Goal: Task Accomplishment & Management: Complete application form

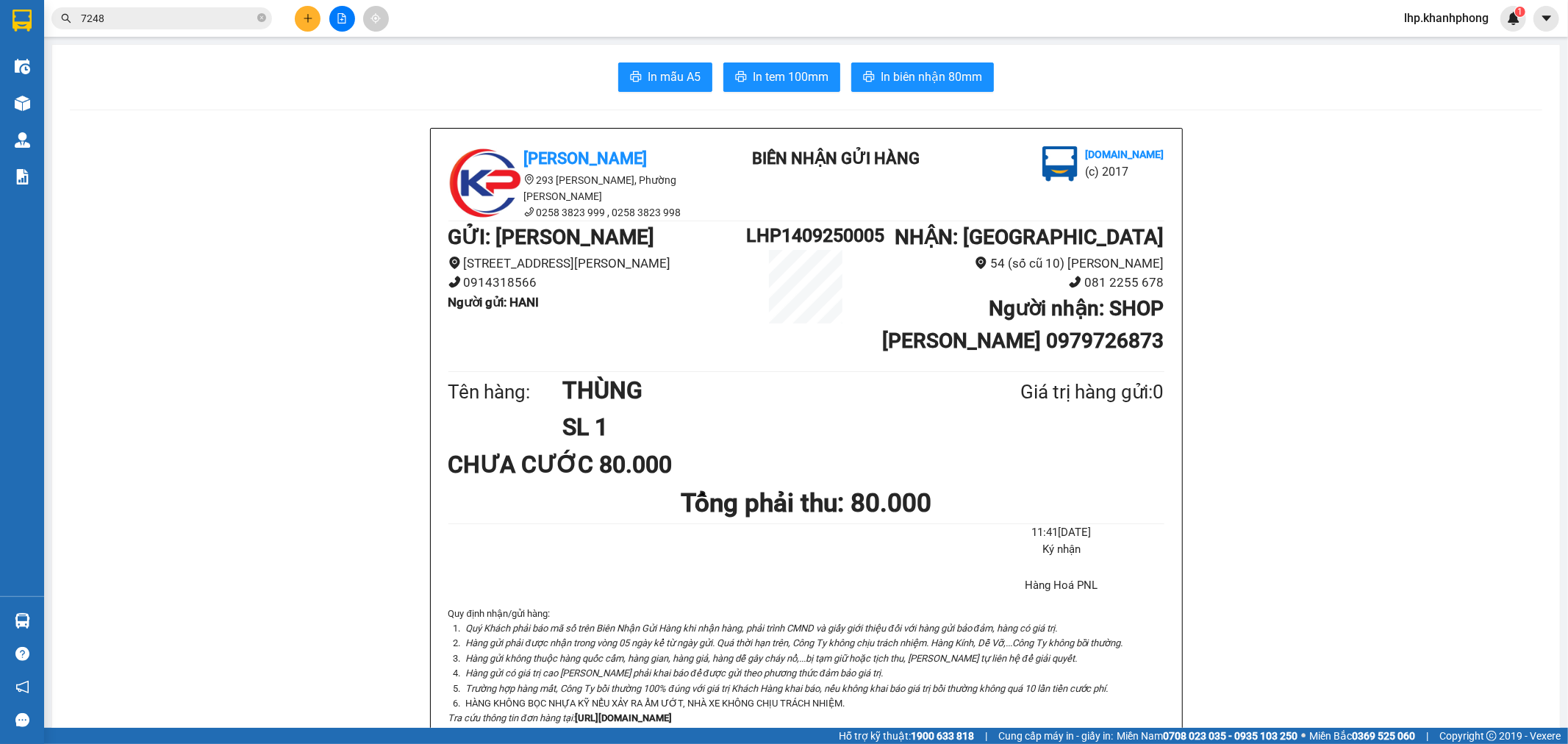
click at [305, 3] on div "Kết quả tìm kiếm ( 10 ) Bộ lọc Mã ĐH Trạng thái Món hàng Thu hộ Tổng cước Chưa …" at bounding box center [784, 18] width 1568 height 37
click at [305, 10] on button at bounding box center [307, 18] width 26 height 26
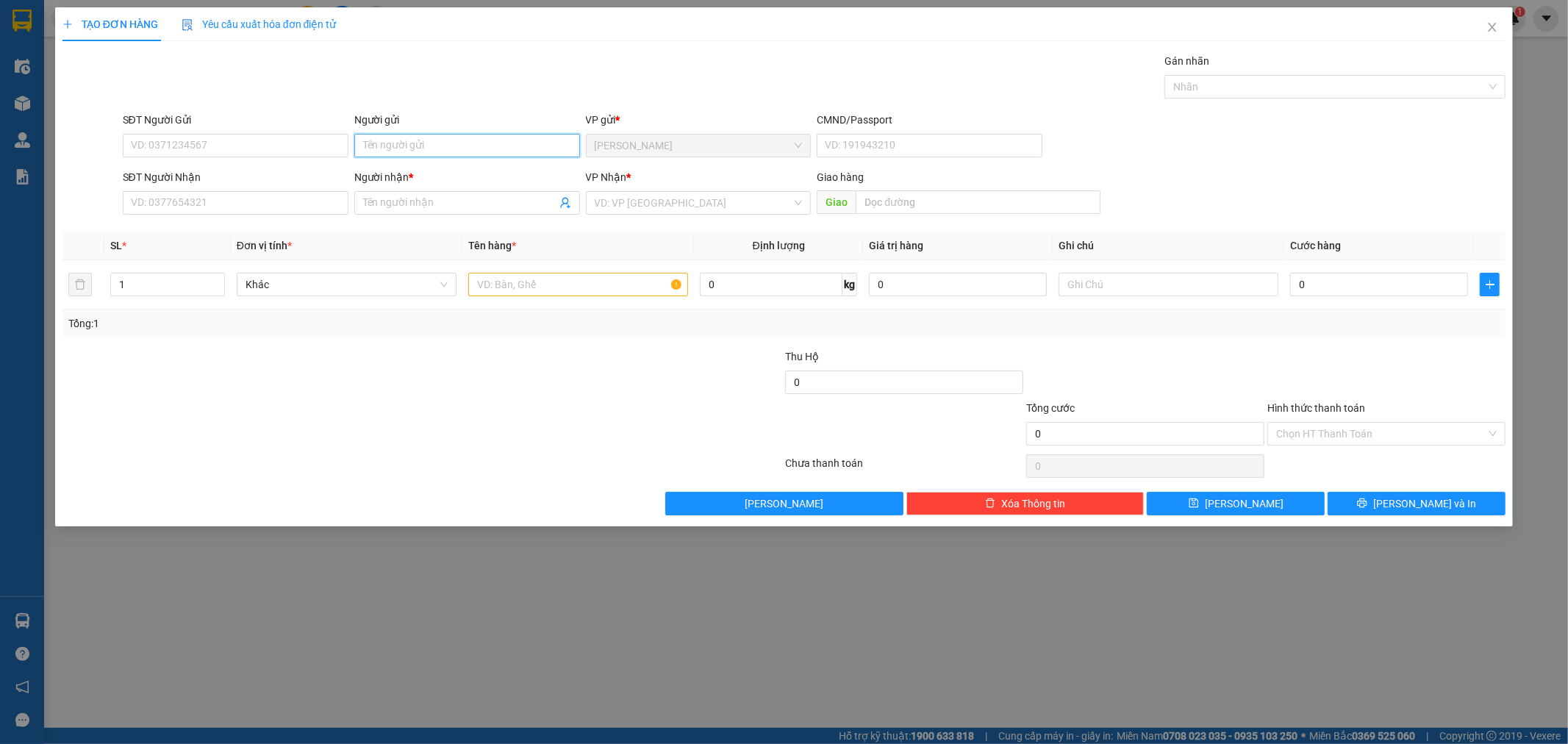
click at [441, 144] on input "Người gửi" at bounding box center [467, 145] width 226 height 24
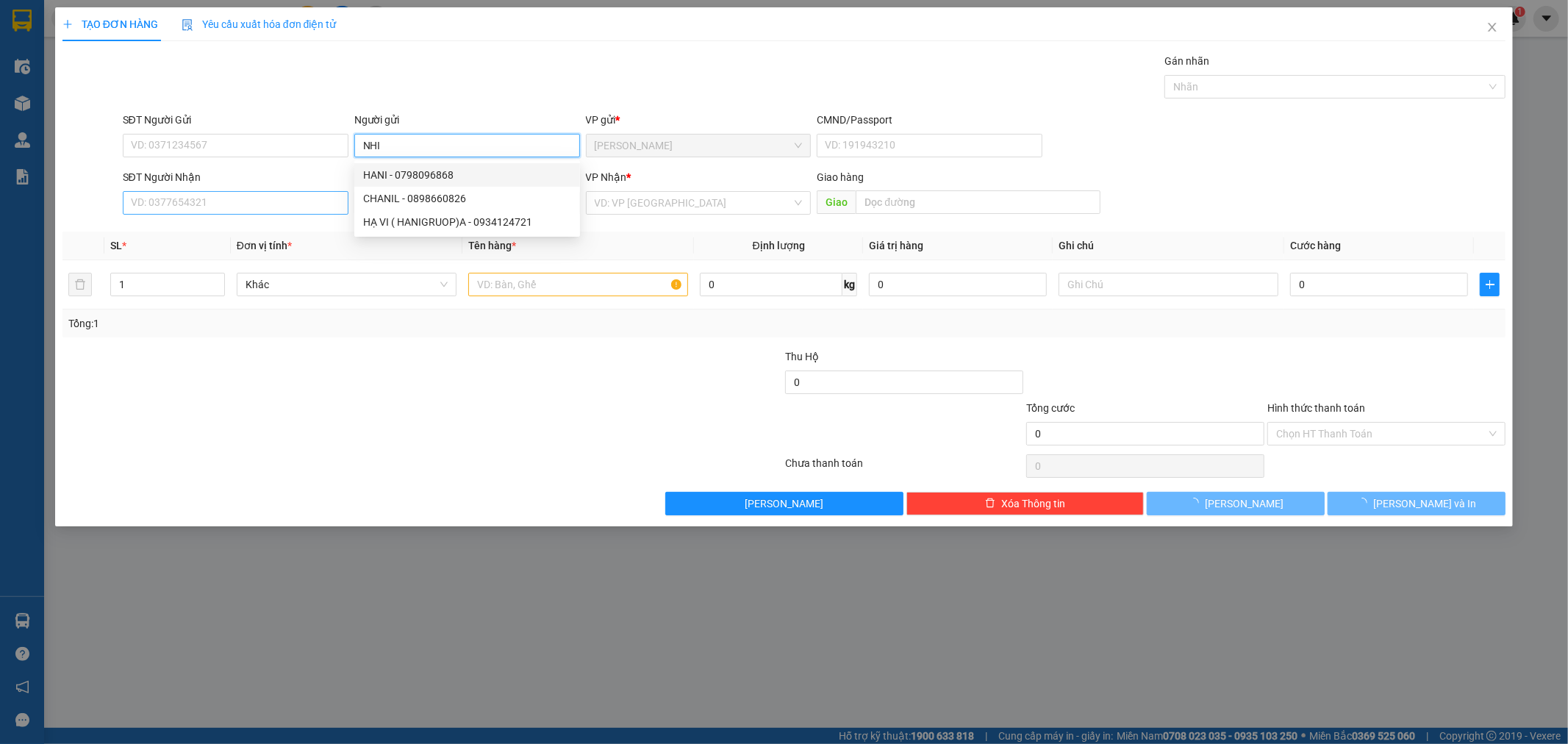
type input "NHI"
click at [202, 197] on input "SĐT Người Nhận" at bounding box center [236, 203] width 226 height 24
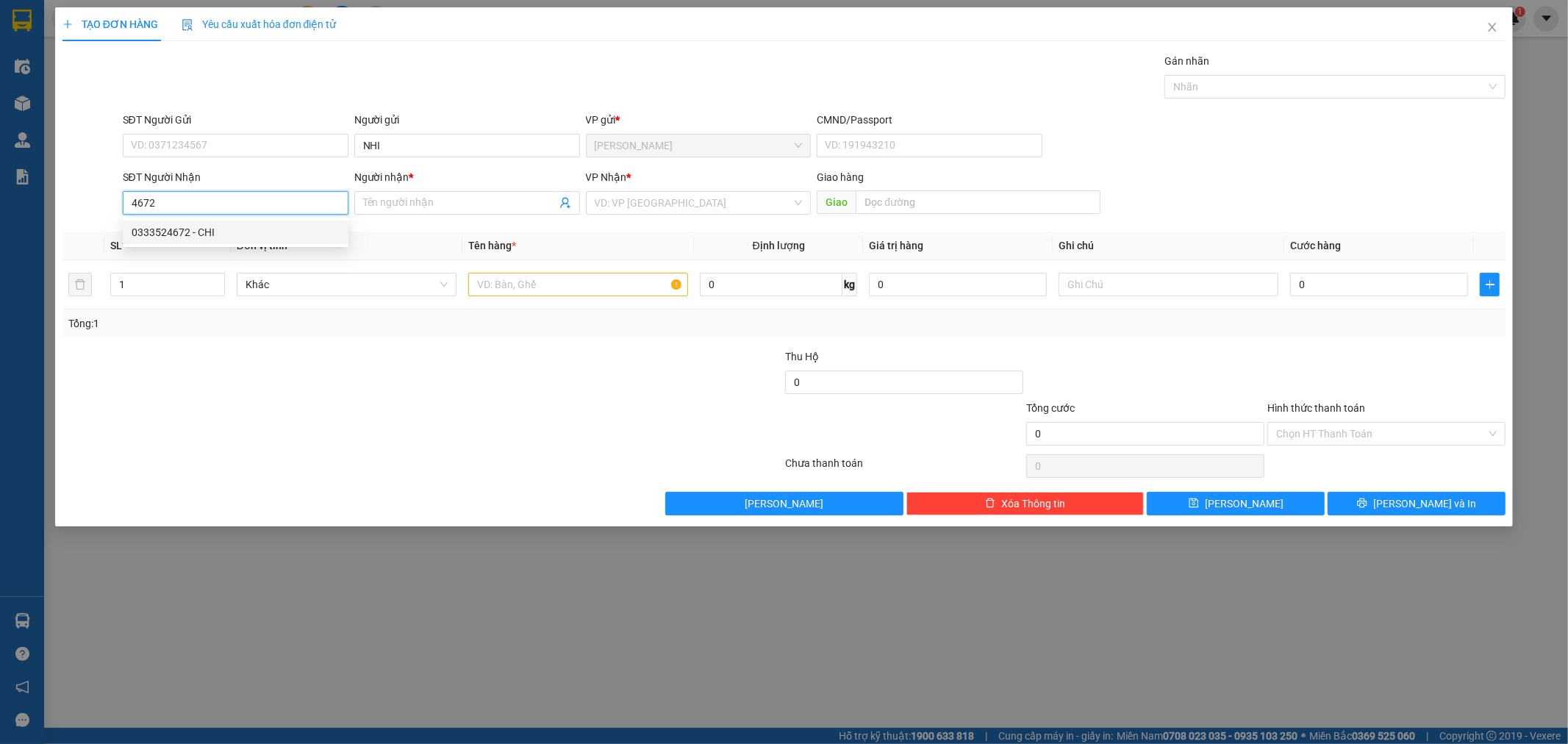
click at [214, 236] on div "0333524672 - CHI" at bounding box center [236, 232] width 208 height 16
type input "0333524672"
type input "CHI"
type input "0333524672"
type input "2"
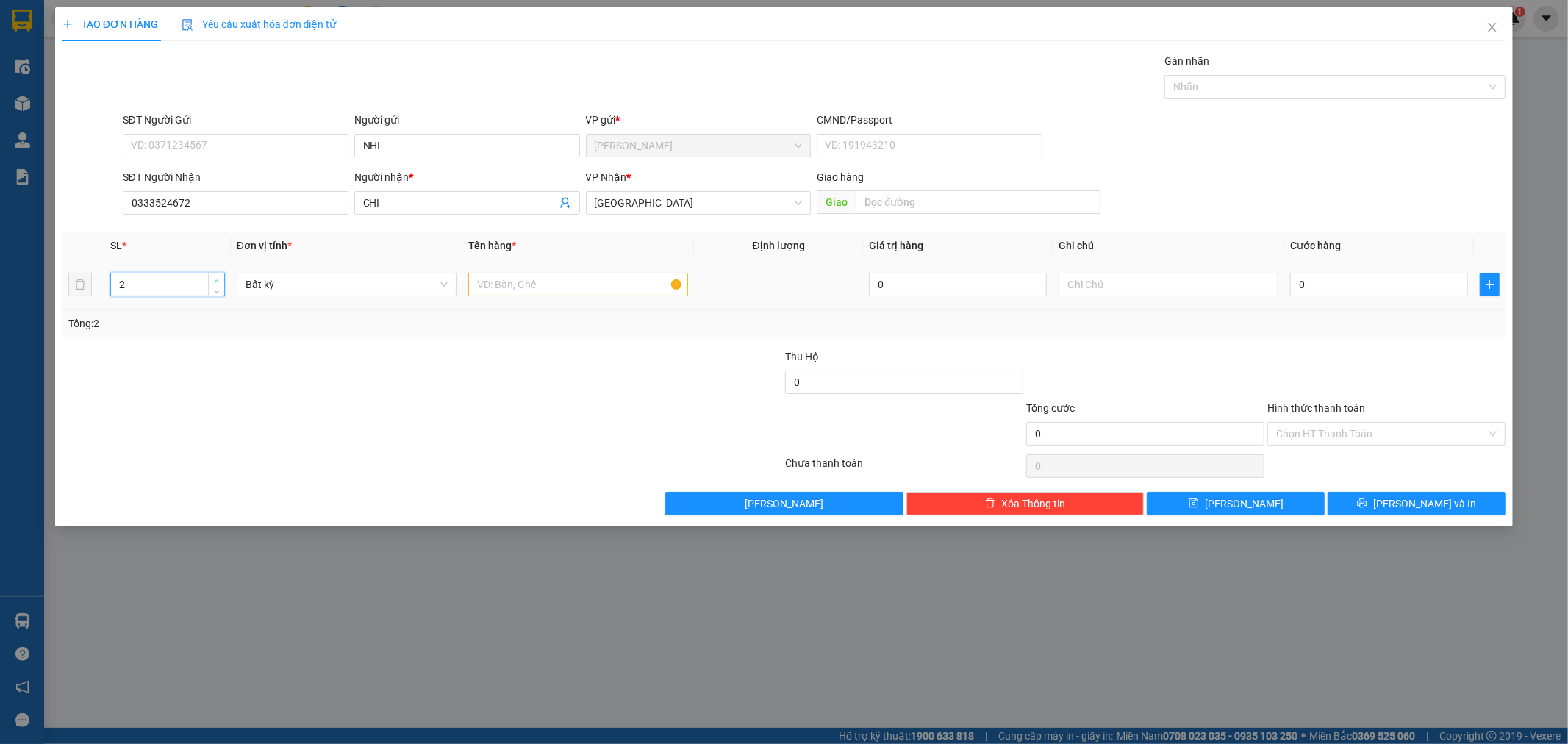
click at [216, 281] on icon "up" at bounding box center [217, 281] width 4 height 3
click at [503, 288] on input "text" at bounding box center [578, 284] width 220 height 24
type input "[GEOGRAPHIC_DATA]"
click at [212, 206] on input "0333524672" at bounding box center [236, 203] width 226 height 24
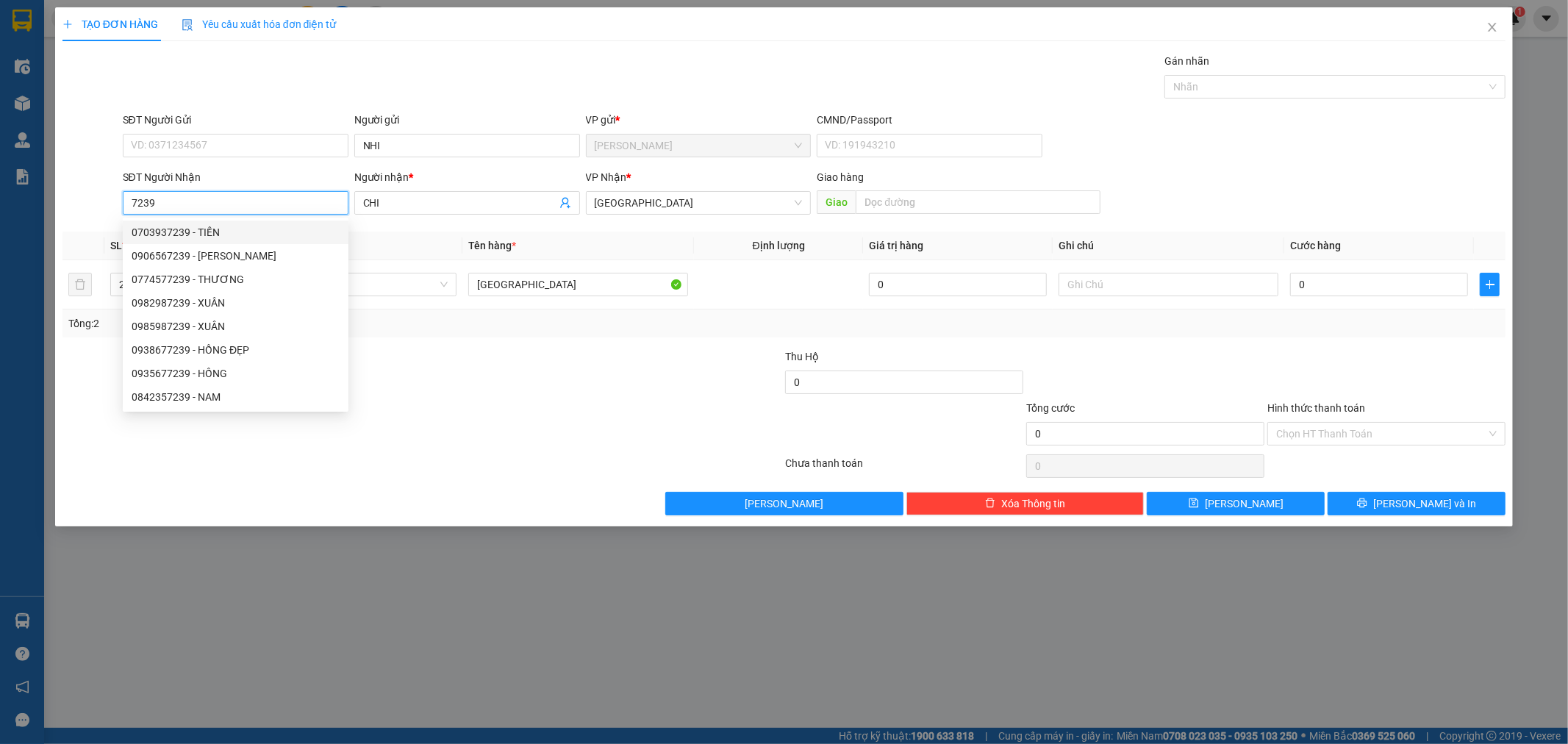
click at [262, 209] on input "7239" at bounding box center [236, 203] width 226 height 24
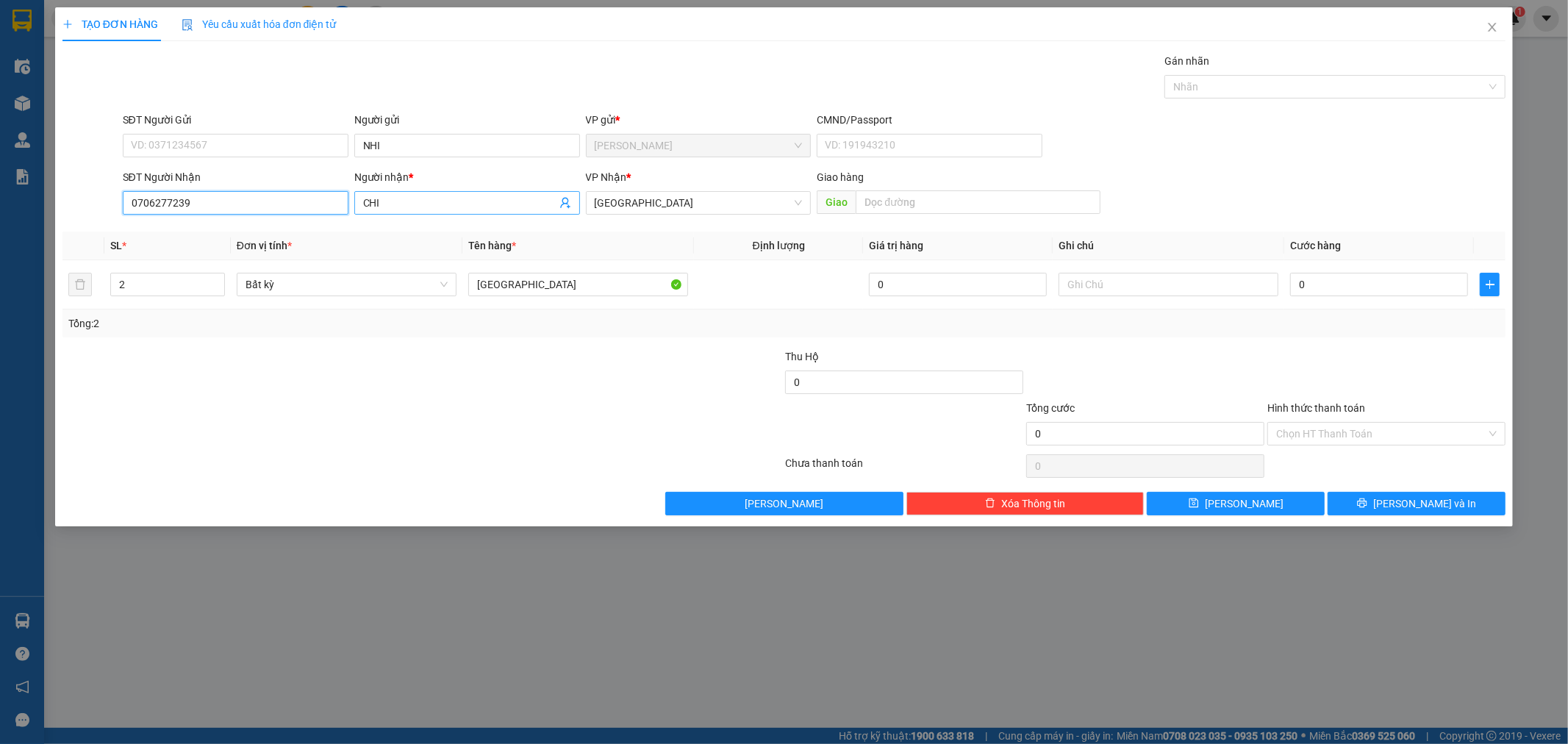
type input "0706277239"
click at [455, 206] on input "CHI" at bounding box center [460, 204] width 194 height 16
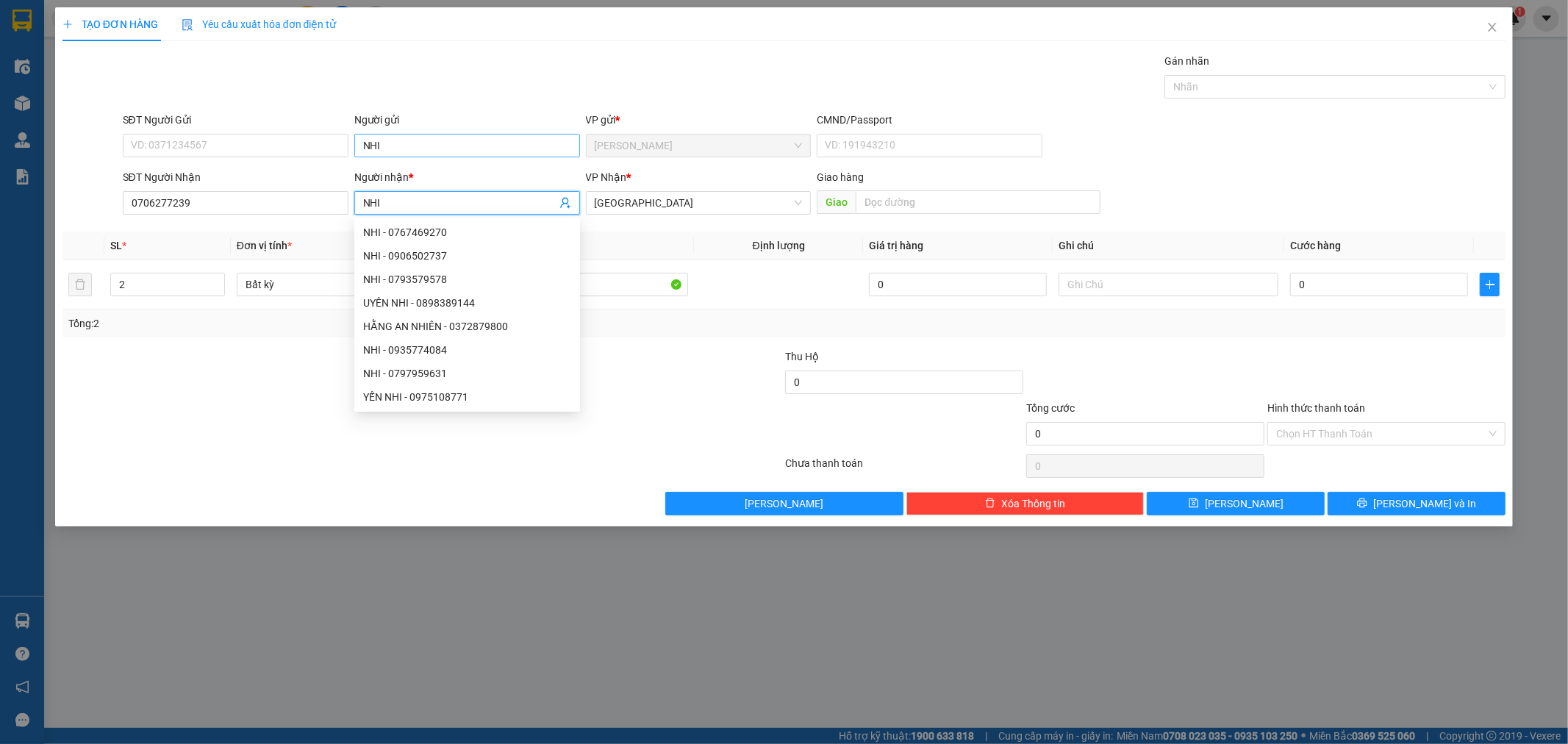
type input "NHI"
click at [490, 143] on input "NHI" at bounding box center [467, 145] width 226 height 24
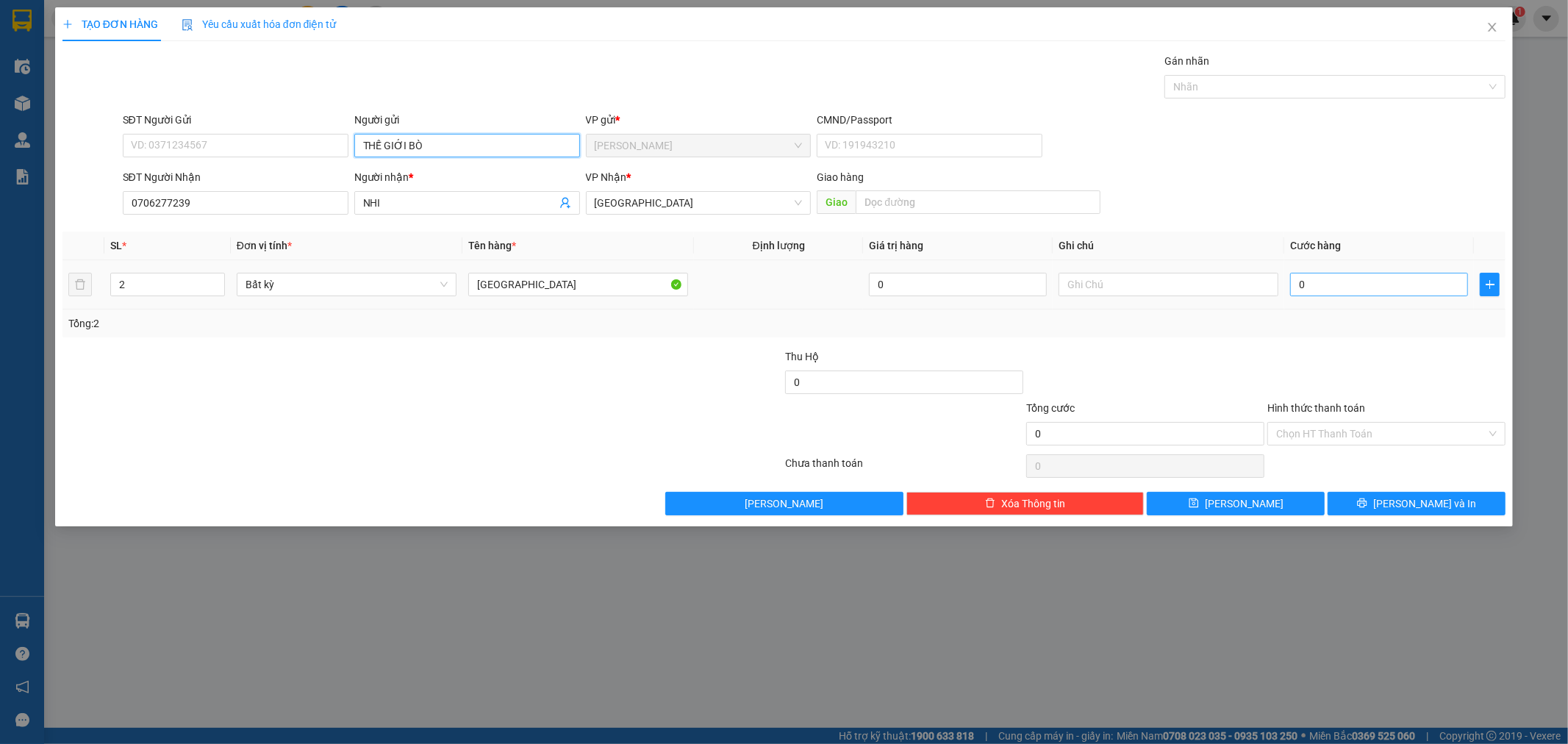
type input "THẾ GIỚI BÒ"
click at [1320, 284] on input "0" at bounding box center [1379, 284] width 178 height 24
type input "1"
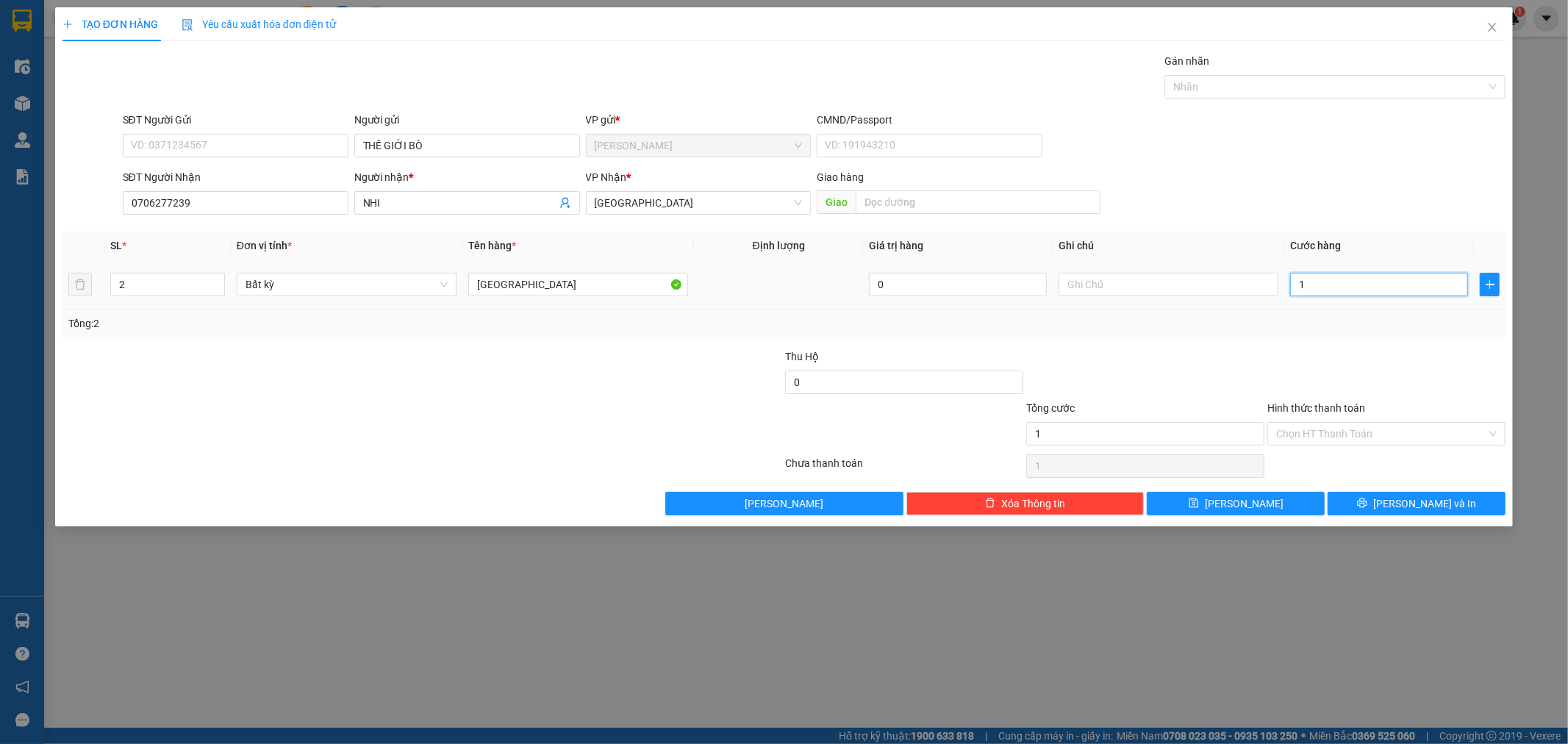
type input "16"
type input "160"
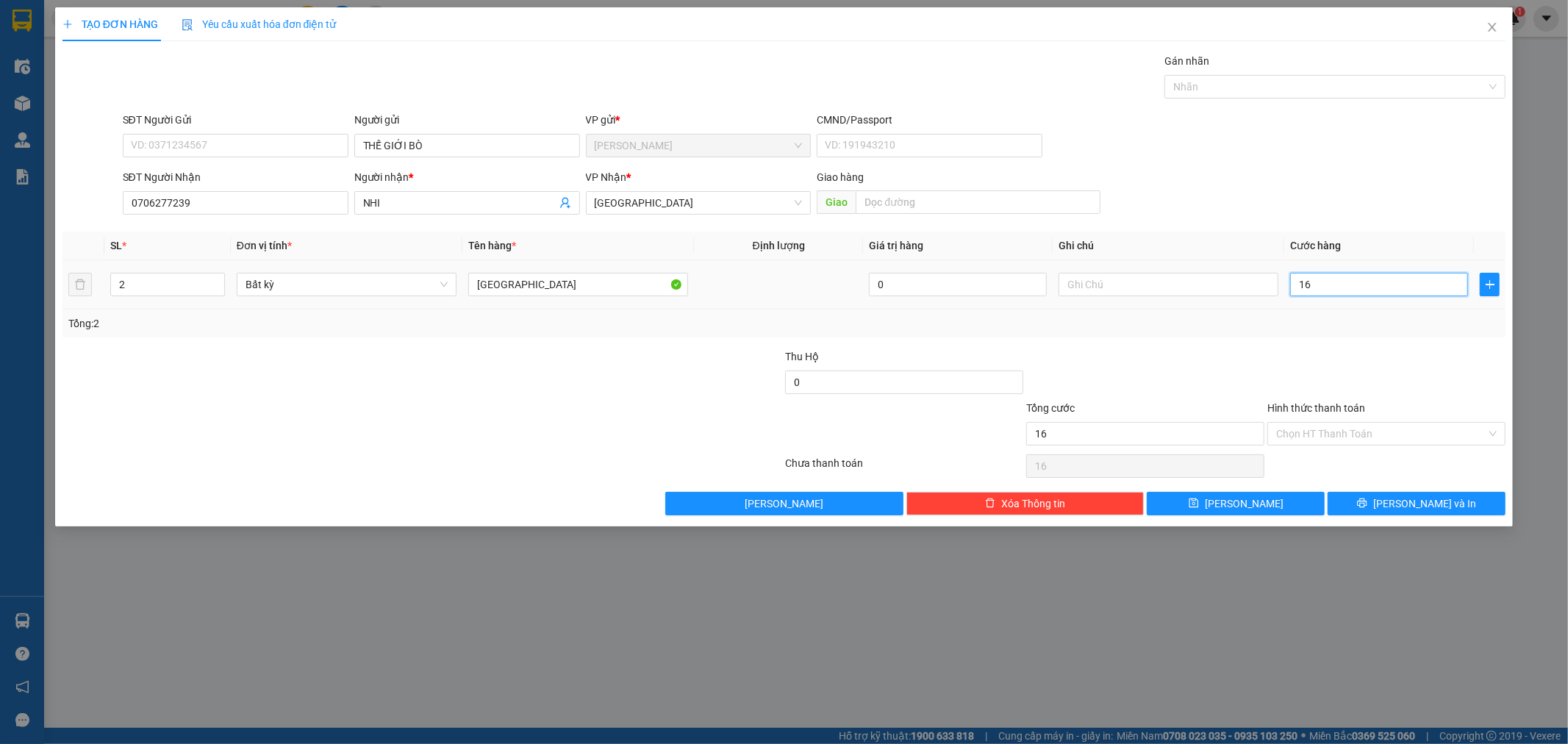
type input "160"
type input "160.000"
click at [1341, 339] on div "Transit Pickup Surcharge Ids Transit Deliver Surcharge Ids Transit Deliver Surc…" at bounding box center [784, 283] width 1444 height 462
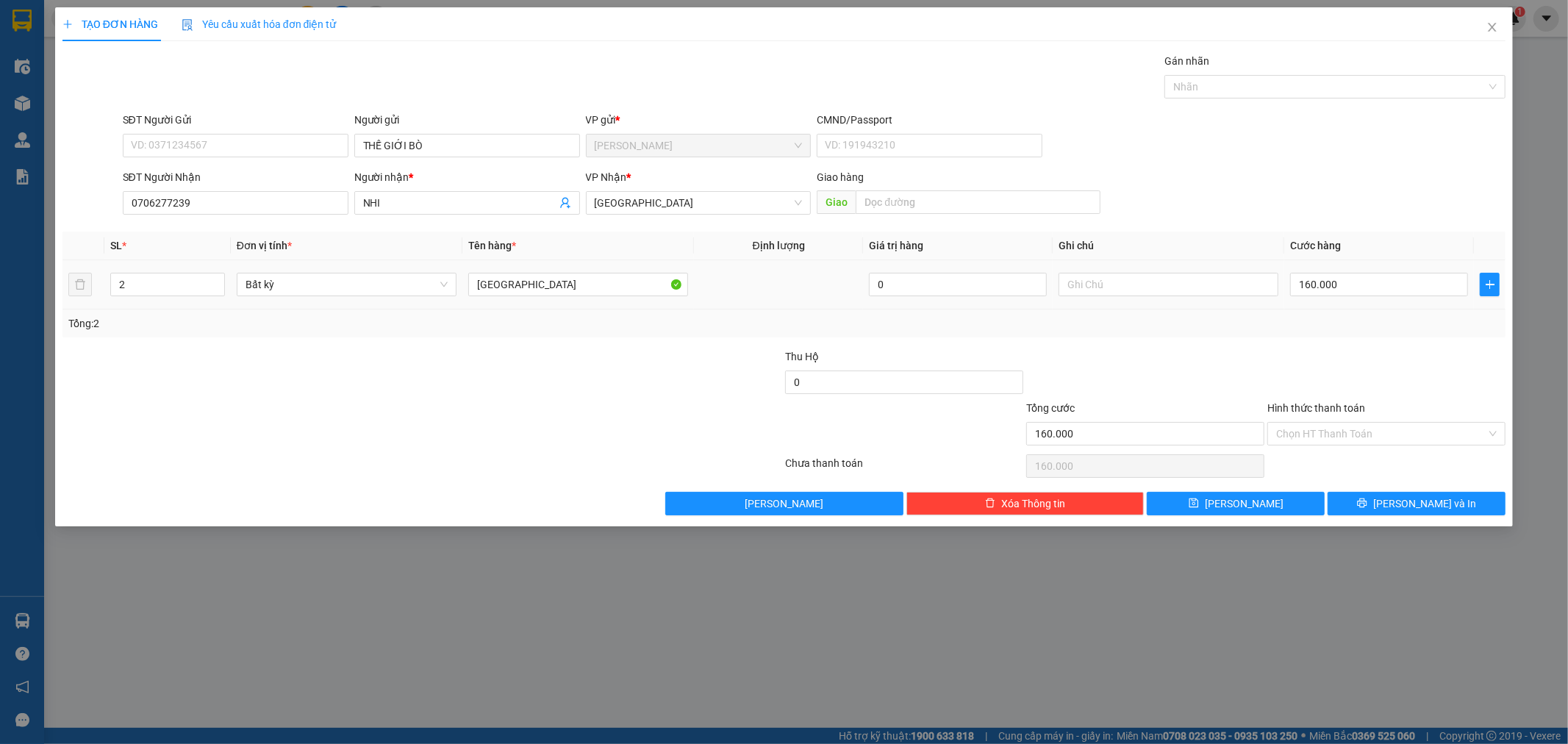
drag, startPoint x: 1101, startPoint y: 263, endPoint x: 1103, endPoint y: 270, distance: 7.3
click at [1101, 264] on td at bounding box center [1168, 285] width 231 height 49
click at [1412, 505] on span "[PERSON_NAME] và In" at bounding box center [1424, 504] width 103 height 16
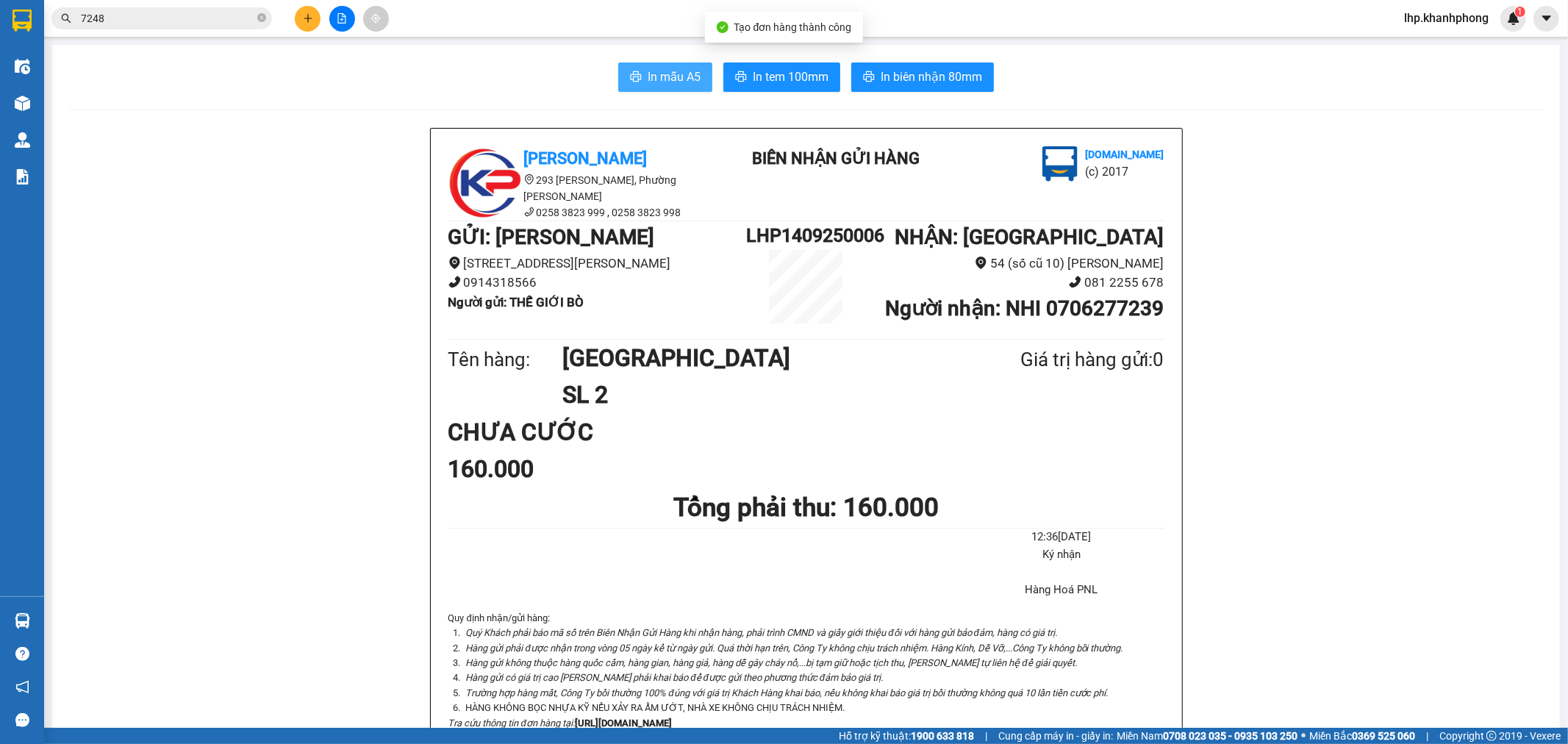
click at [647, 82] on span "In mẫu A5" at bounding box center [674, 77] width 53 height 18
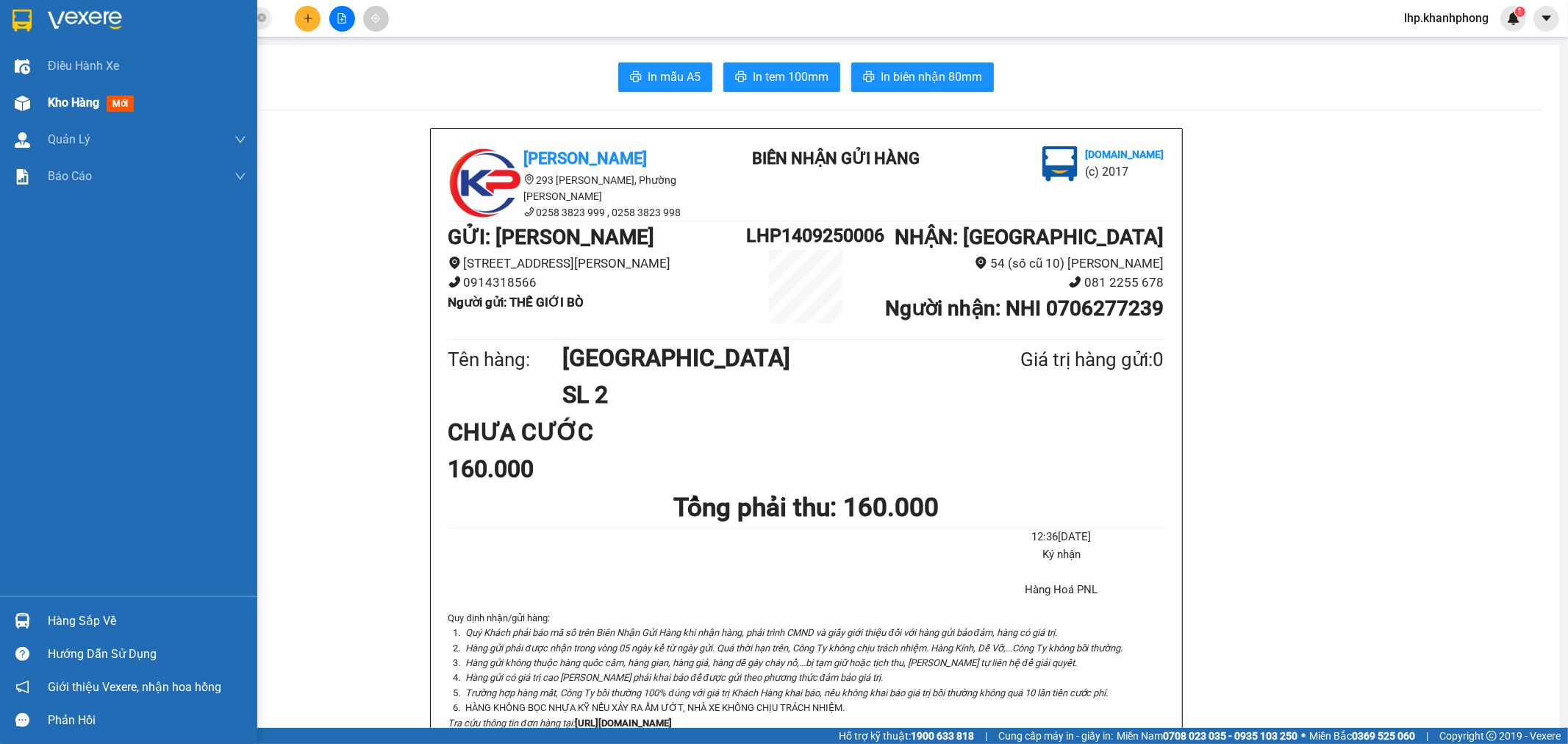
click at [77, 107] on span "Kho hàng" at bounding box center [73, 102] width 51 height 14
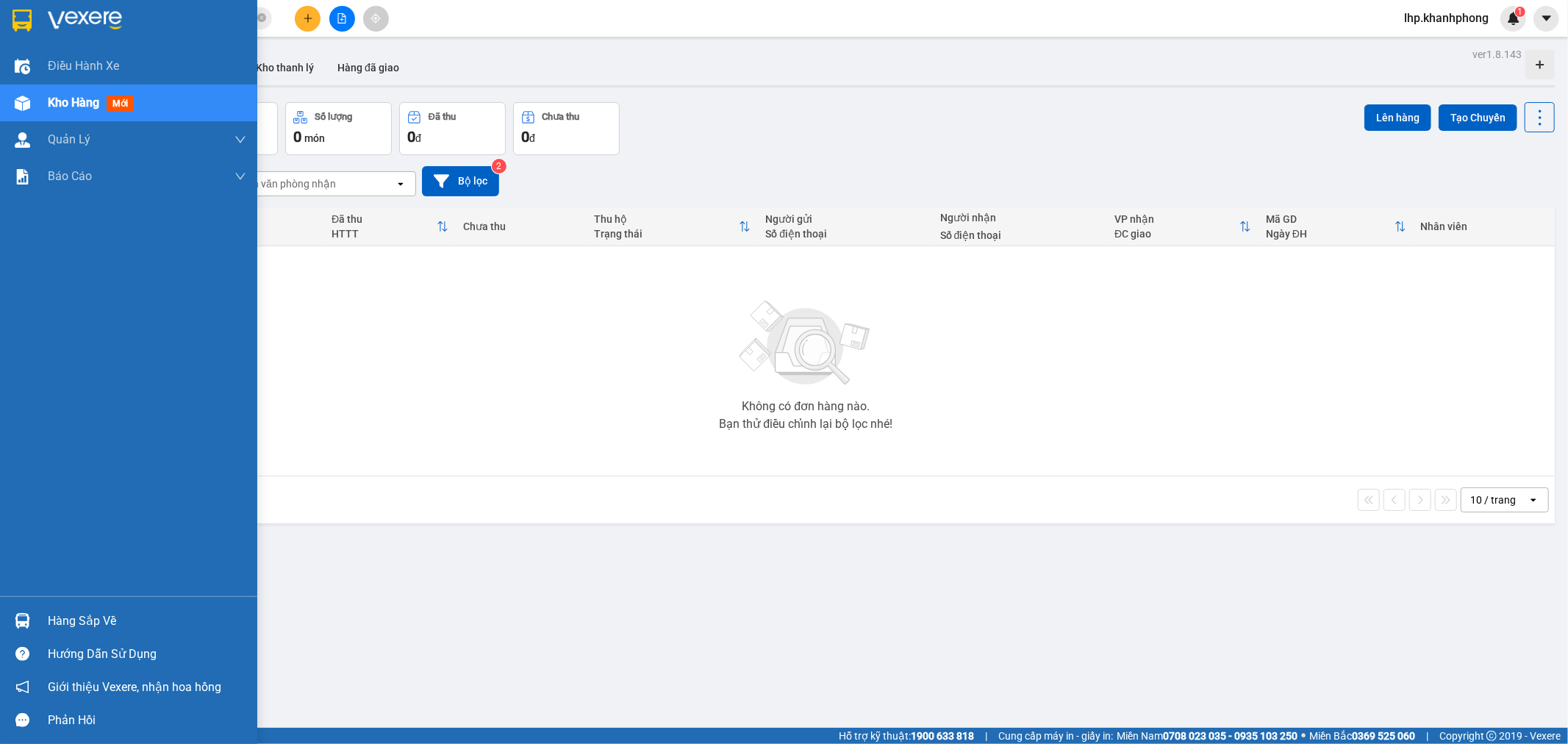
click at [71, 101] on span "Kho hàng" at bounding box center [73, 102] width 51 height 14
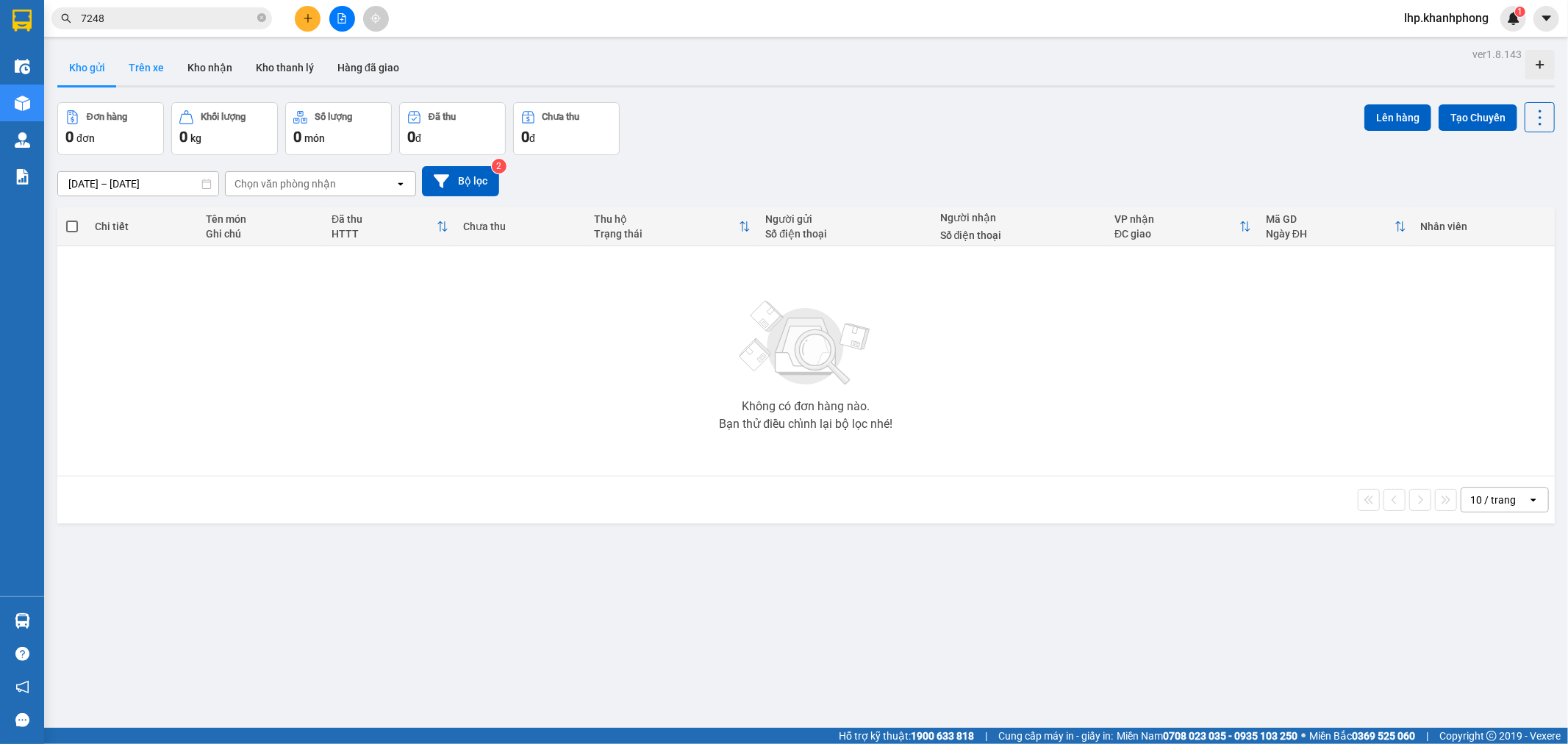
click at [160, 70] on button "Trên xe" at bounding box center [146, 68] width 58 height 35
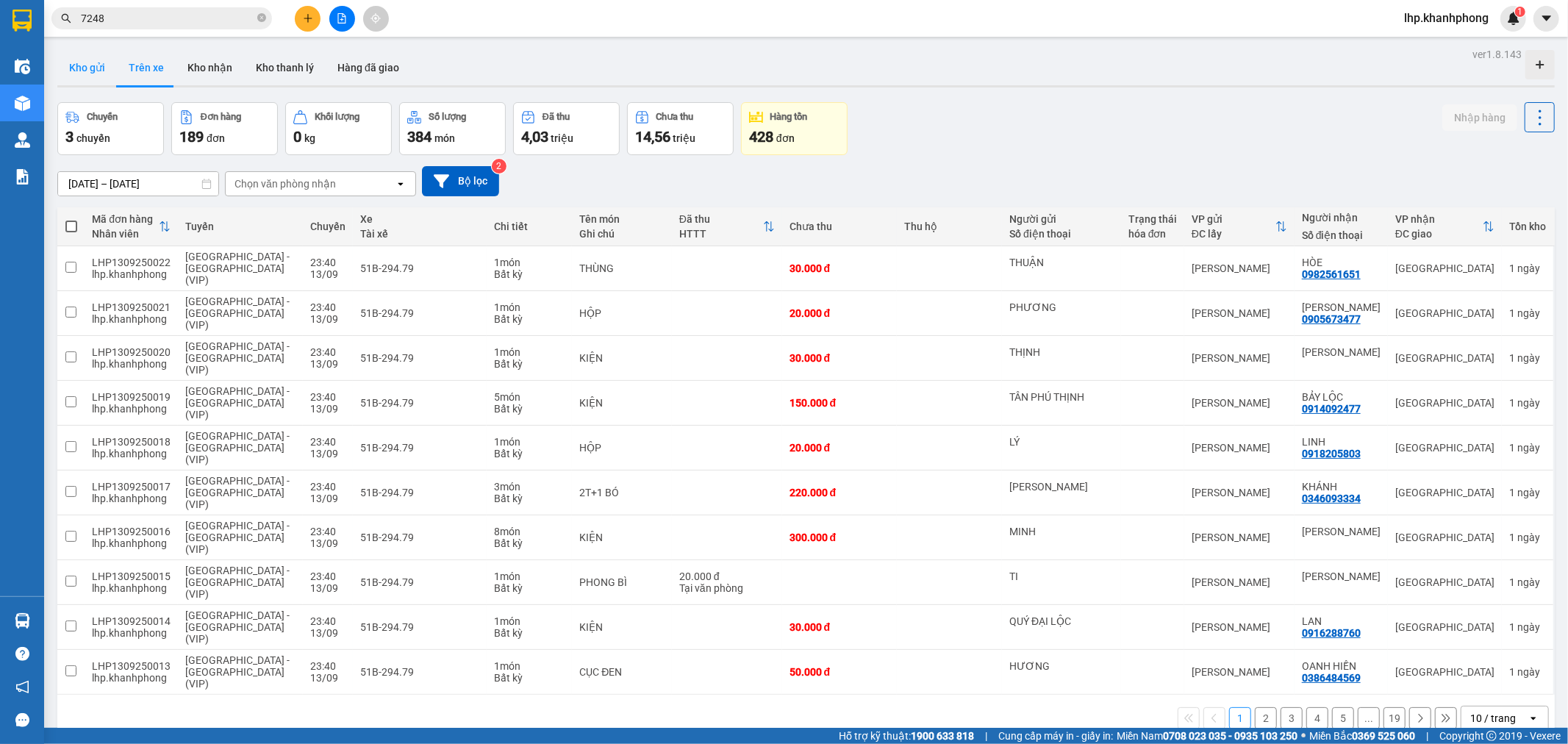
click at [103, 66] on button "Kho gửi" at bounding box center [87, 68] width 59 height 35
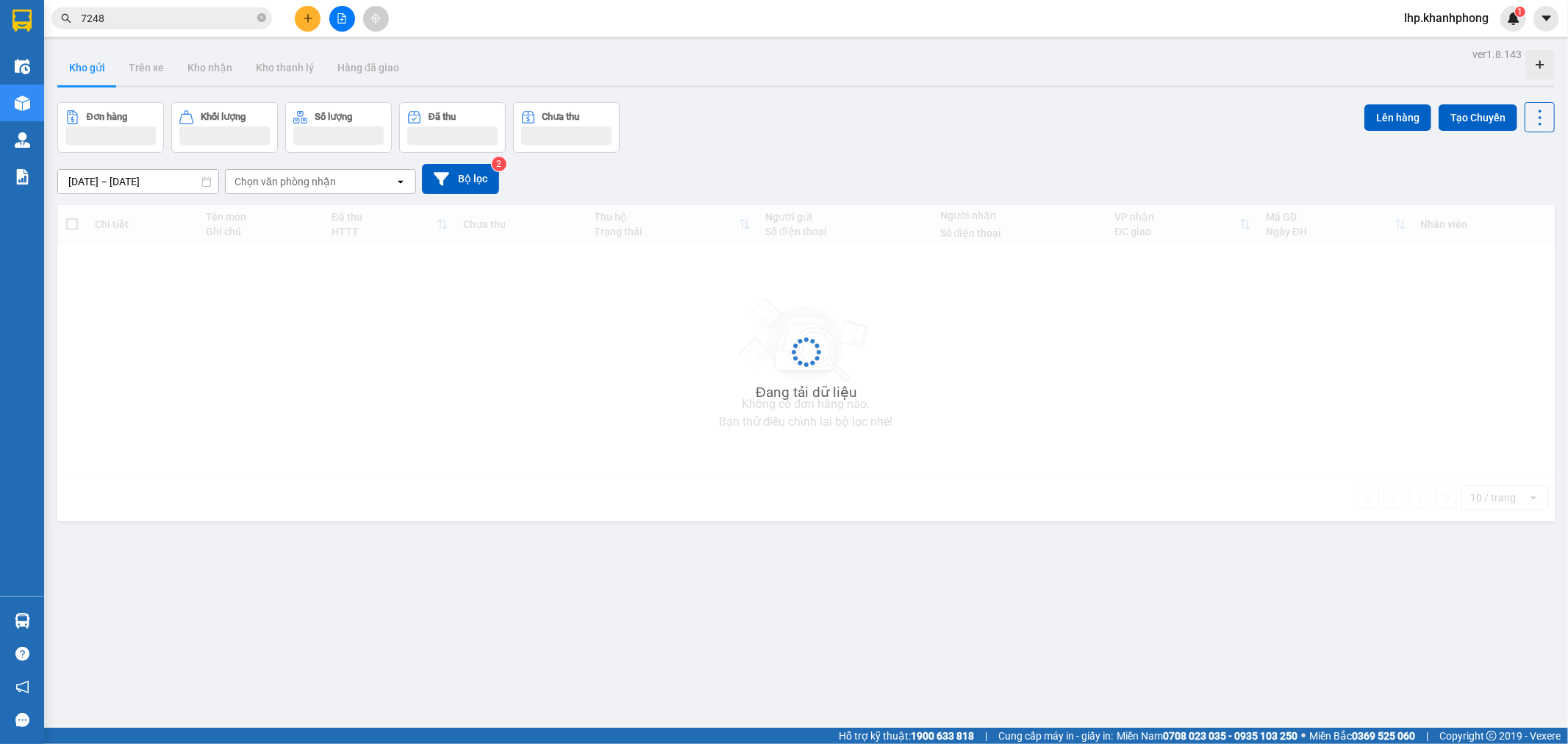
click at [103, 66] on button "Kho gửi" at bounding box center [87, 68] width 59 height 35
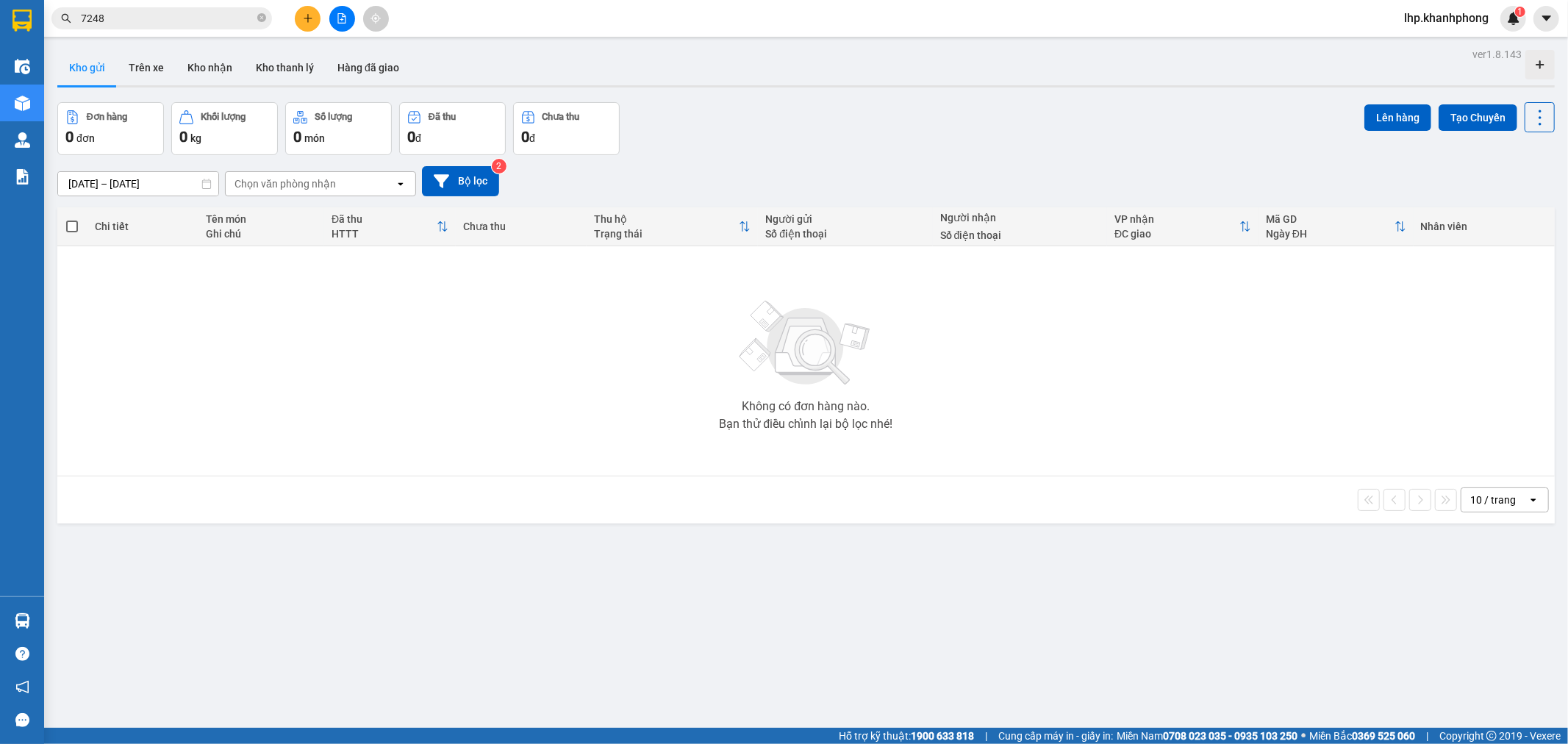
click at [1429, 24] on span "lhp.khanhphong" at bounding box center [1446, 18] width 108 height 18
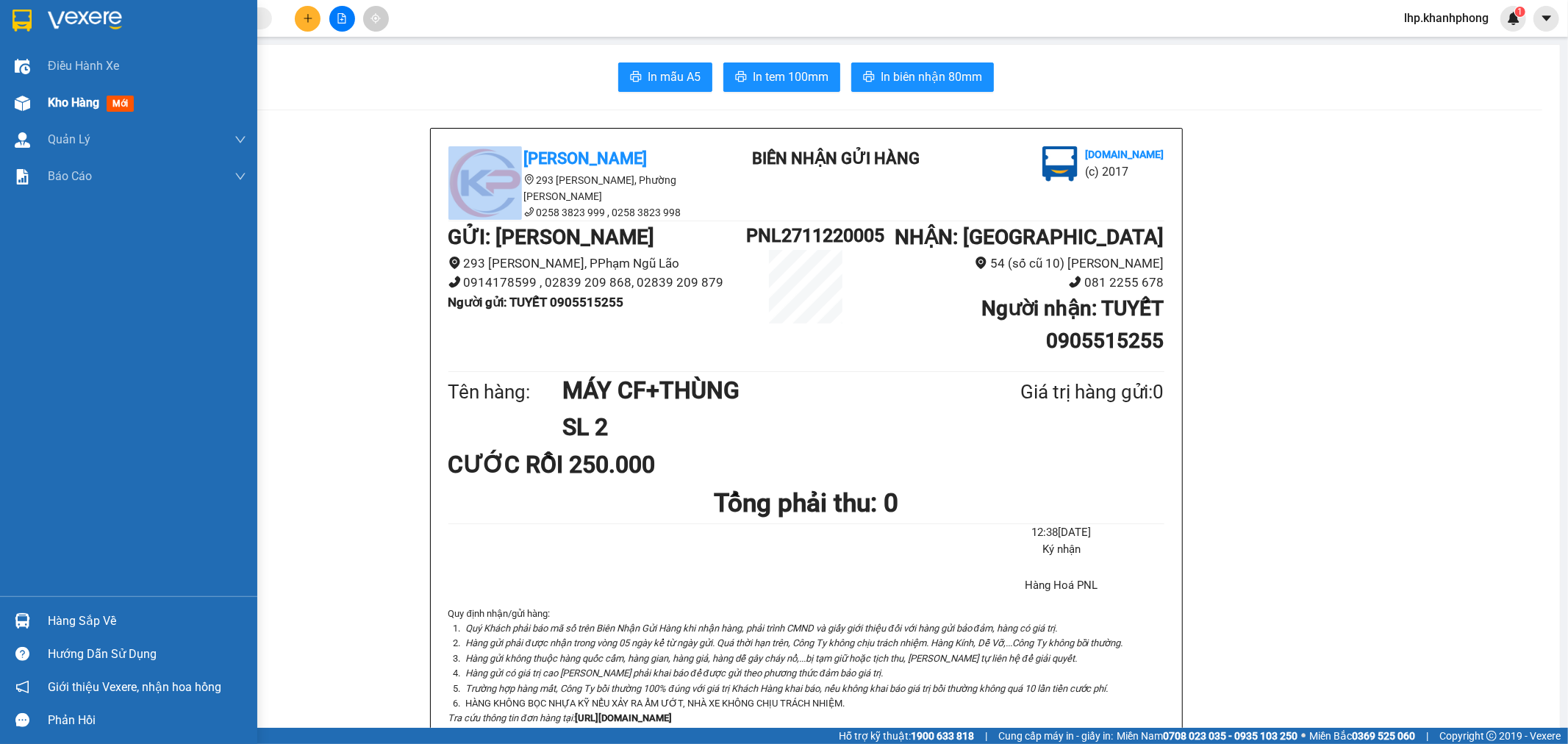
click at [71, 101] on span "Kho hàng" at bounding box center [73, 102] width 51 height 14
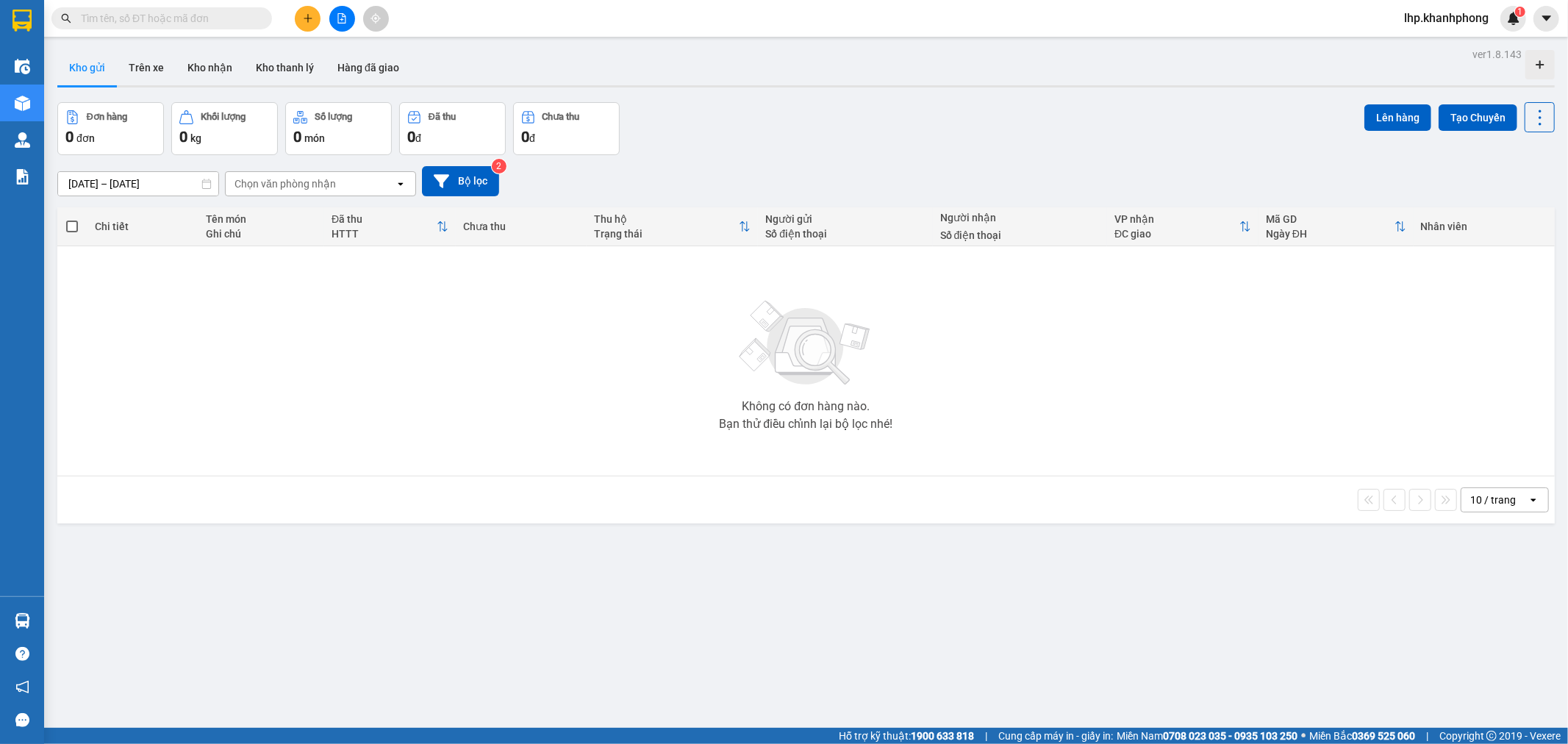
click at [1528, 497] on icon "open" at bounding box center [1533, 500] width 12 height 12
click at [1528, 502] on icon "open" at bounding box center [1533, 500] width 12 height 12
click at [300, 73] on button "Kho thanh lý" at bounding box center [284, 68] width 82 height 35
type input "07/09/2025 – 14/09/2025"
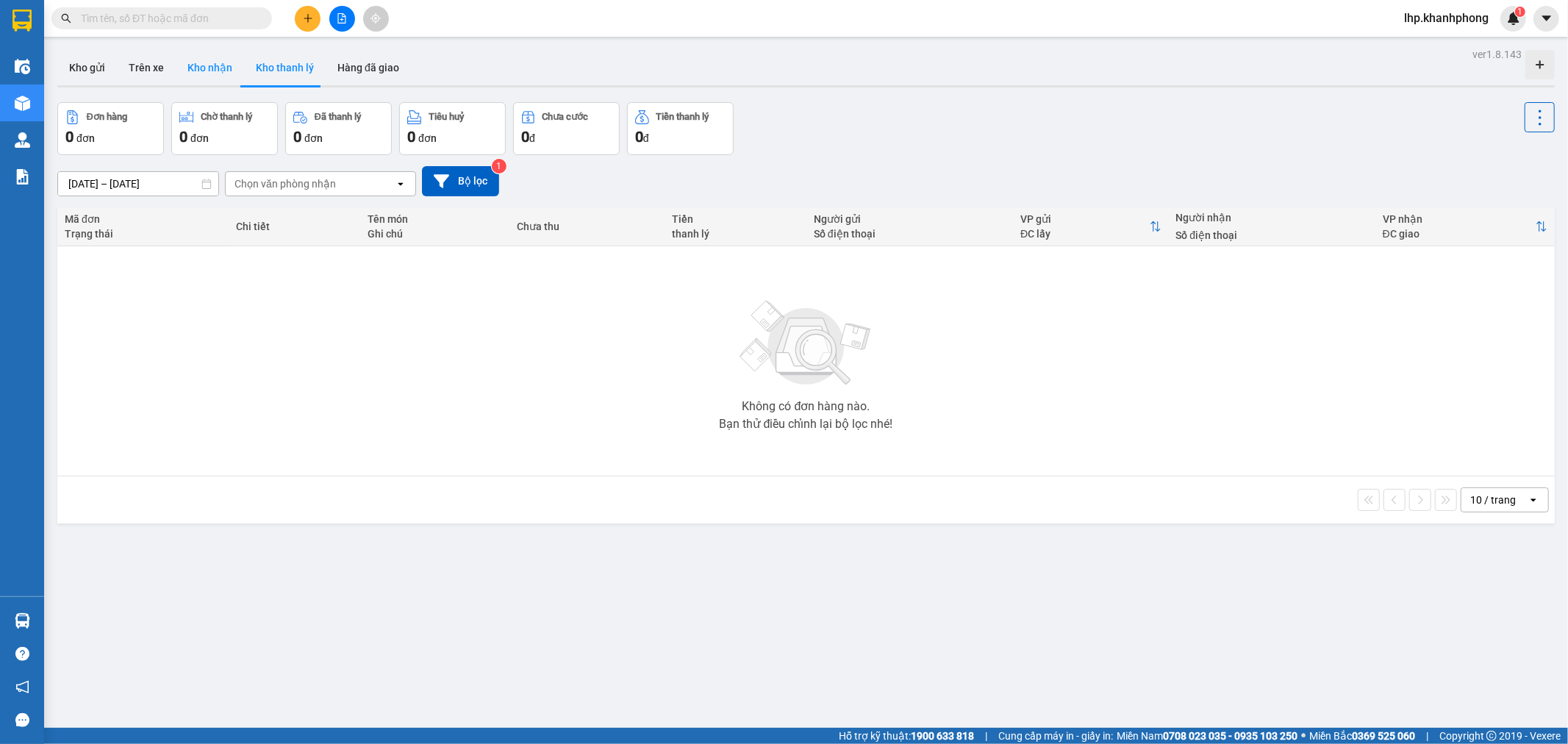
click at [203, 68] on button "Kho nhận" at bounding box center [209, 68] width 68 height 35
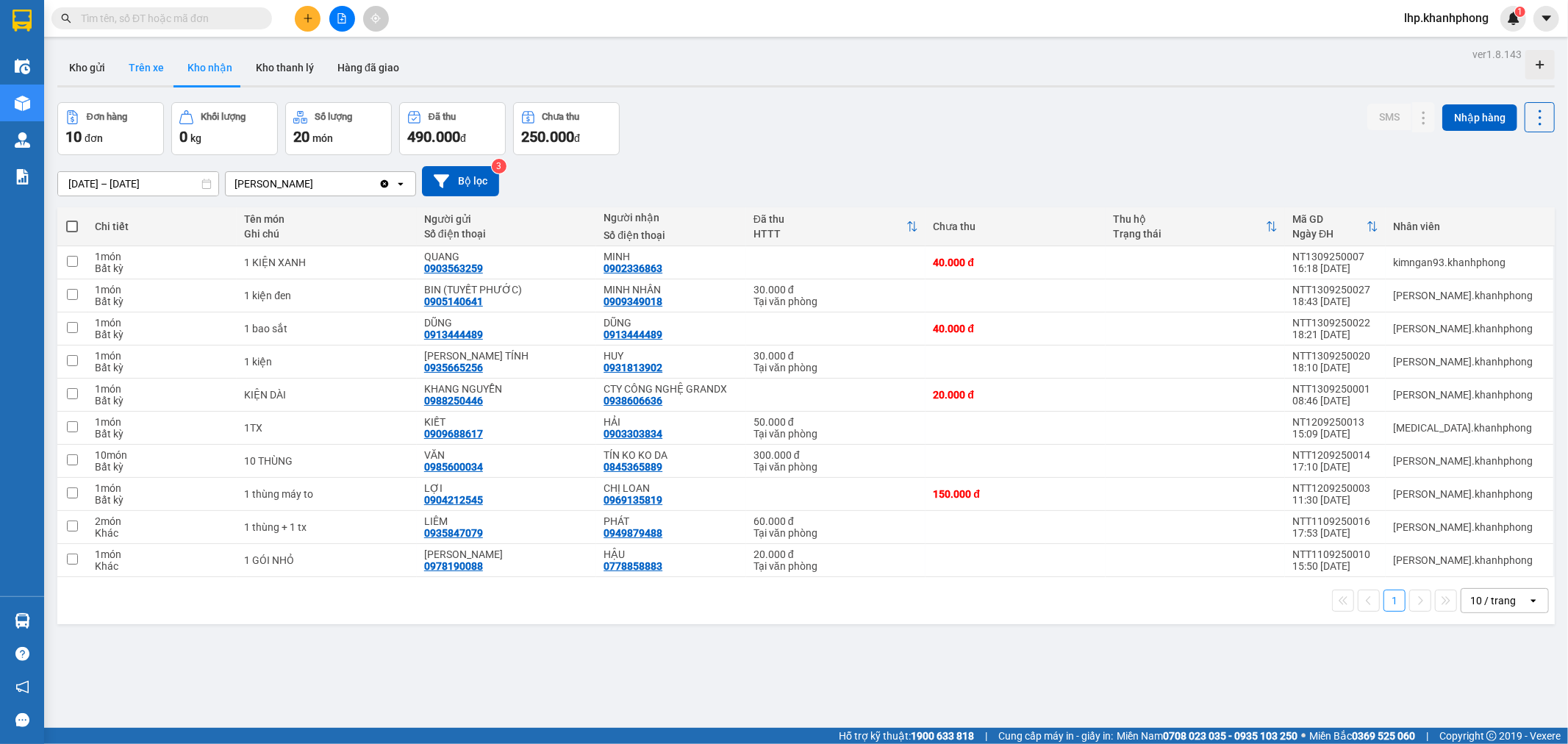
click at [142, 74] on button "Trên xe" at bounding box center [146, 68] width 58 height 35
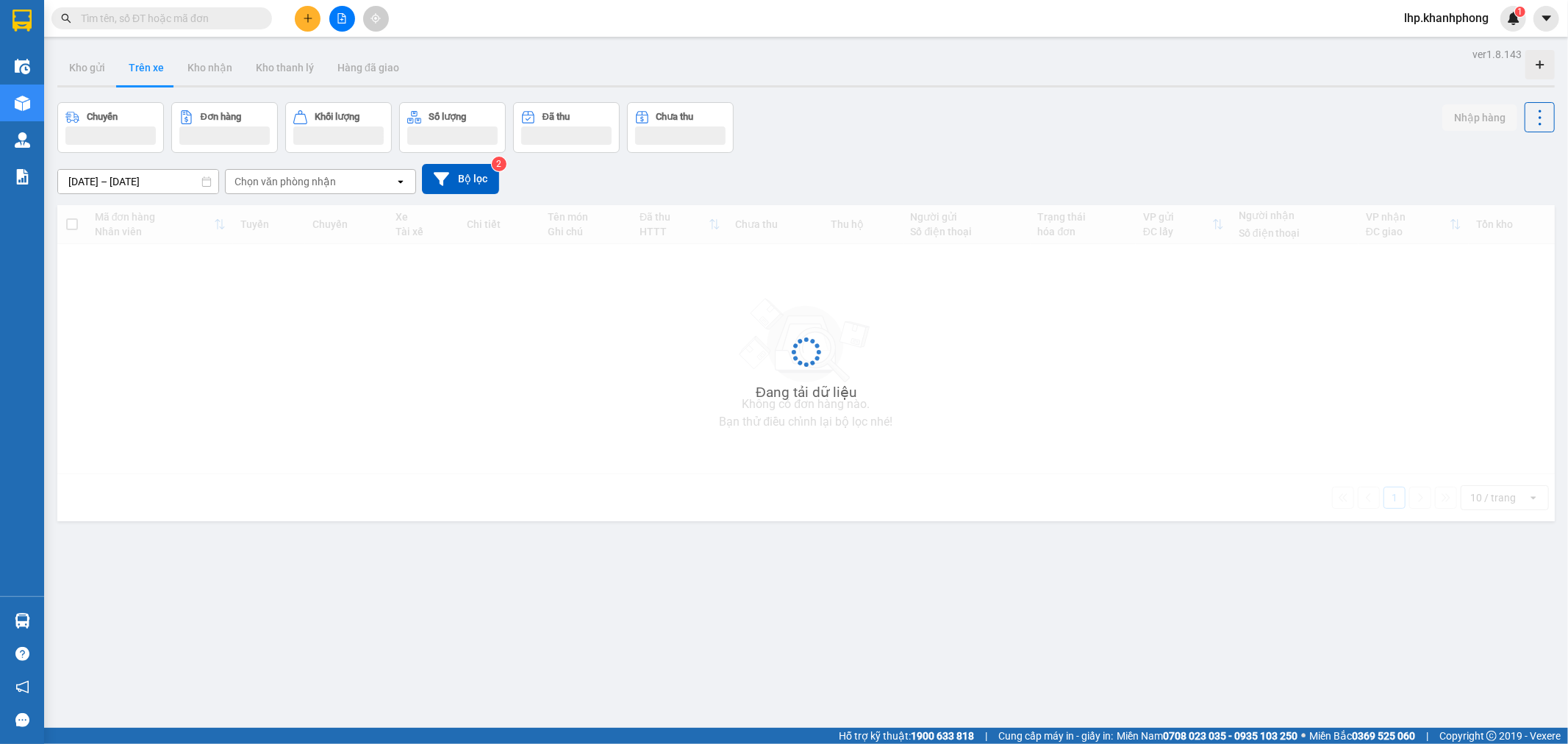
click at [142, 74] on button "Trên xe" at bounding box center [146, 68] width 58 height 35
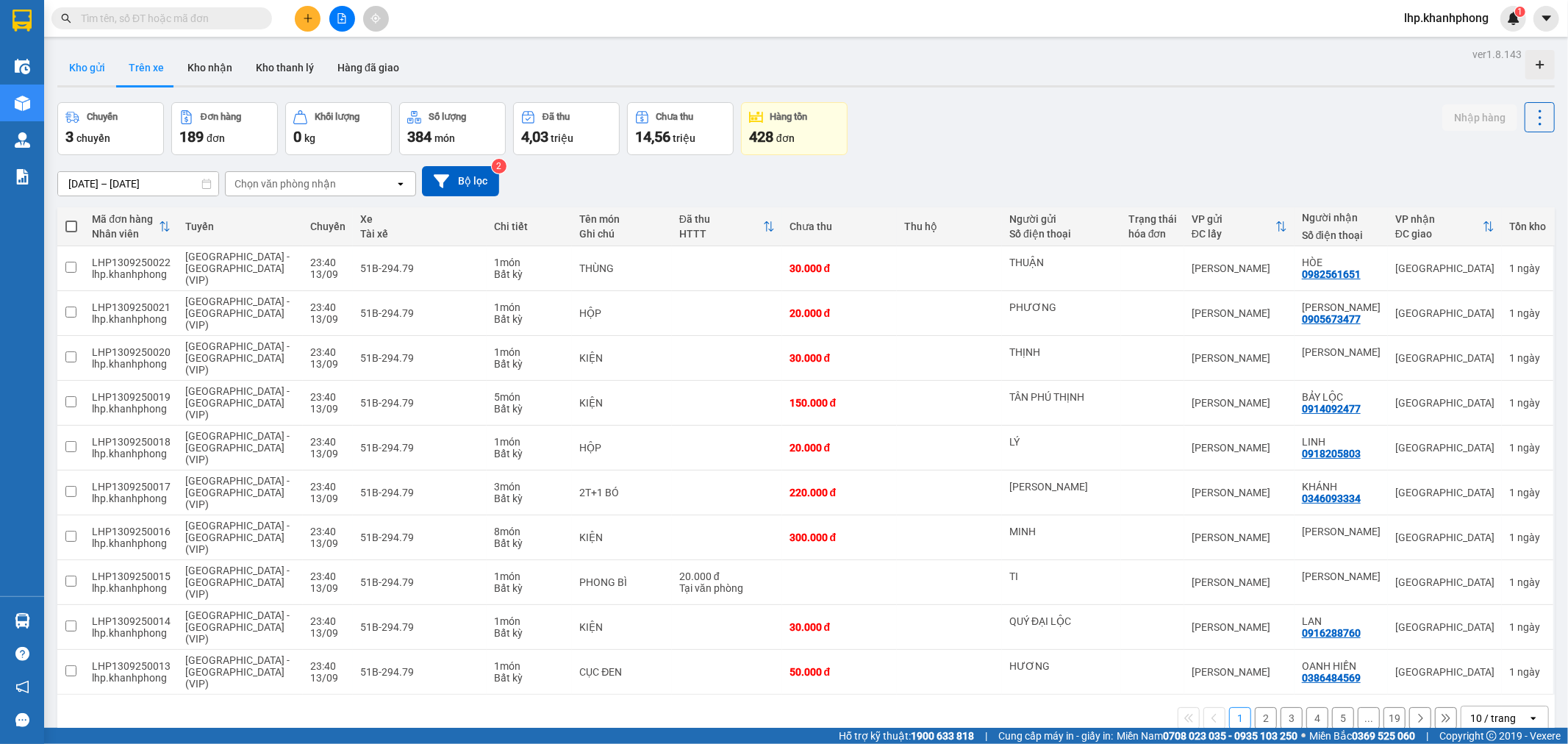
click at [100, 70] on button "Kho gửi" at bounding box center [87, 68] width 59 height 35
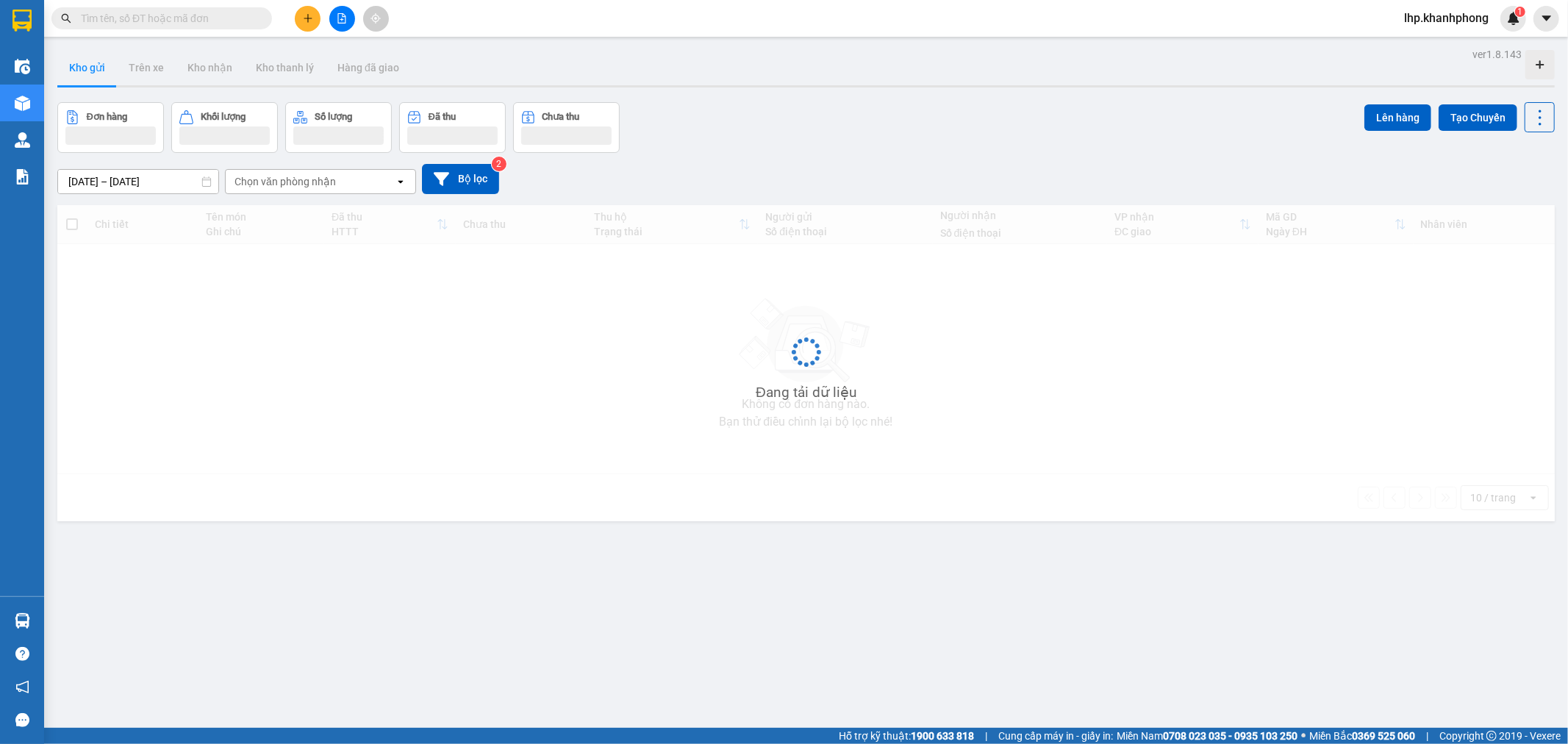
click at [100, 70] on button "Kho gửi" at bounding box center [87, 68] width 59 height 35
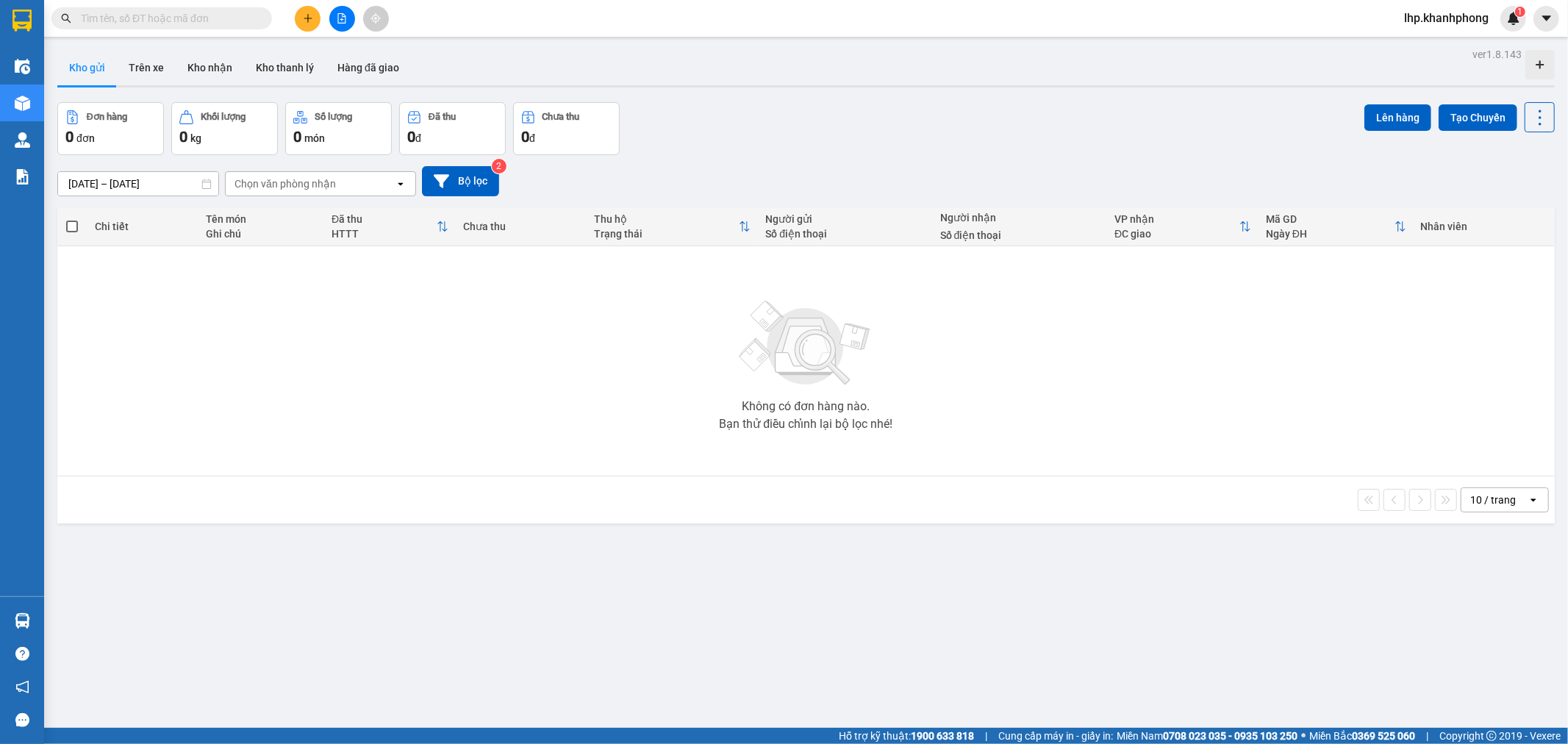
click at [100, 70] on button "Kho gửi" at bounding box center [87, 68] width 59 height 35
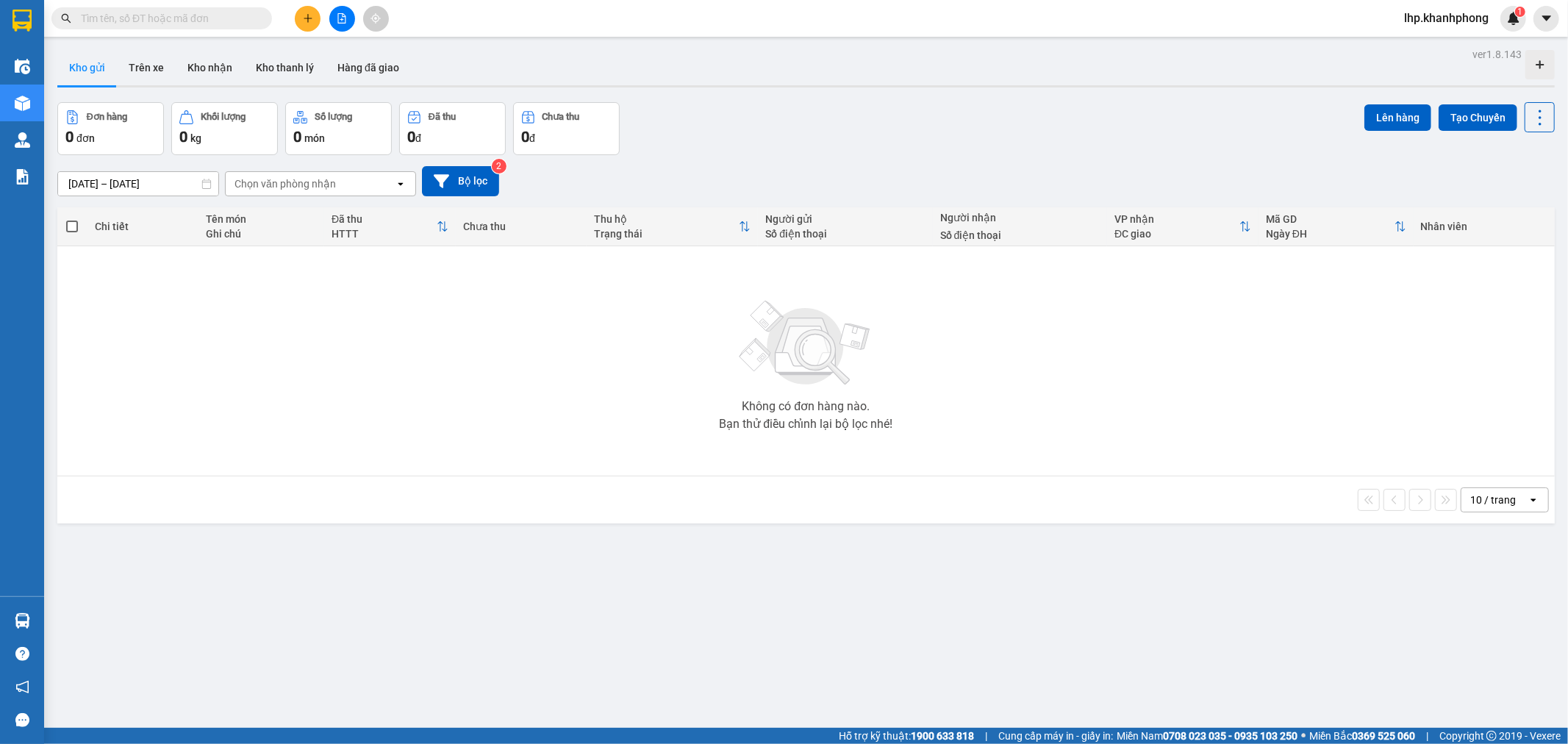
click at [1528, 506] on div "open" at bounding box center [1538, 500] width 21 height 24
click at [1509, 530] on div "5 / trang" at bounding box center [1492, 531] width 88 height 26
click at [1528, 496] on icon "open" at bounding box center [1533, 500] width 12 height 12
click at [1533, 500] on div "open" at bounding box center [1538, 500] width 21 height 24
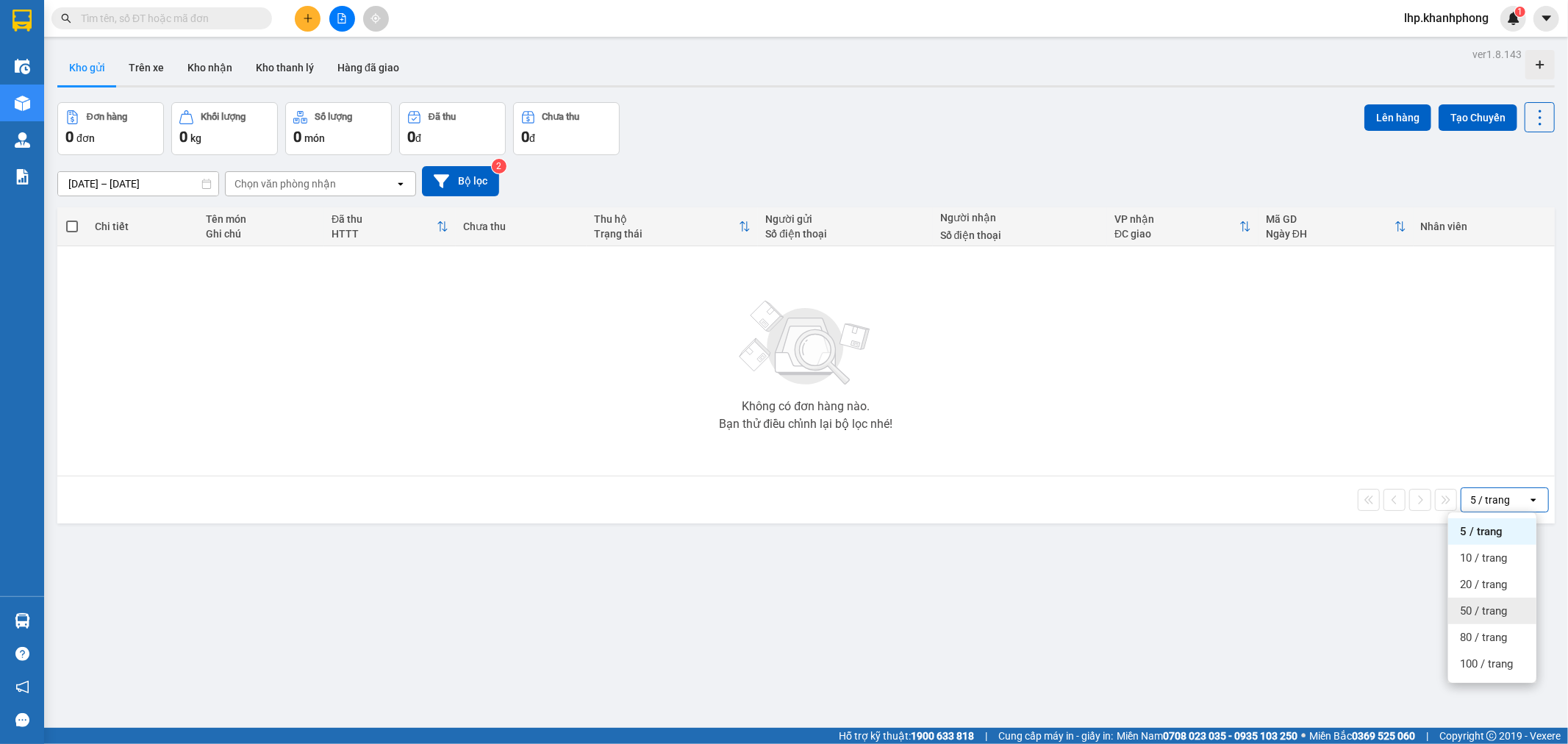
click at [1505, 598] on div "50 / trang" at bounding box center [1492, 611] width 88 height 26
click at [1528, 497] on icon "open" at bounding box center [1533, 500] width 12 height 12
click at [1503, 528] on div "5 / trang" at bounding box center [1492, 531] width 88 height 26
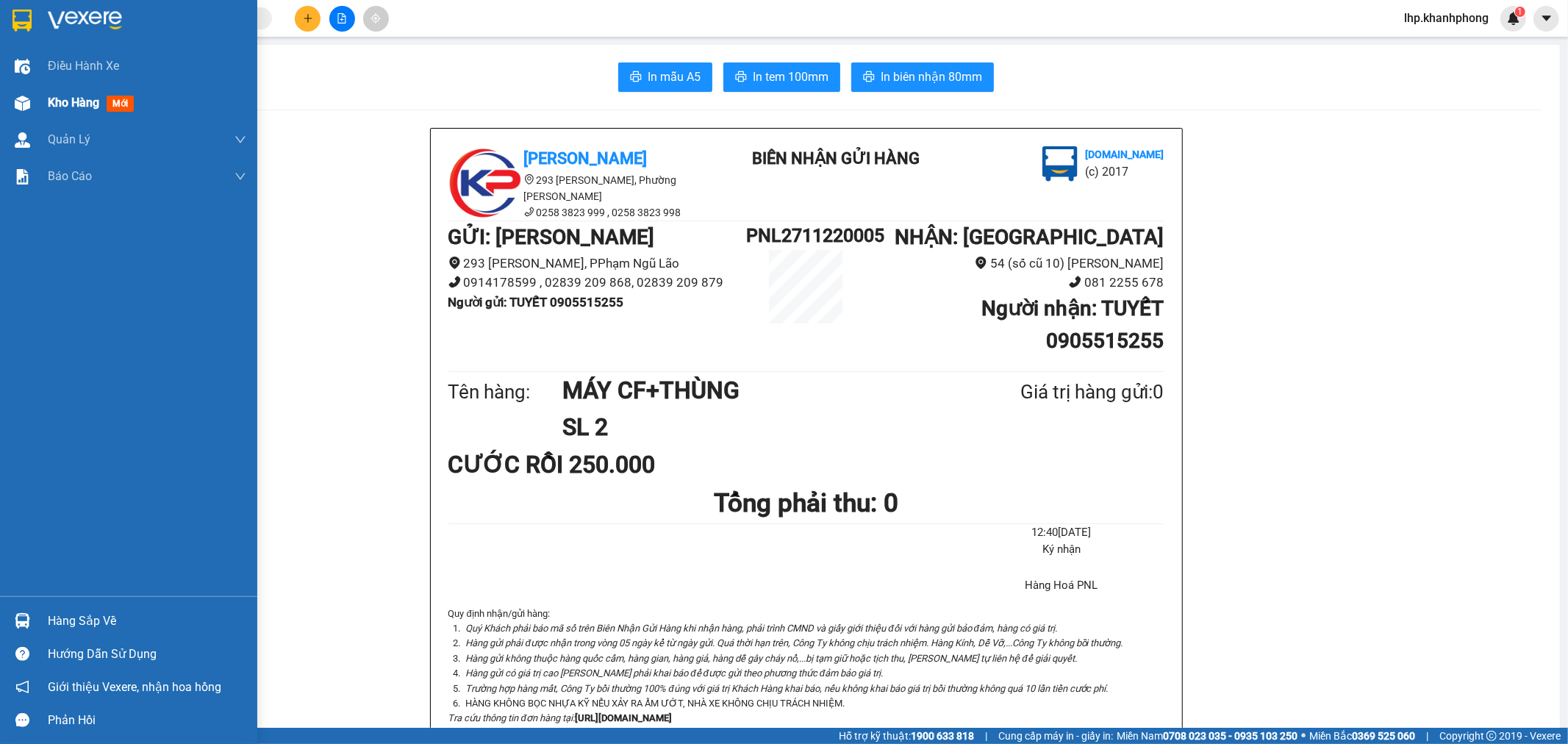
click at [71, 104] on span "Kho hàng" at bounding box center [73, 102] width 51 height 14
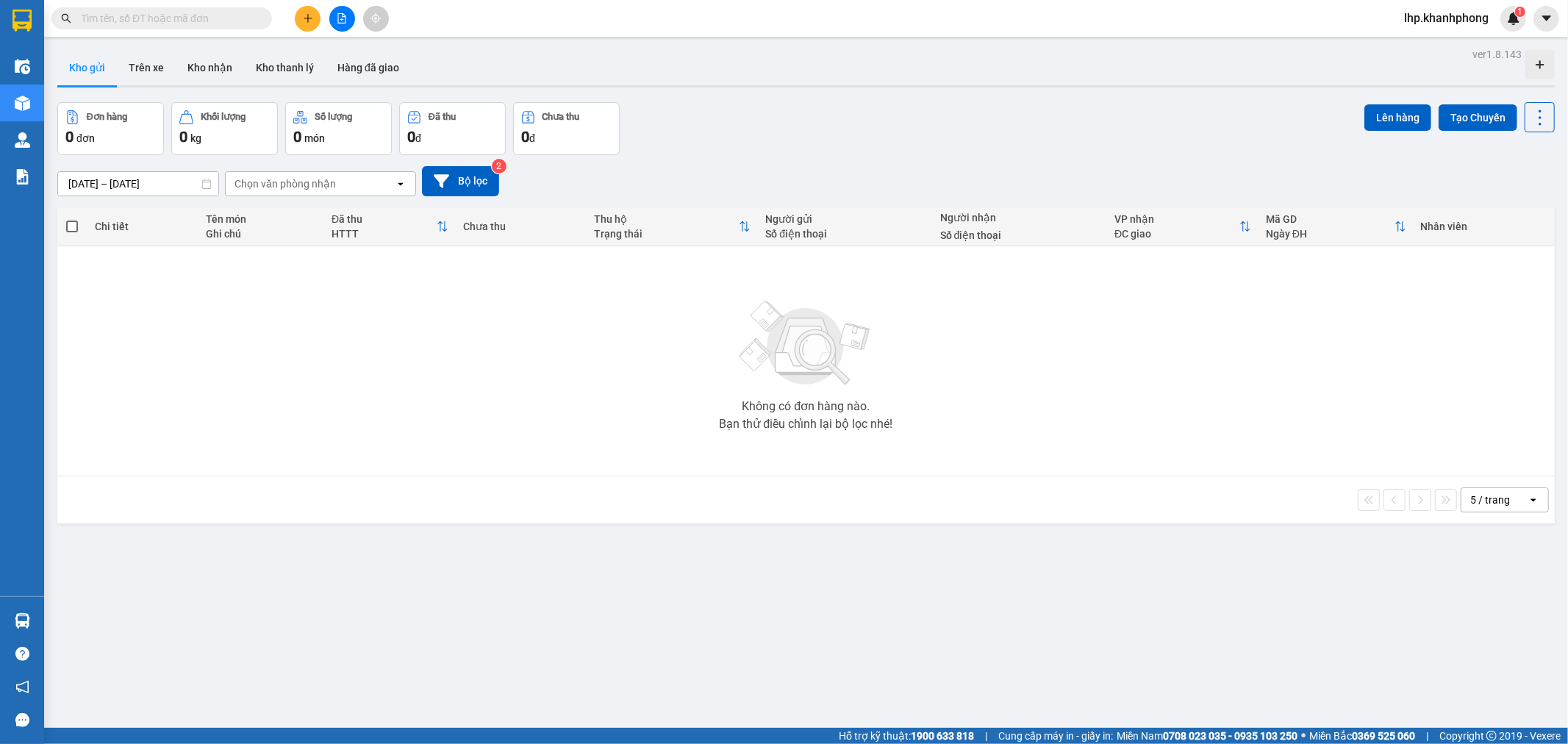
click at [1528, 497] on icon "open" at bounding box center [1533, 500] width 12 height 12
click at [1492, 556] on span "10 / trang" at bounding box center [1483, 559] width 47 height 15
click at [1505, 496] on div "10 / trang" at bounding box center [1495, 500] width 66 height 24
click at [1500, 526] on span "5 / trang" at bounding box center [1481, 531] width 41 height 15
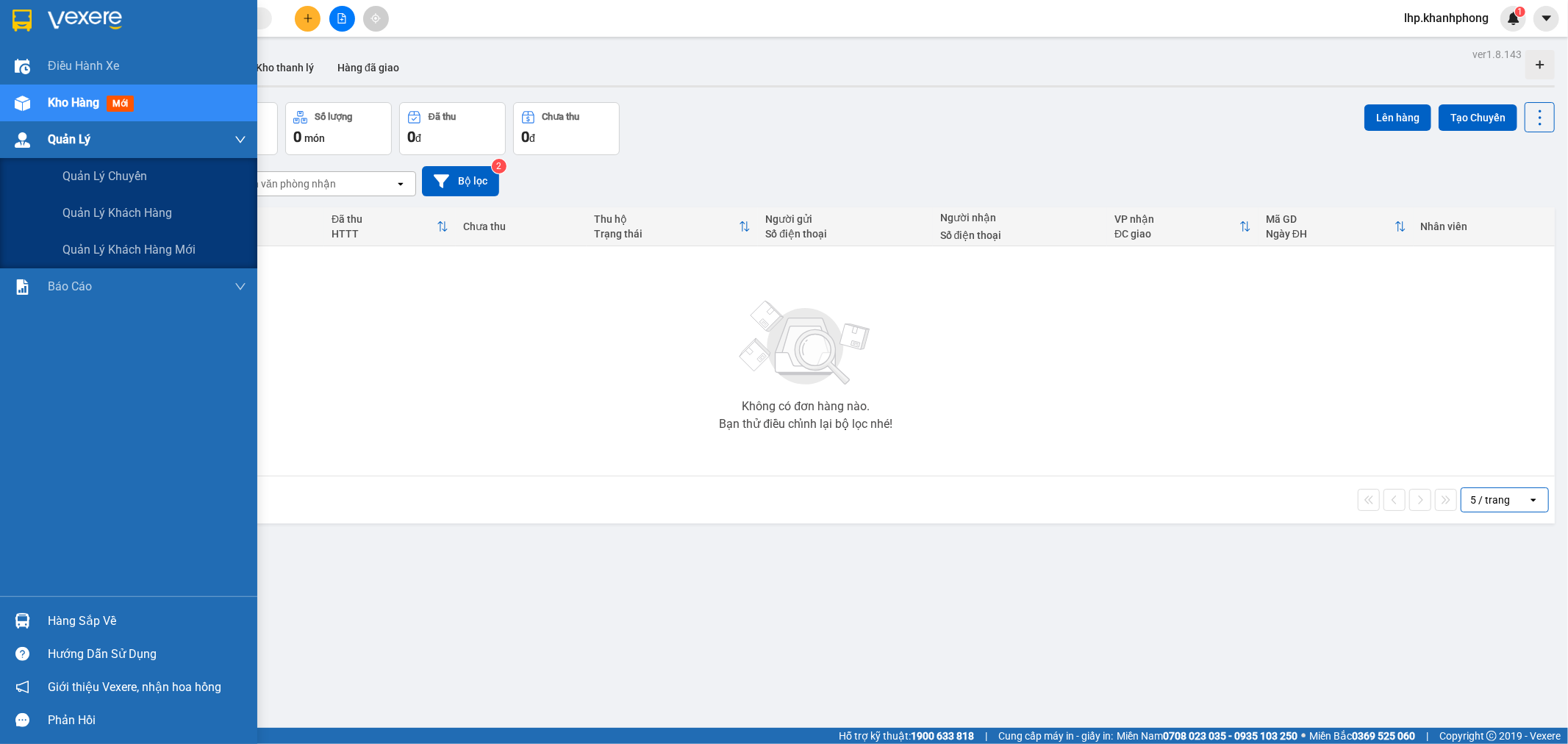
click at [55, 140] on span "Quản Lý" at bounding box center [69, 139] width 43 height 18
click at [55, 141] on span "Quản Lý" at bounding box center [69, 139] width 43 height 18
click at [70, 136] on span "Quản Lý" at bounding box center [69, 139] width 43 height 18
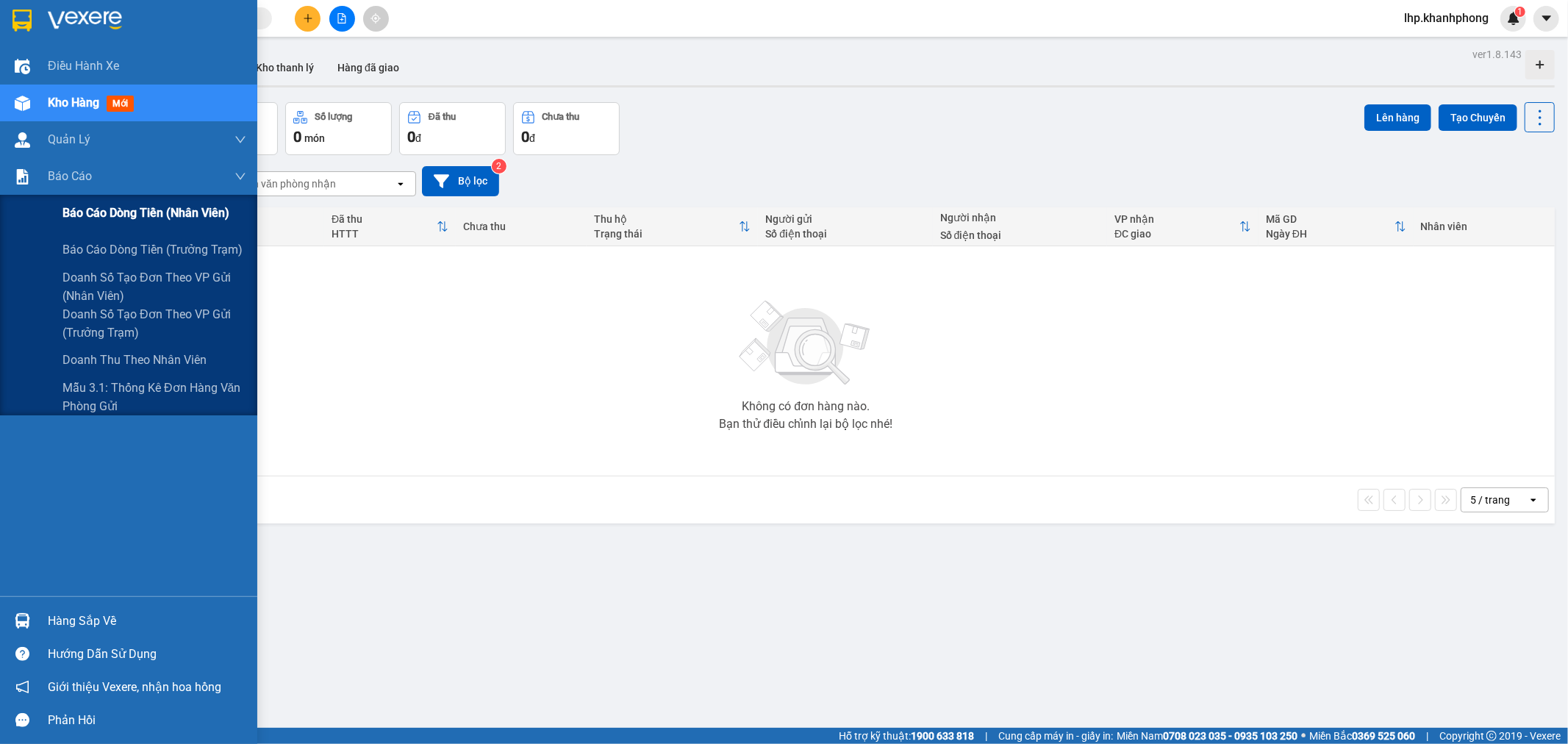
click at [86, 218] on span "Báo cáo dòng tiền (nhân viên)" at bounding box center [146, 213] width 167 height 18
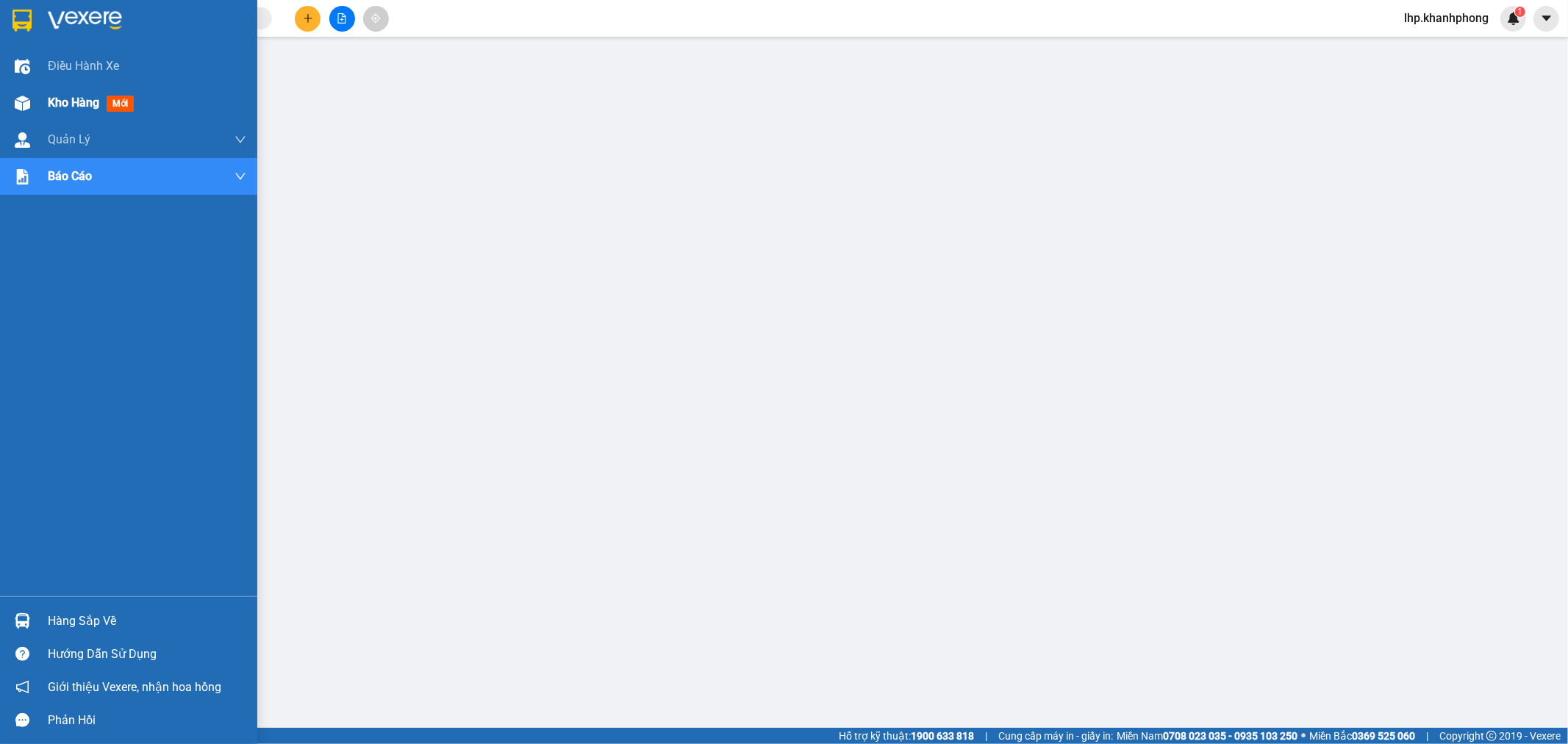
click at [65, 100] on span "Kho hàng" at bounding box center [73, 102] width 51 height 14
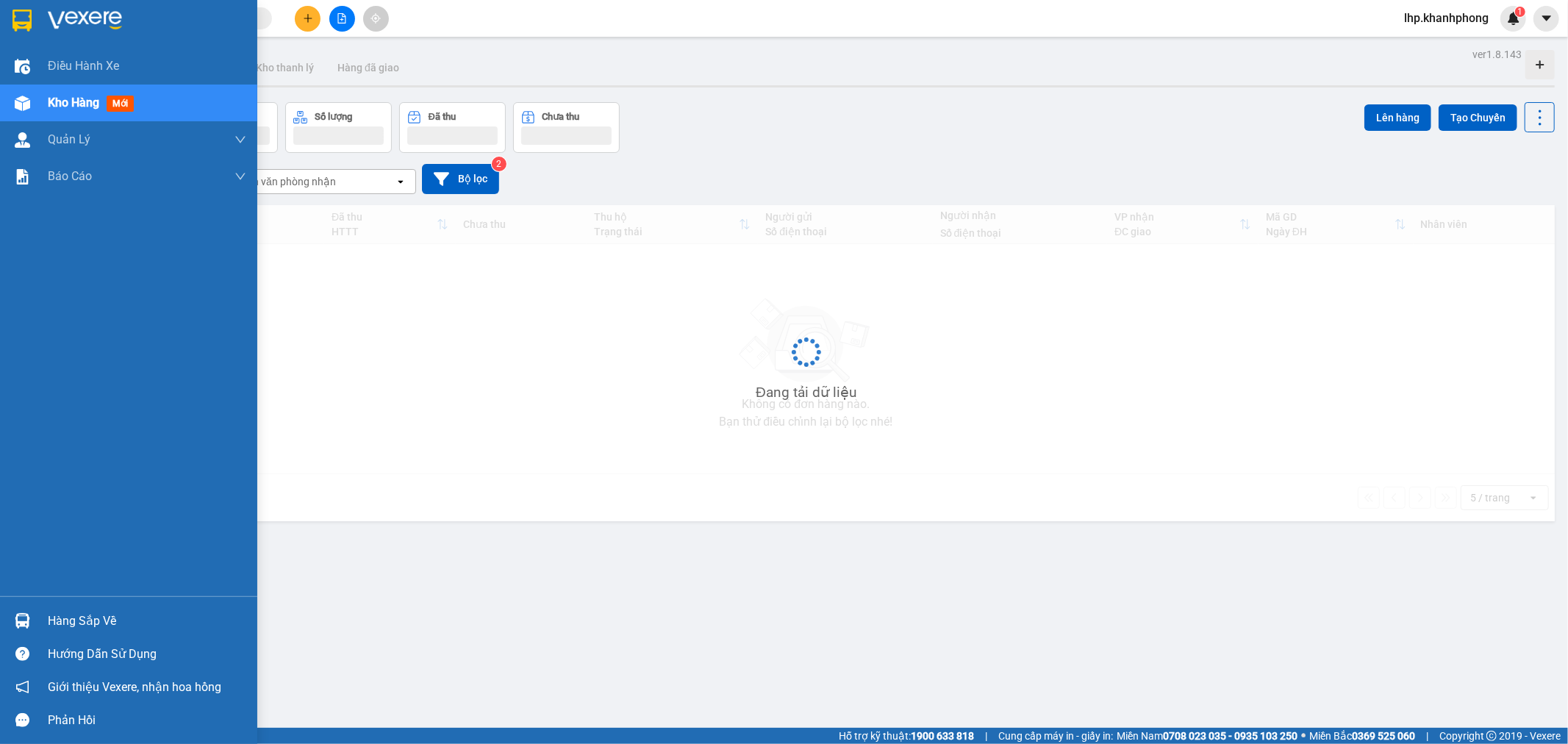
click at [65, 100] on span "Kho hàng" at bounding box center [73, 102] width 51 height 14
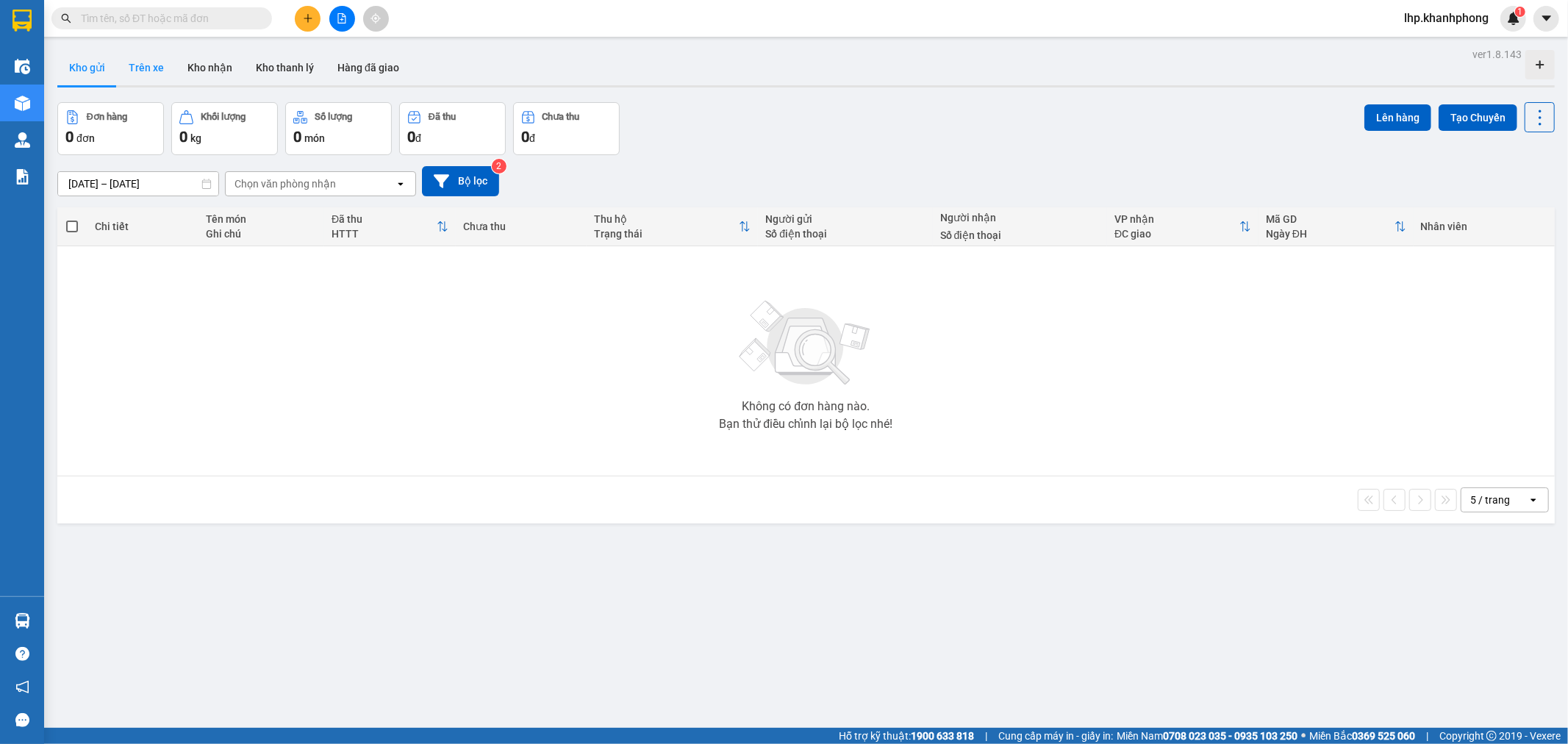
click at [164, 64] on button "Trên xe" at bounding box center [146, 68] width 58 height 35
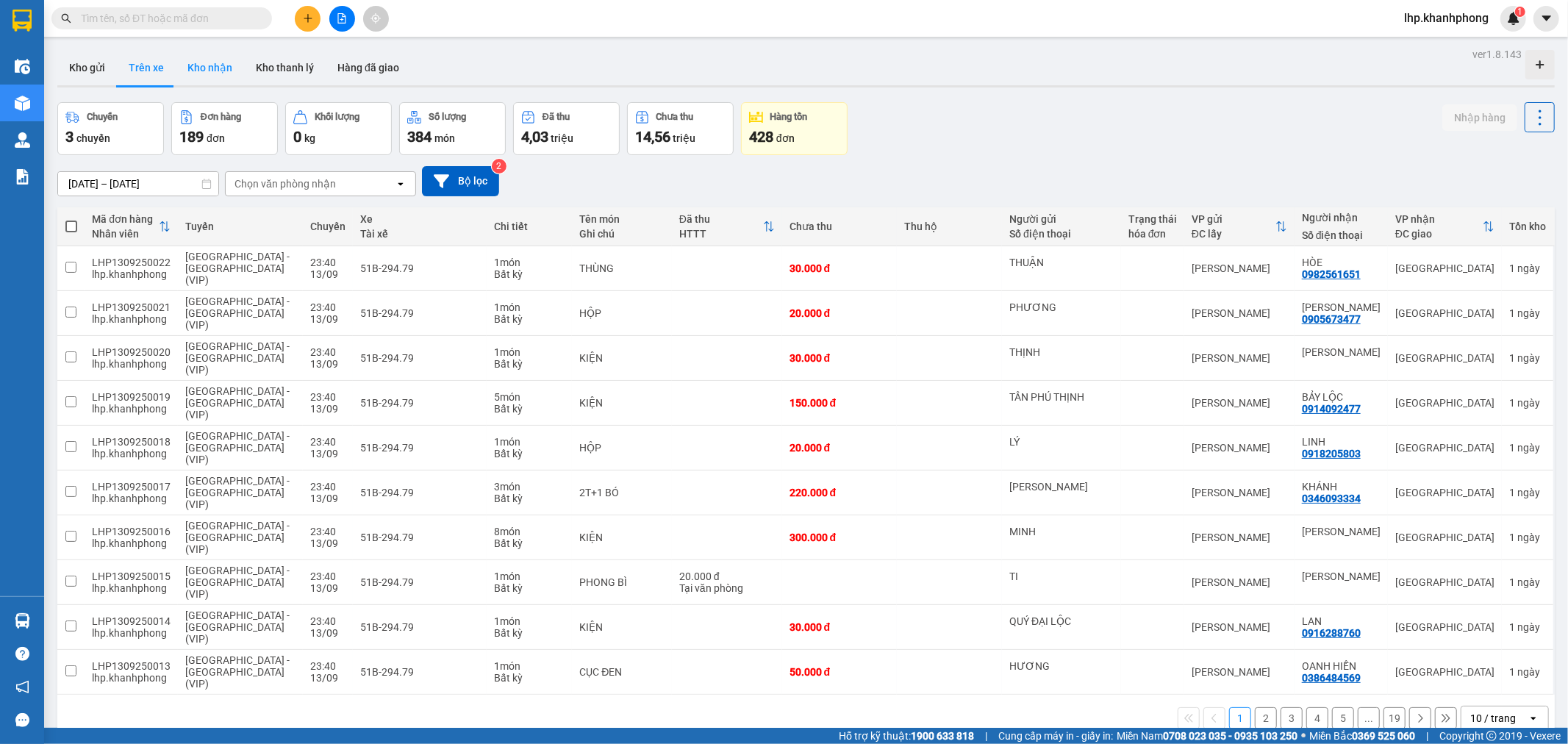
click at [216, 67] on button "Kho nhận" at bounding box center [209, 68] width 68 height 35
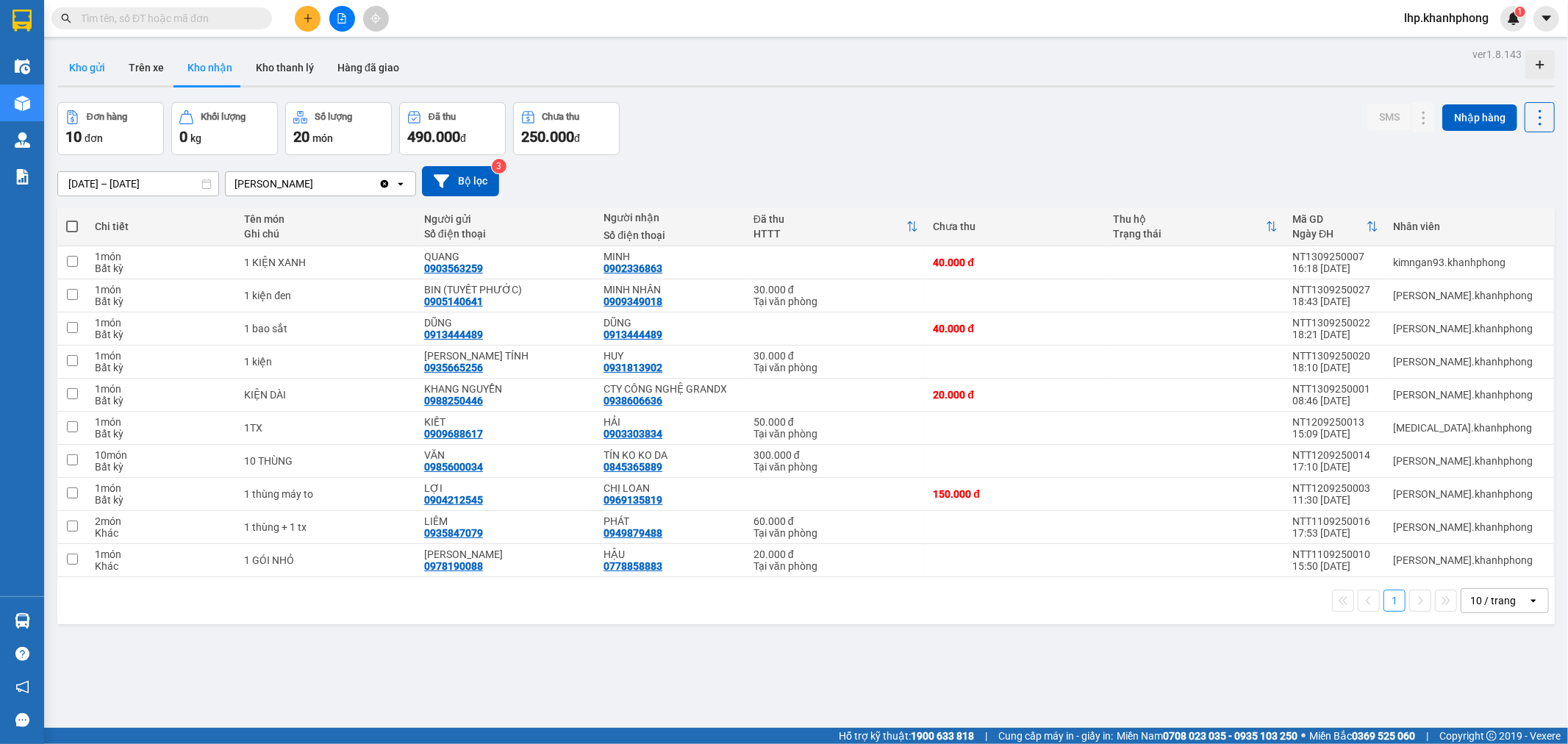
click at [82, 64] on button "Kho gửi" at bounding box center [87, 68] width 59 height 35
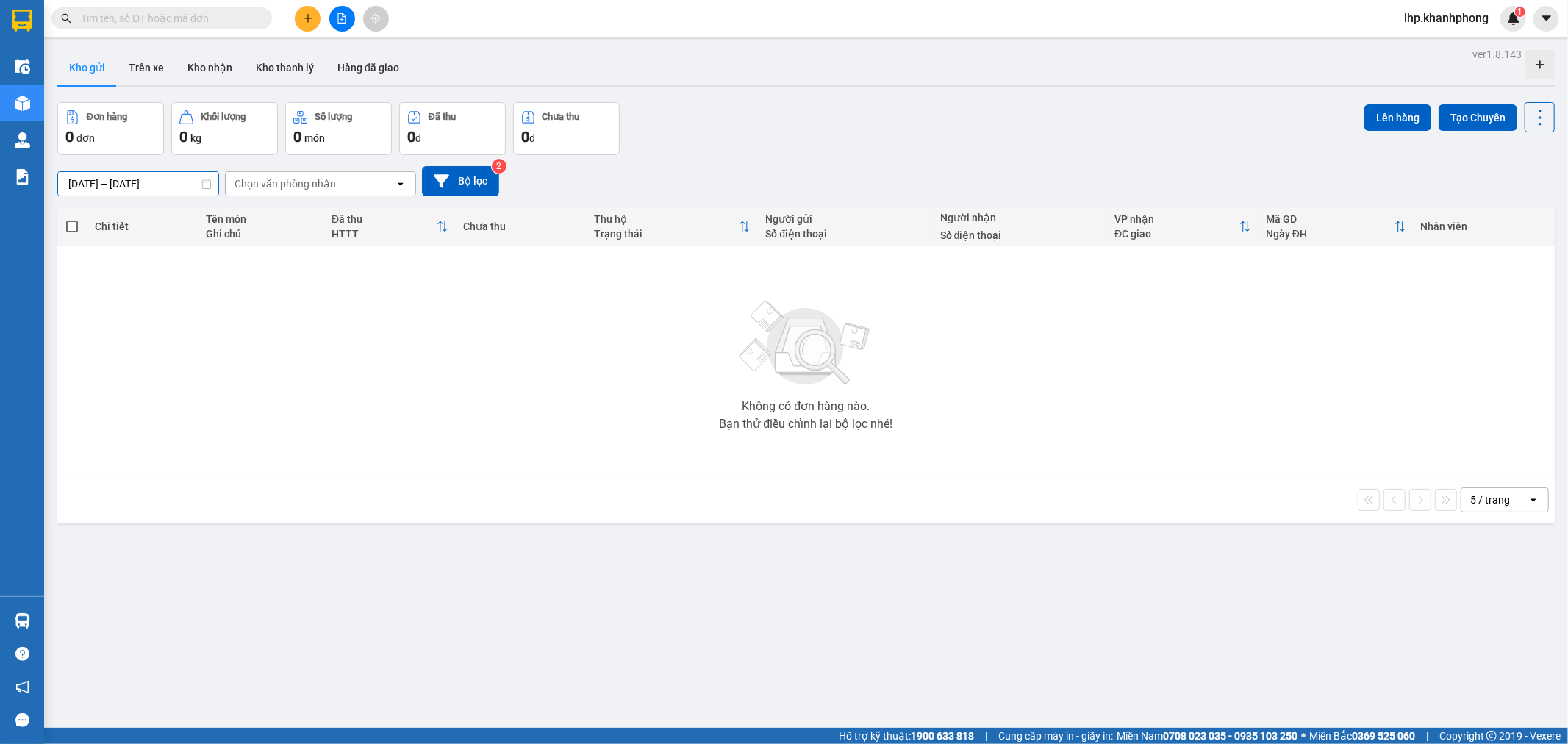
click at [128, 185] on input "13/09/2025 – 13/09/2025" at bounding box center [138, 184] width 161 height 24
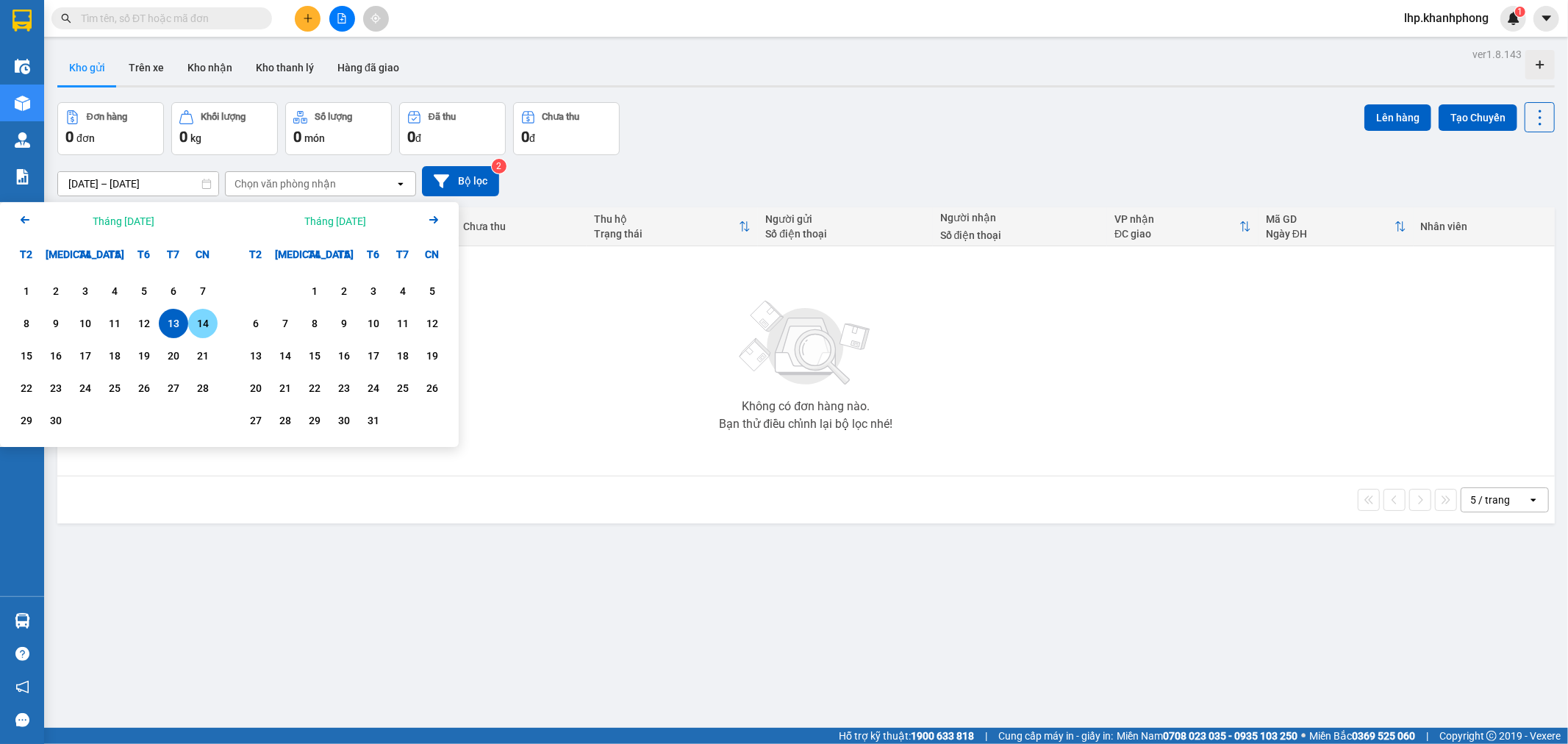
click at [202, 325] on div "14" at bounding box center [203, 323] width 21 height 17
type input "[DATE] – [DATE]"
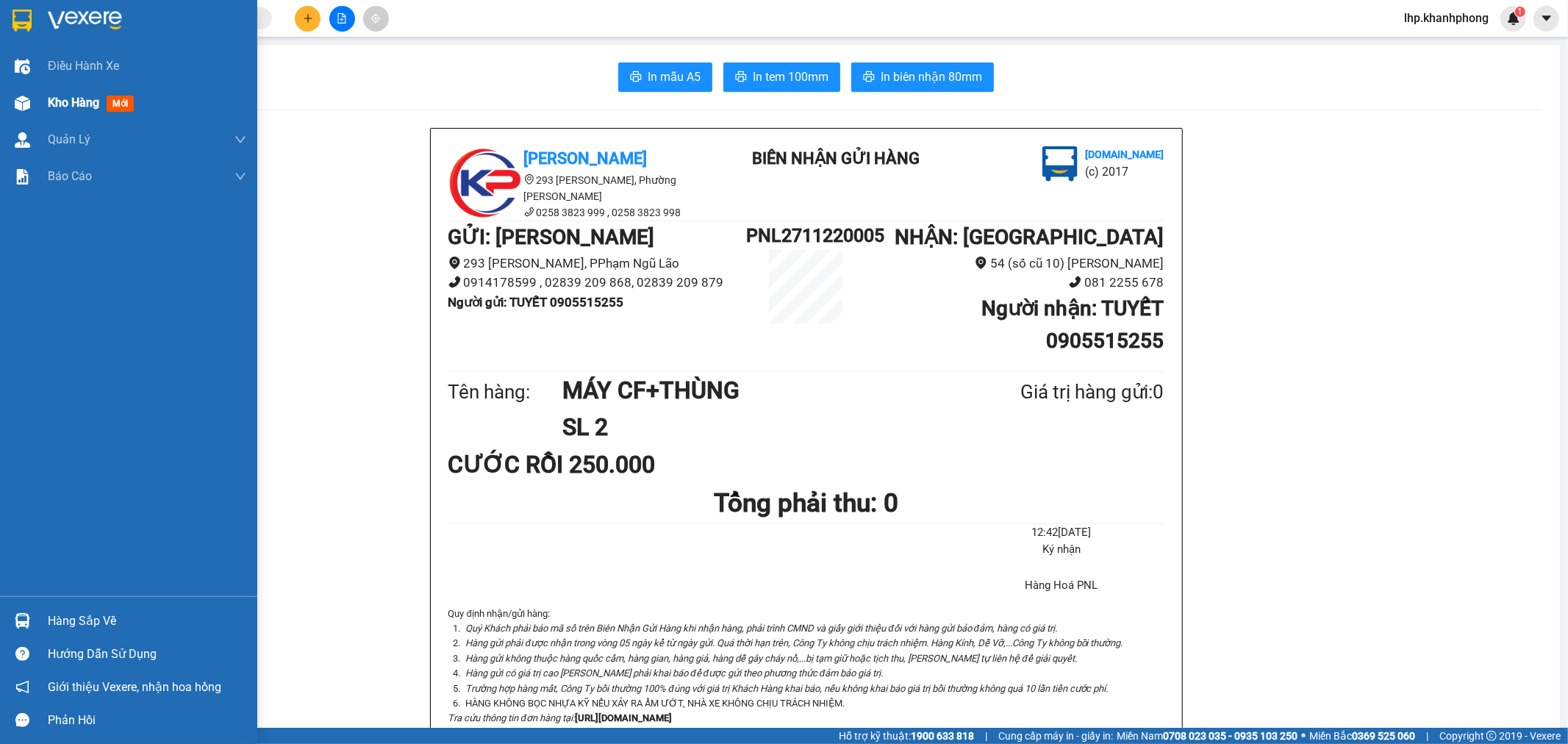
click at [59, 96] on span "Kho hàng" at bounding box center [73, 102] width 51 height 14
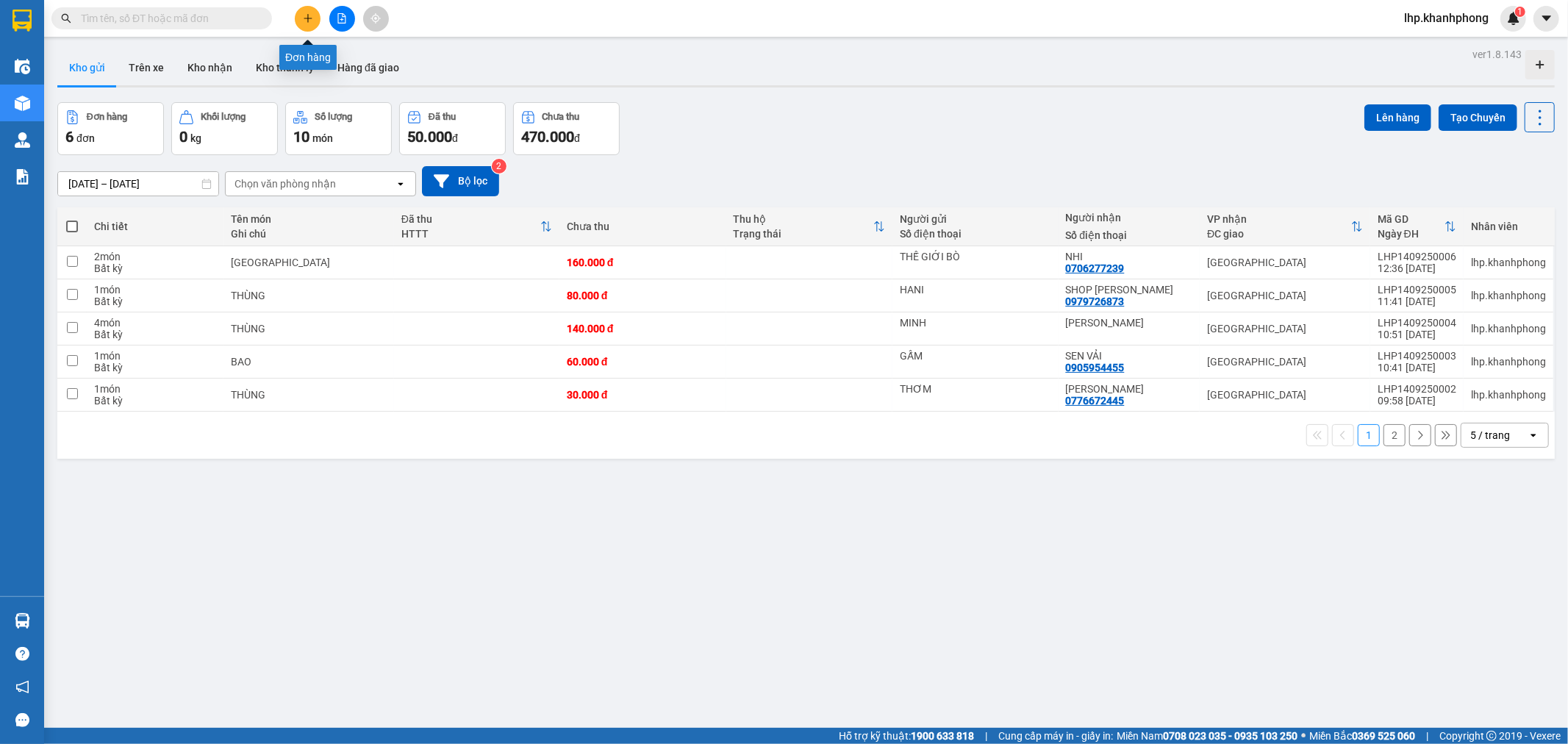
click at [304, 21] on icon "plus" at bounding box center [308, 18] width 10 height 10
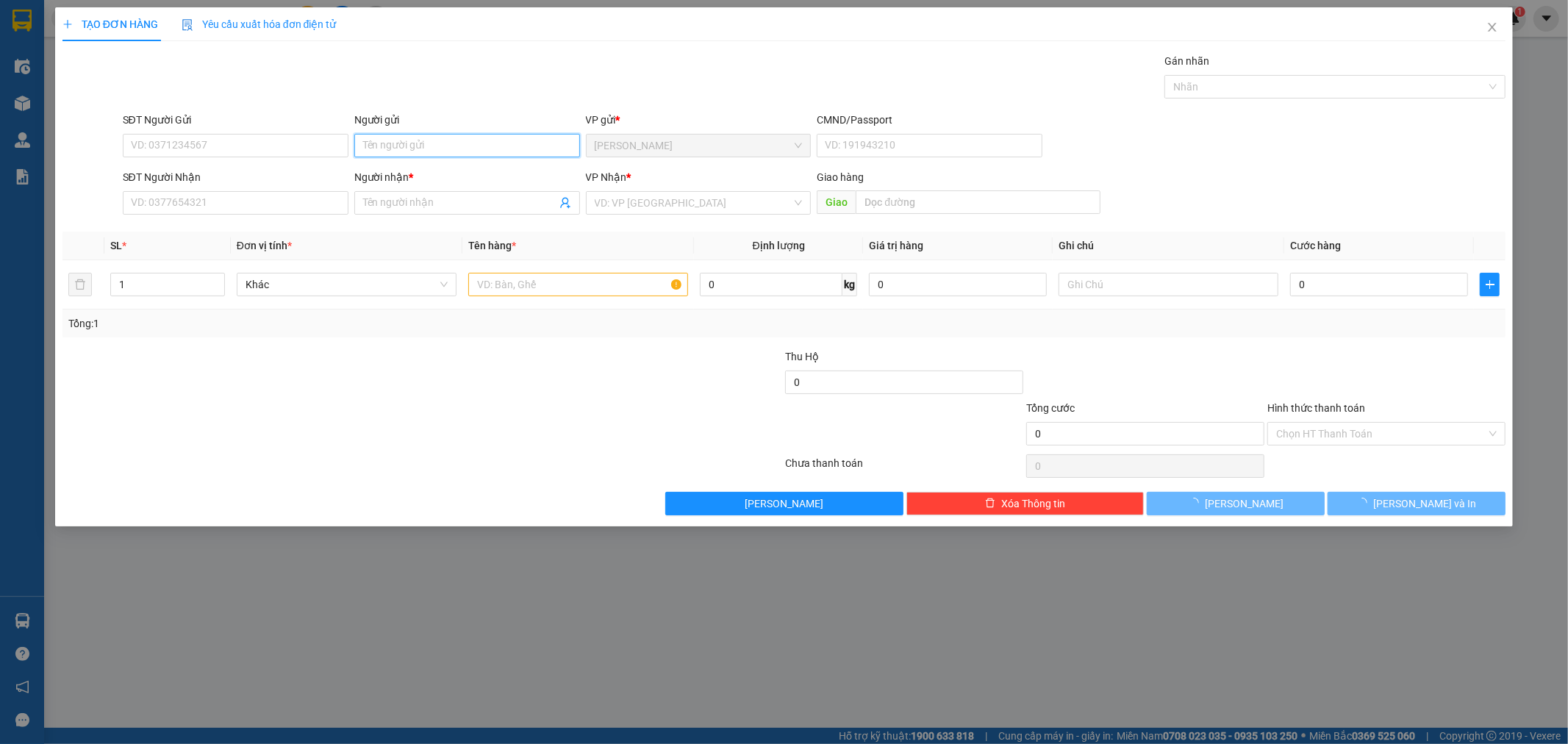
click at [446, 149] on input "Người gửi" at bounding box center [467, 145] width 226 height 24
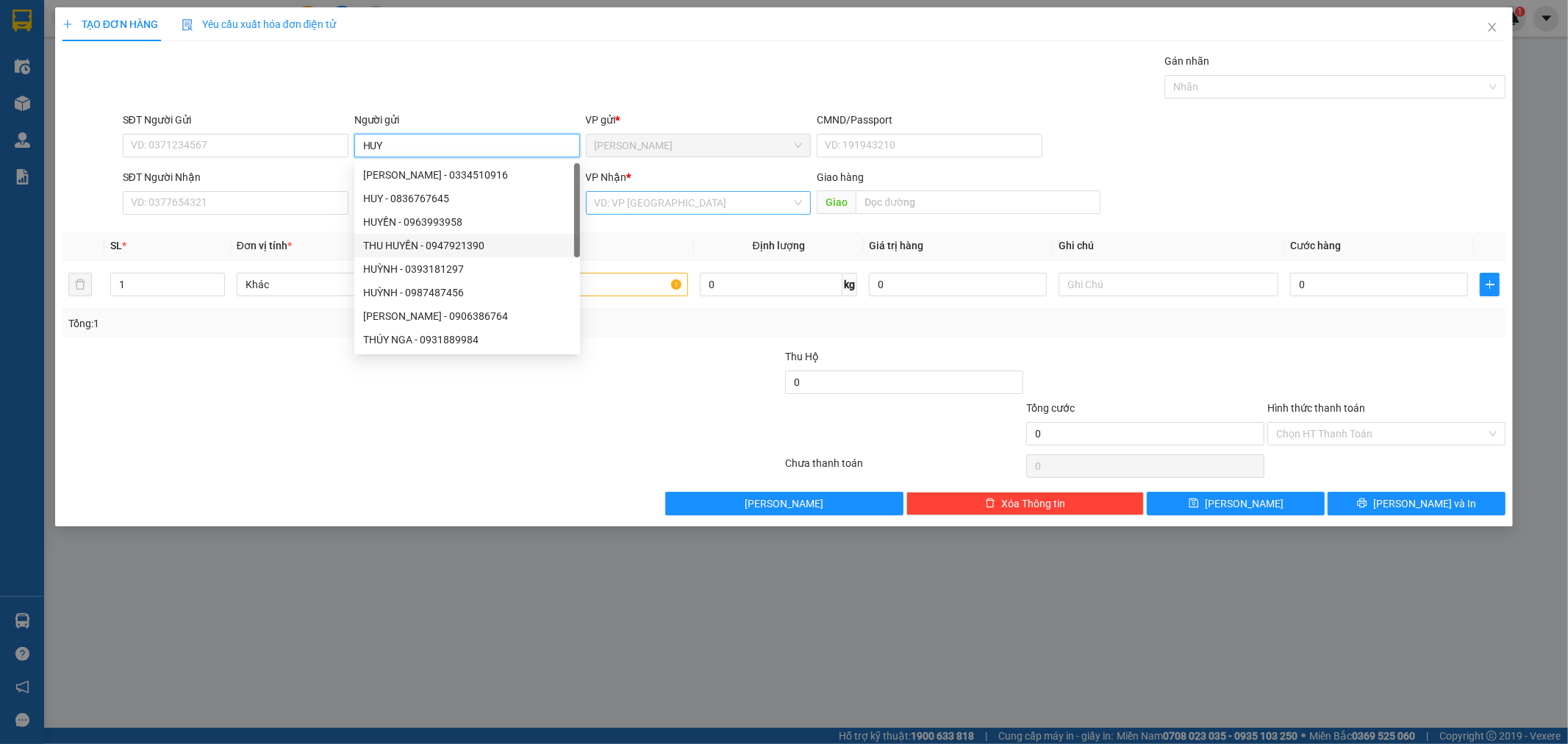
type input "HUY"
click at [638, 209] on input "search" at bounding box center [693, 203] width 198 height 22
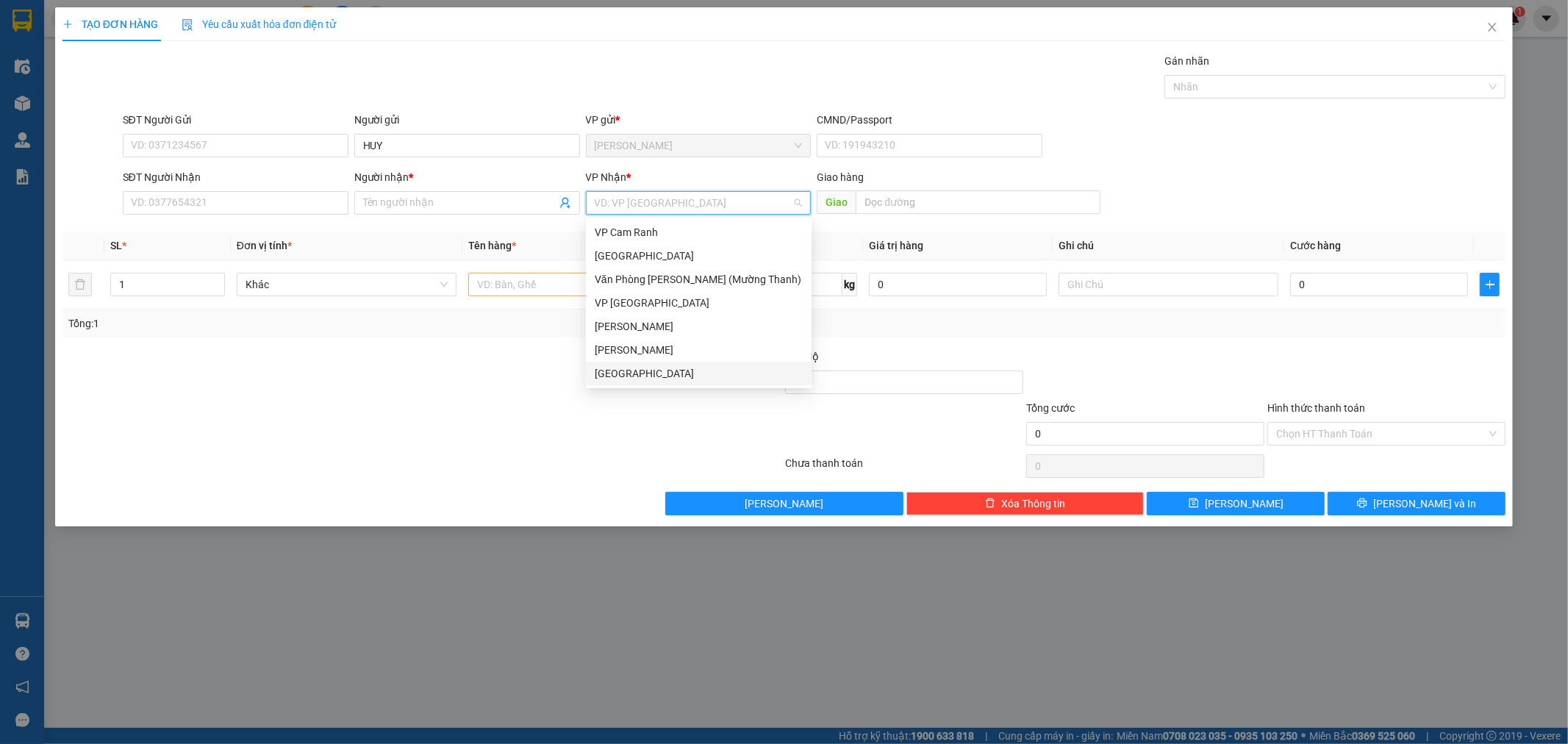
click at [641, 383] on div "[GEOGRAPHIC_DATA]" at bounding box center [698, 373] width 226 height 24
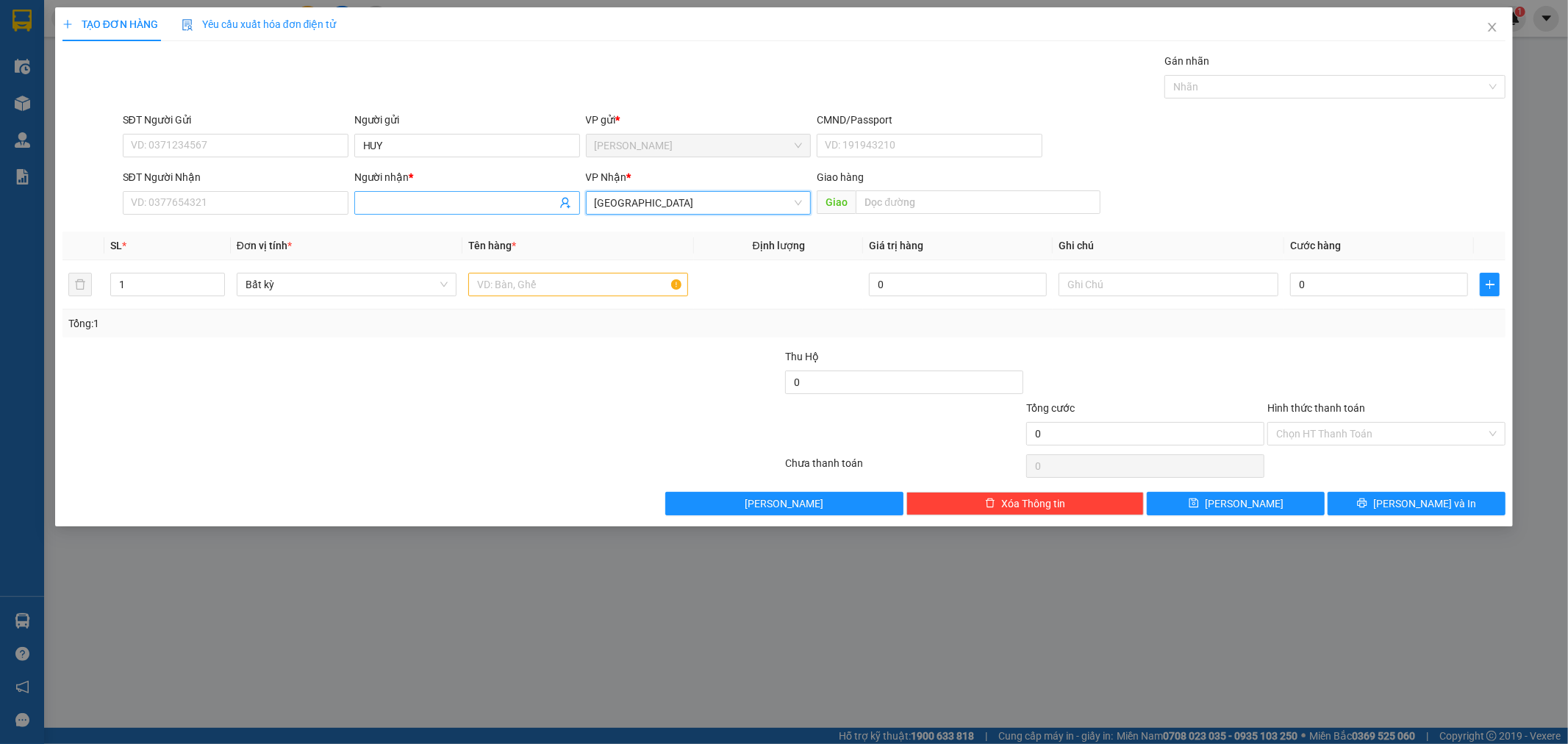
click at [428, 203] on input "Người nhận *" at bounding box center [460, 204] width 194 height 16
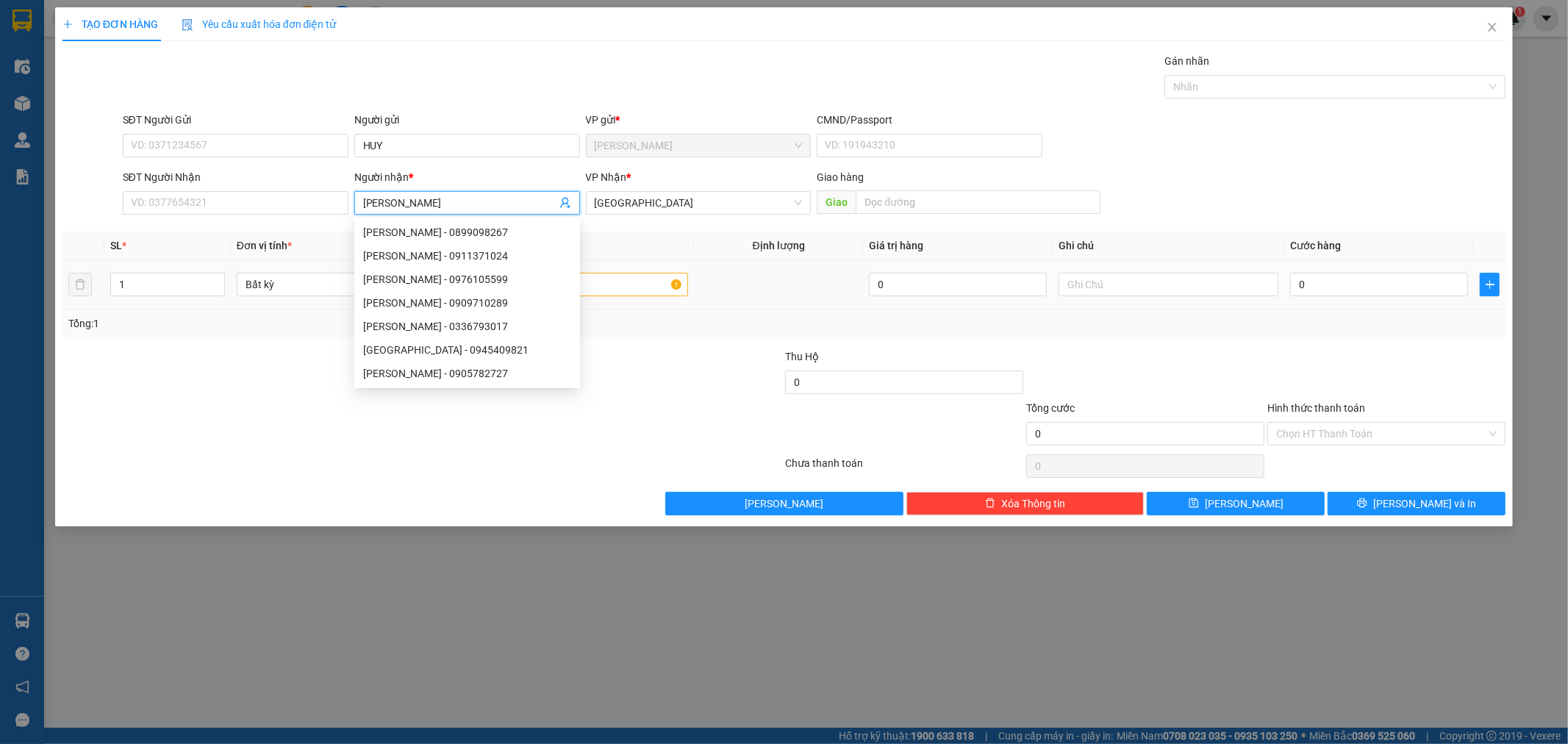
type input "[PERSON_NAME]"
click at [641, 278] on input "text" at bounding box center [578, 284] width 220 height 24
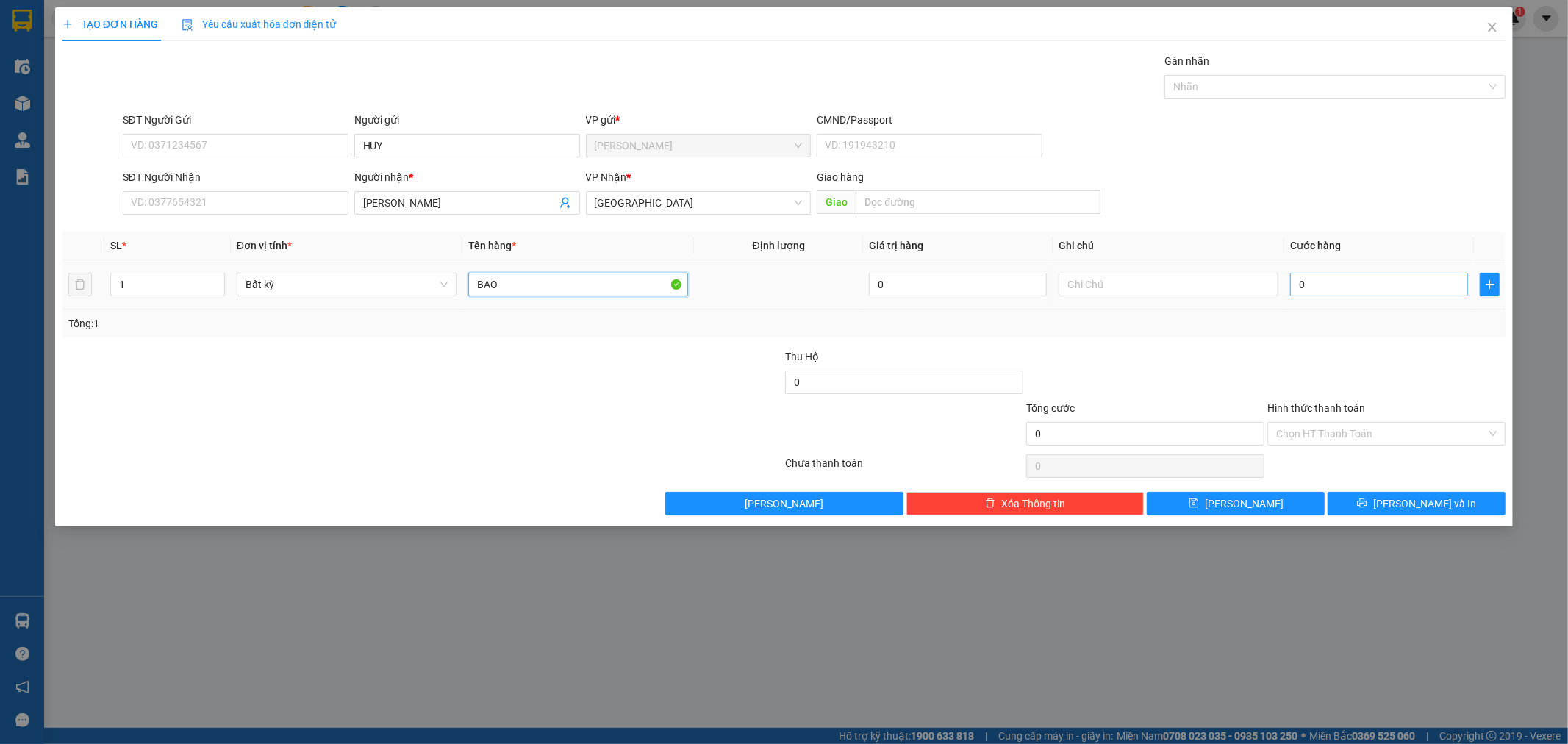
type input "BAO"
click at [1416, 287] on input "0" at bounding box center [1379, 284] width 178 height 24
type input "4"
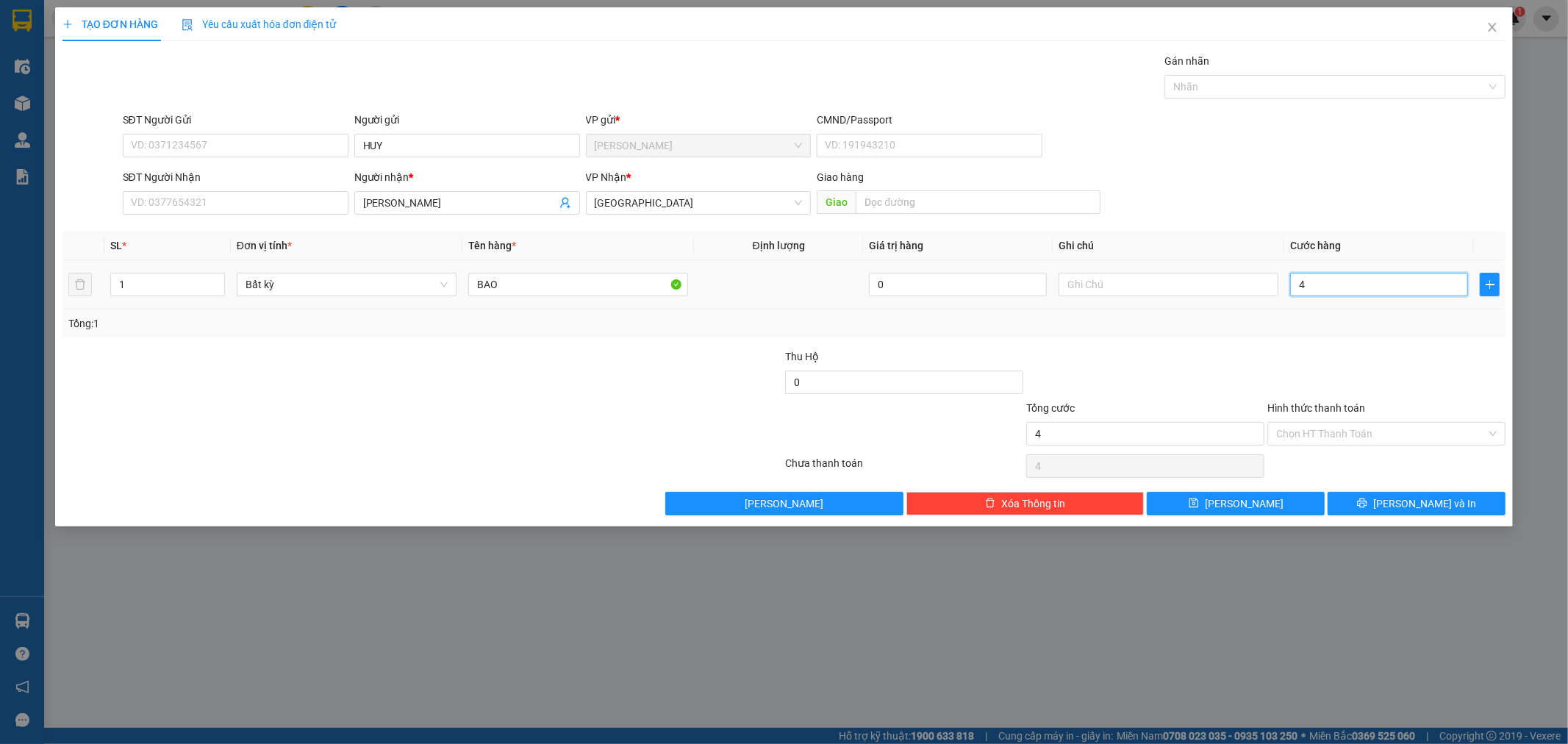
type input "40"
type input "40.000"
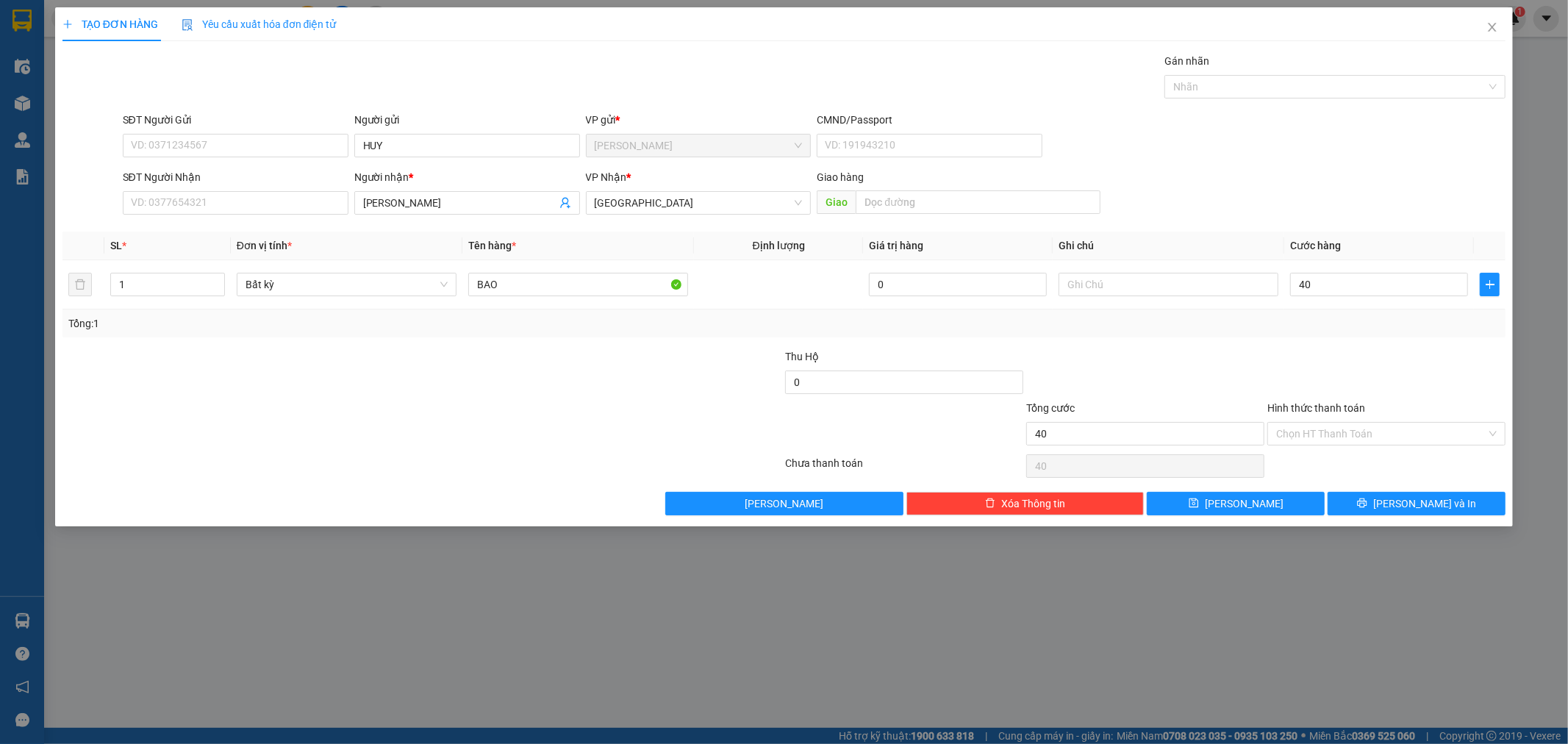
type input "40.000"
click at [1430, 349] on div at bounding box center [1386, 374] width 241 height 51
click at [1360, 280] on input "40.000" at bounding box center [1379, 284] width 178 height 24
type input "5"
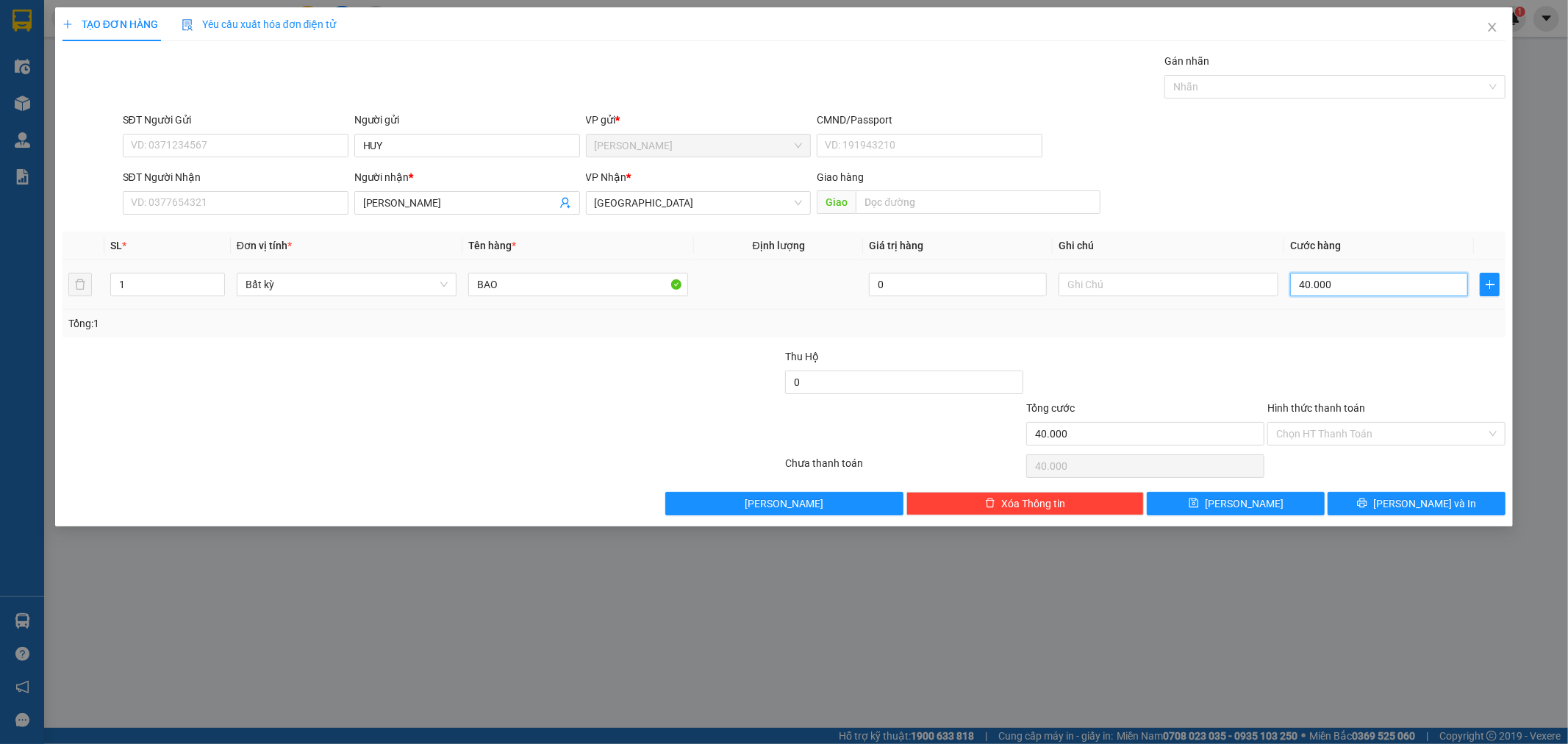
type input "5"
type input "50"
type input "50.000"
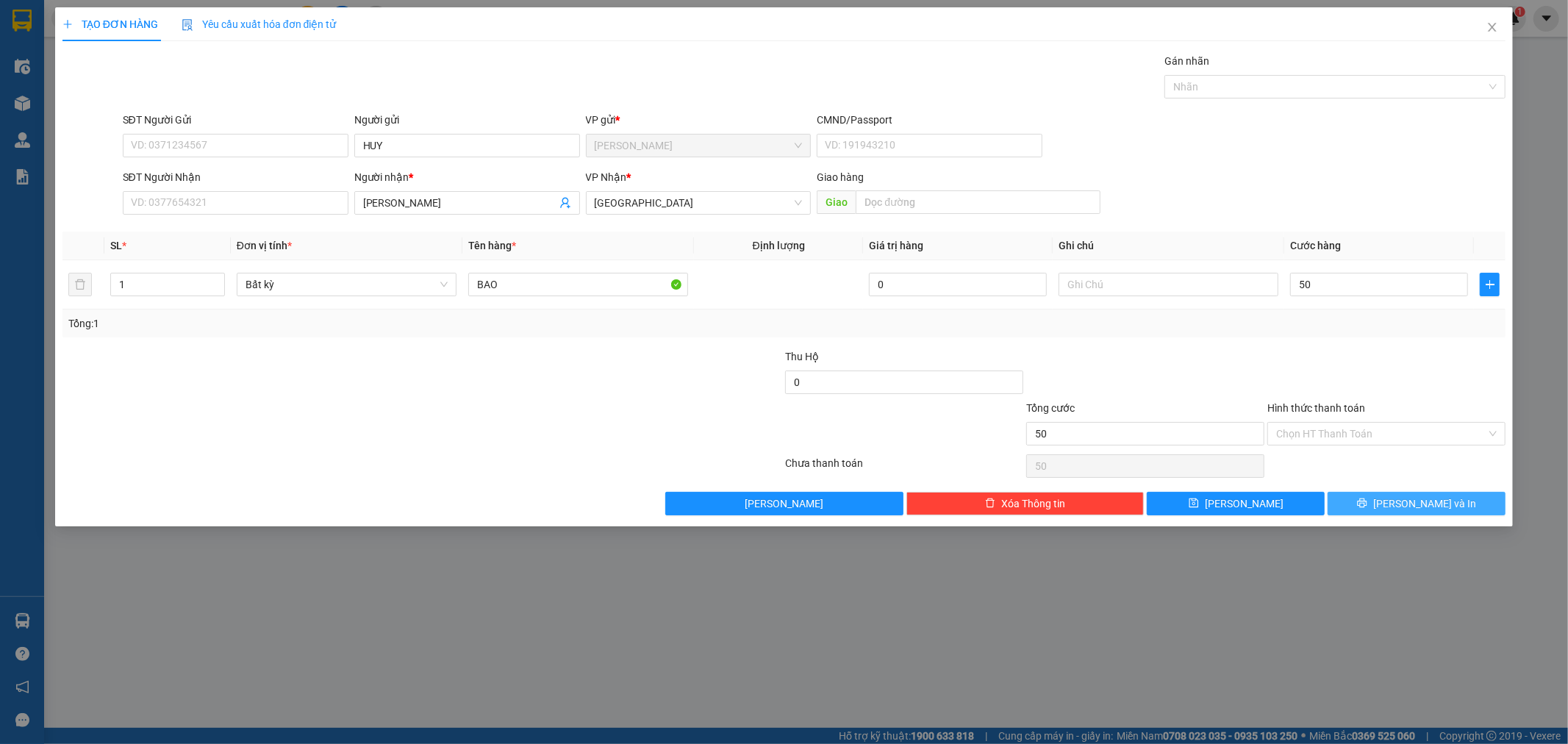
type input "50.000"
drag, startPoint x: 1415, startPoint y: 503, endPoint x: 925, endPoint y: 295, distance: 532.3
click at [1415, 498] on span "[PERSON_NAME] và In" at bounding box center [1424, 504] width 103 height 16
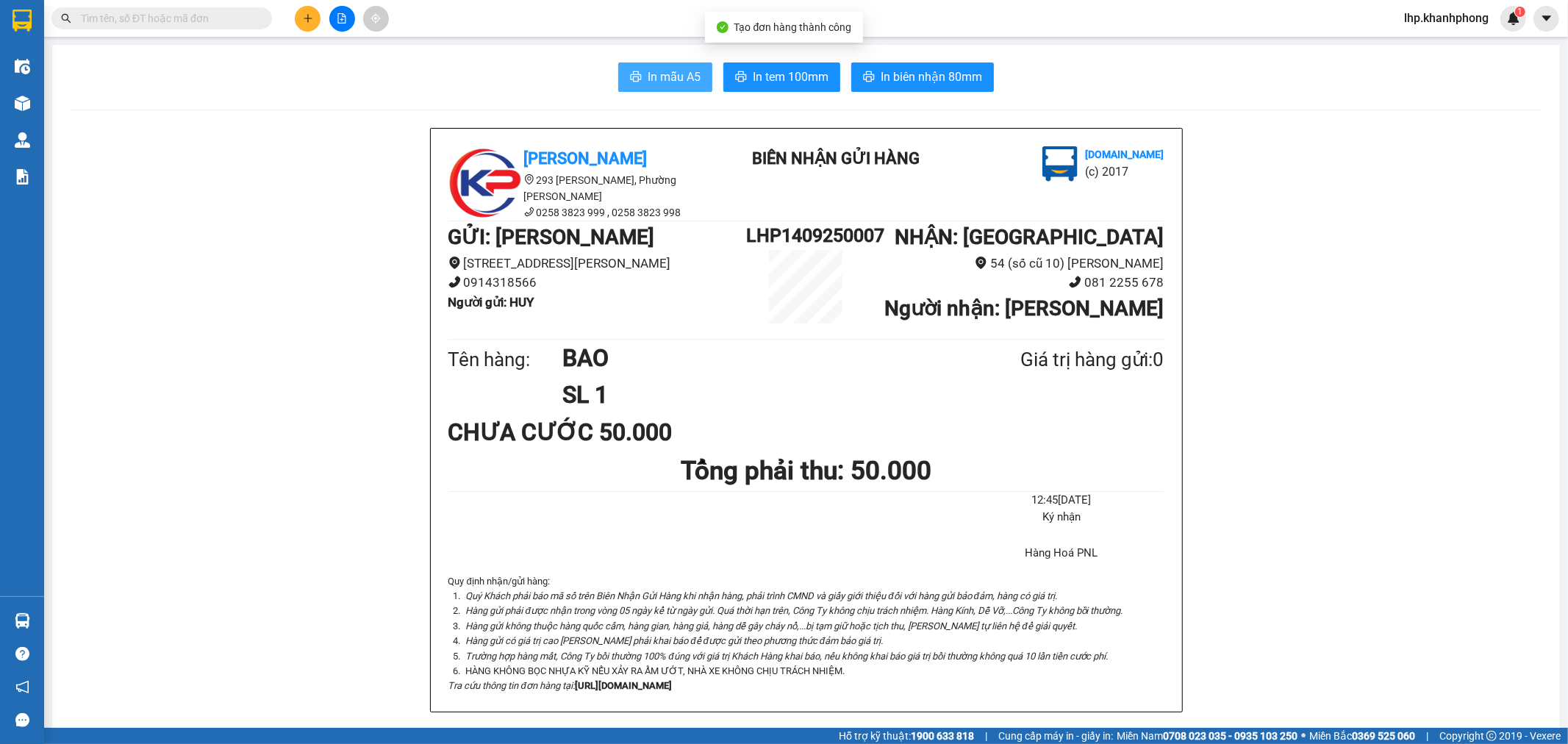
click at [647, 83] on span "In mẫu A5" at bounding box center [674, 77] width 53 height 18
click at [303, 26] on button at bounding box center [307, 18] width 26 height 26
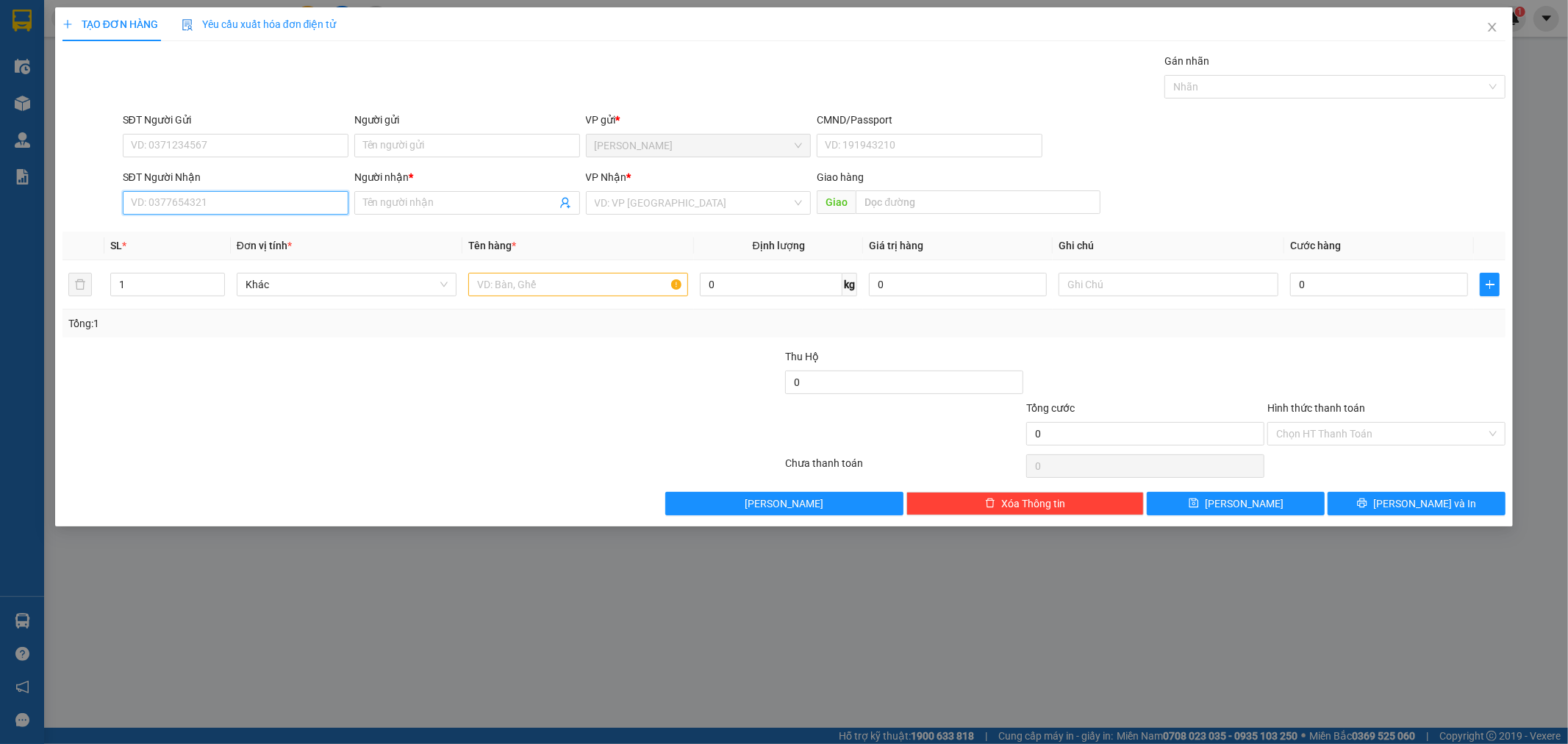
click at [209, 204] on input "SĐT Người Nhận" at bounding box center [236, 203] width 226 height 24
click at [209, 227] on div "0397326674 - THÚY" at bounding box center [236, 232] width 208 height 16
type input "0397326674"
type input "THÚY"
type input "0397326674"
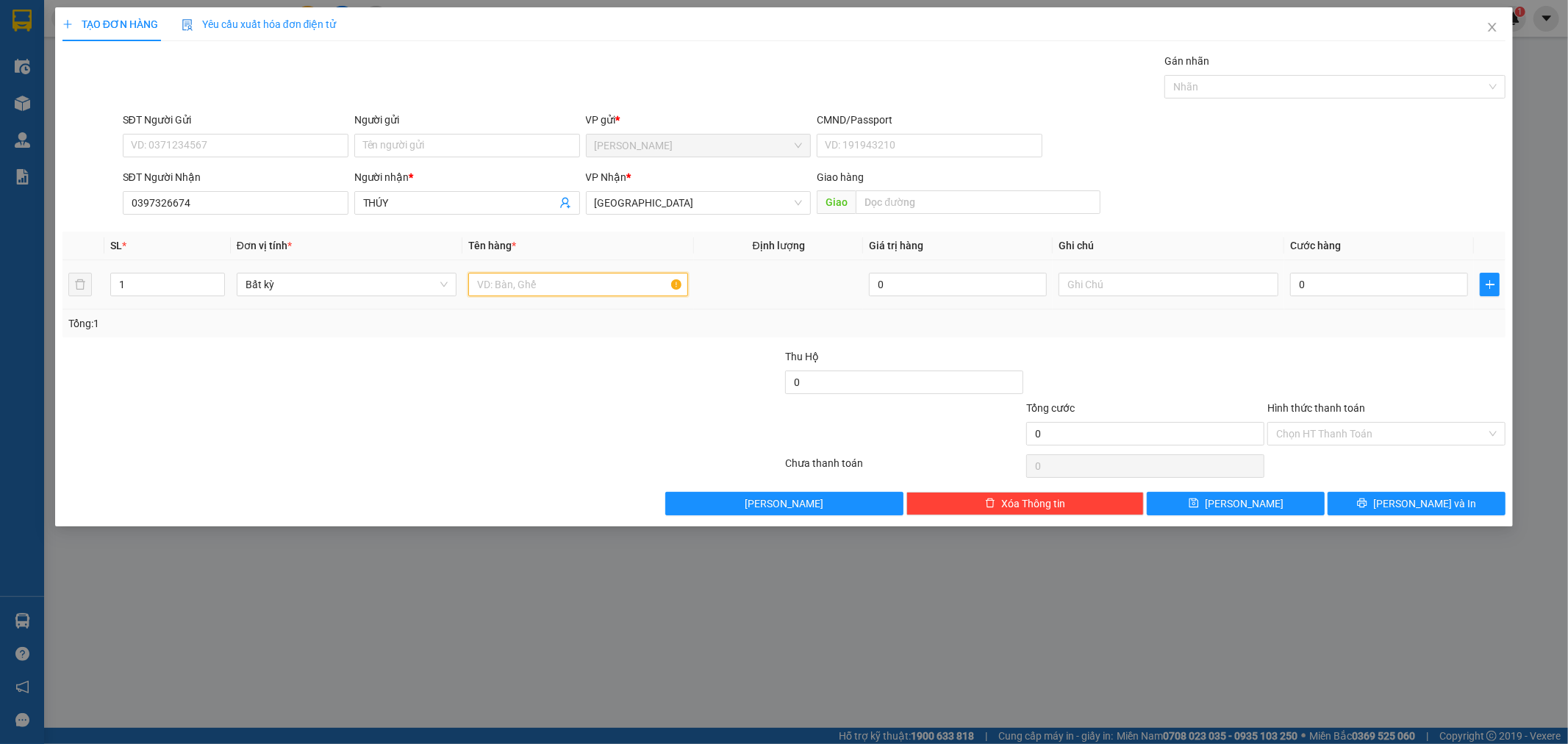
click at [502, 285] on input "text" at bounding box center [578, 284] width 220 height 24
type input "THÙNG"
type input "2"
click at [221, 278] on span "up" at bounding box center [217, 281] width 9 height 9
click at [406, 143] on input "Người gửi" at bounding box center [467, 145] width 226 height 24
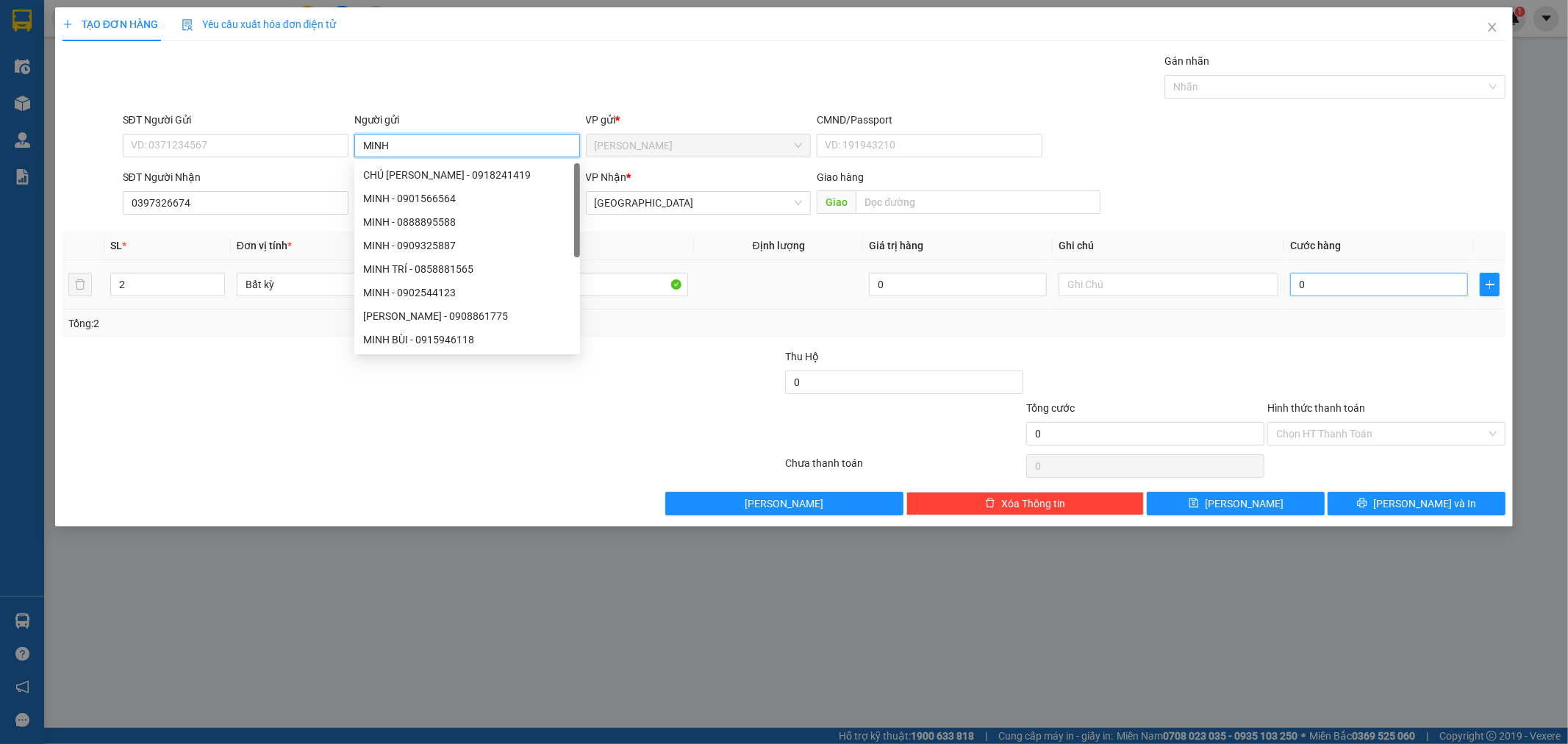
type input "MINH"
click at [1376, 284] on input "0" at bounding box center [1379, 284] width 178 height 24
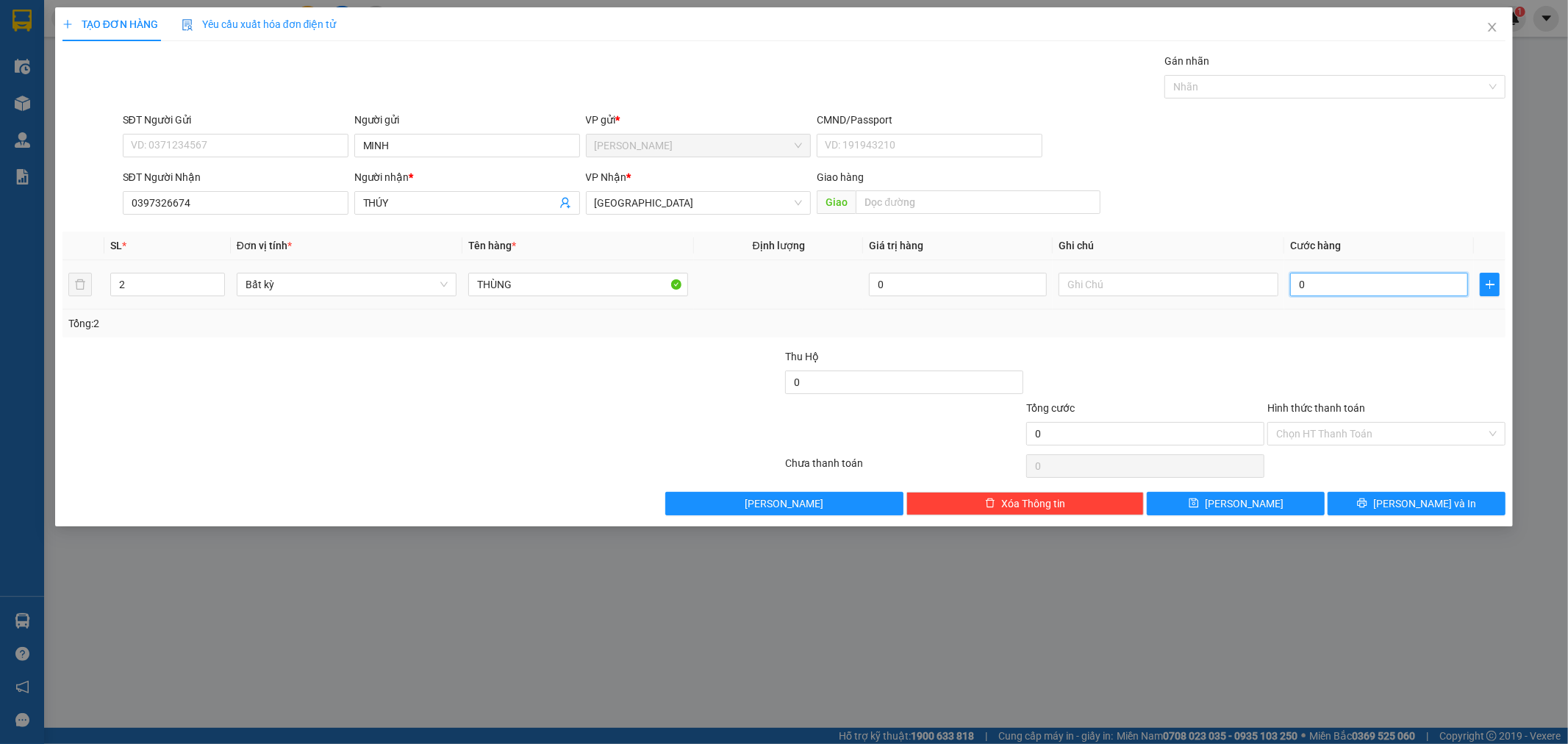
type input "8"
type input "80"
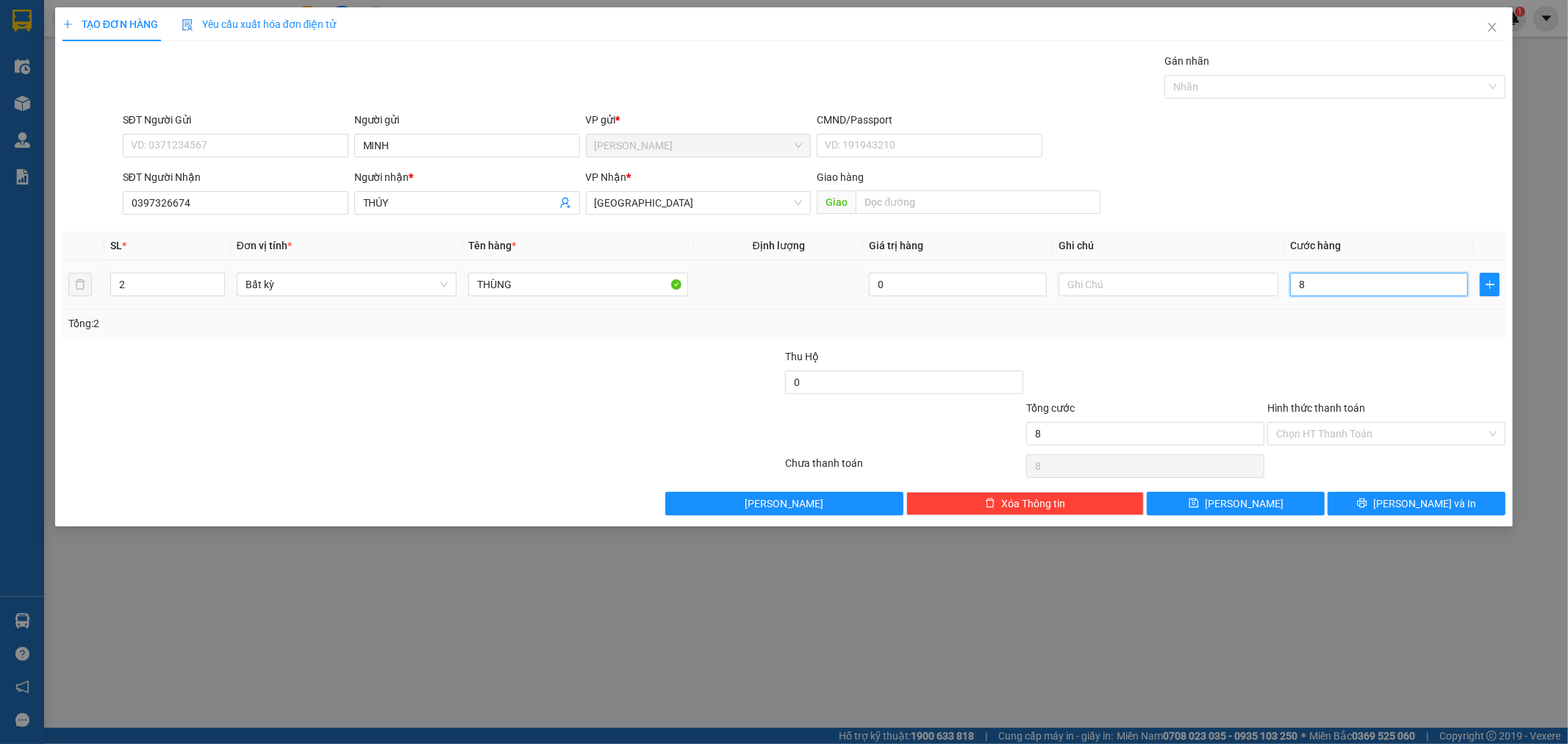
type input "80"
type input "80.000"
click at [1397, 347] on div "Transit Pickup Surcharge Ids Transit Deliver Surcharge Ids Transit Deliver Surc…" at bounding box center [784, 283] width 1444 height 462
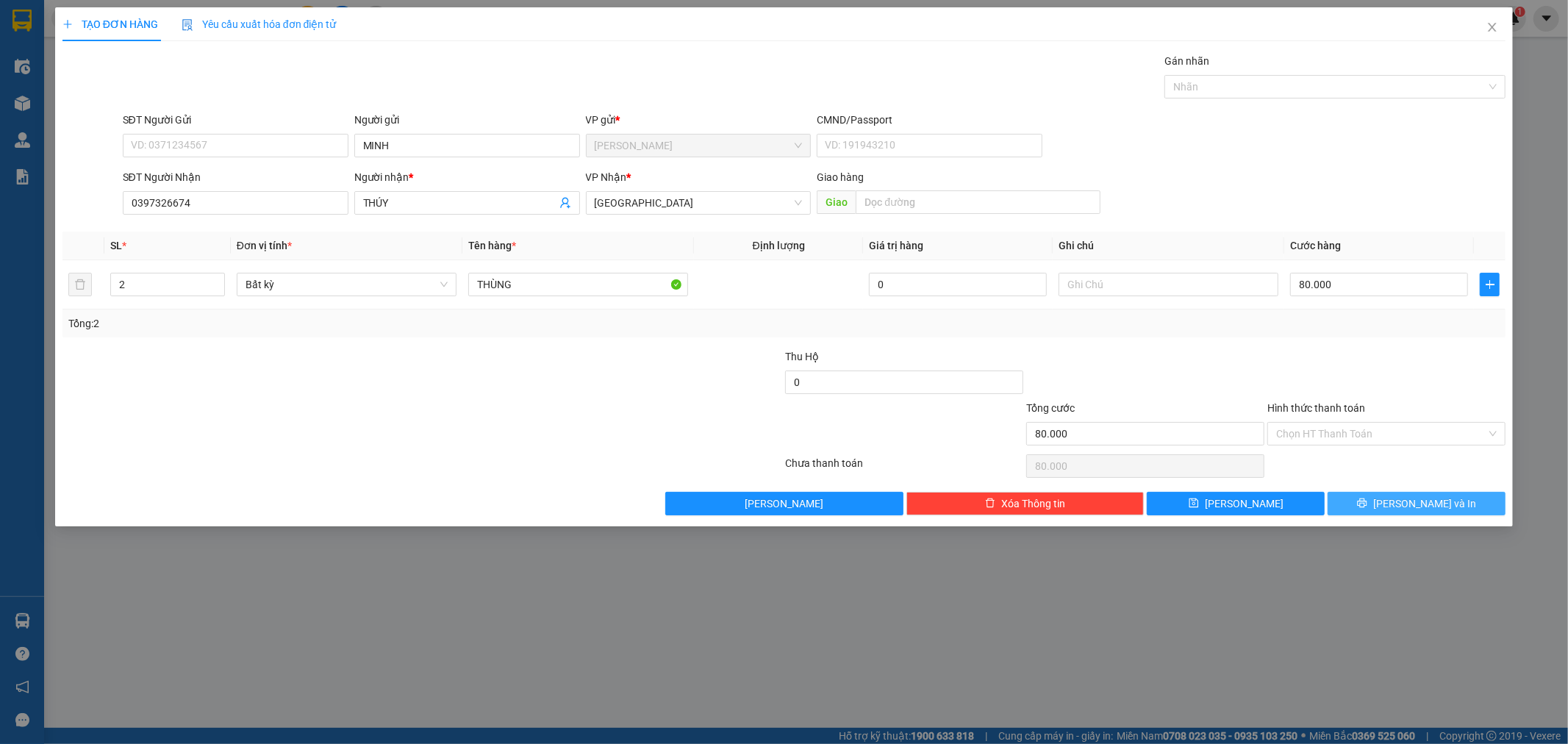
click at [1393, 496] on button "[PERSON_NAME] và In" at bounding box center [1416, 503] width 178 height 24
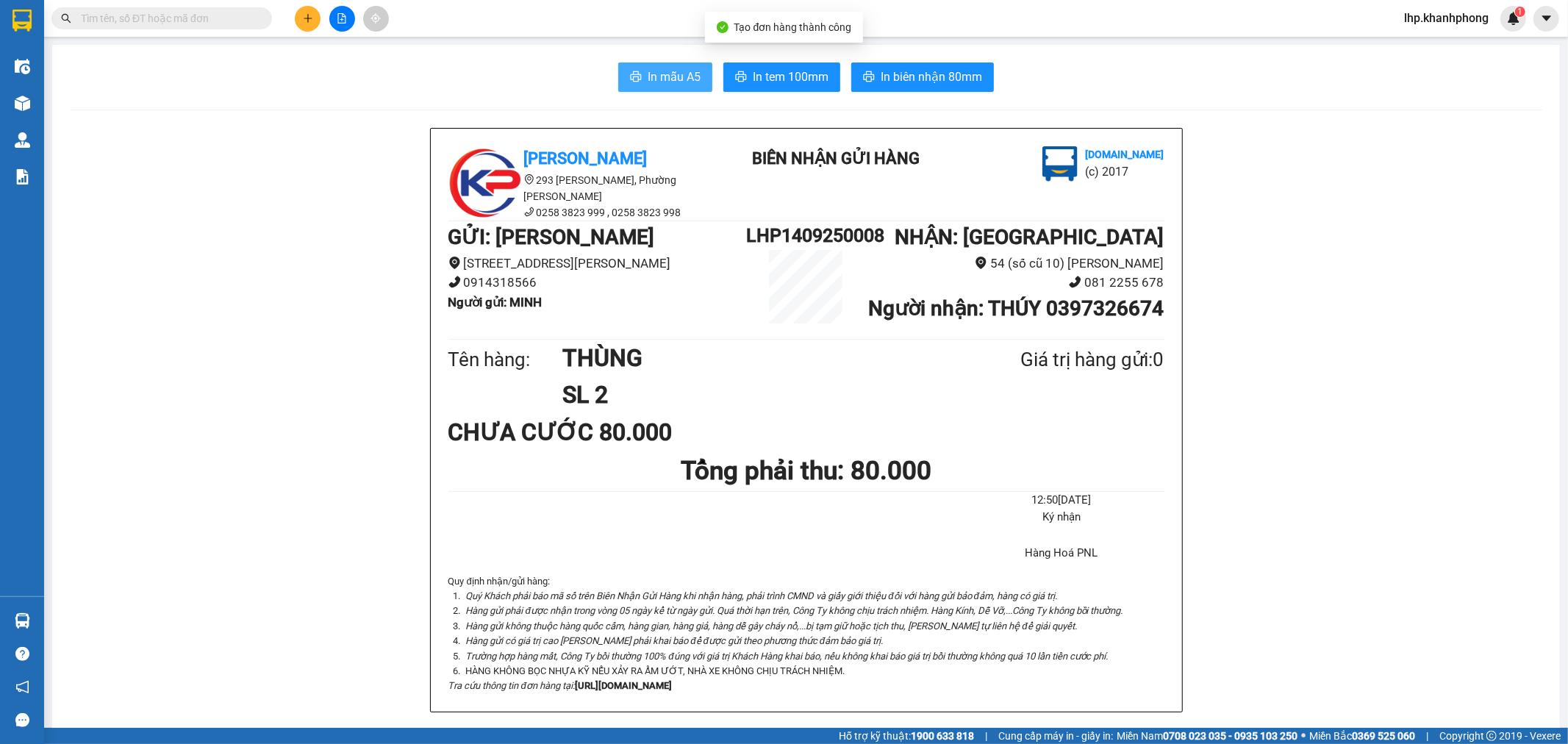
click at [679, 72] on span "In mẫu A5" at bounding box center [674, 77] width 53 height 18
click at [298, 17] on button at bounding box center [307, 18] width 26 height 26
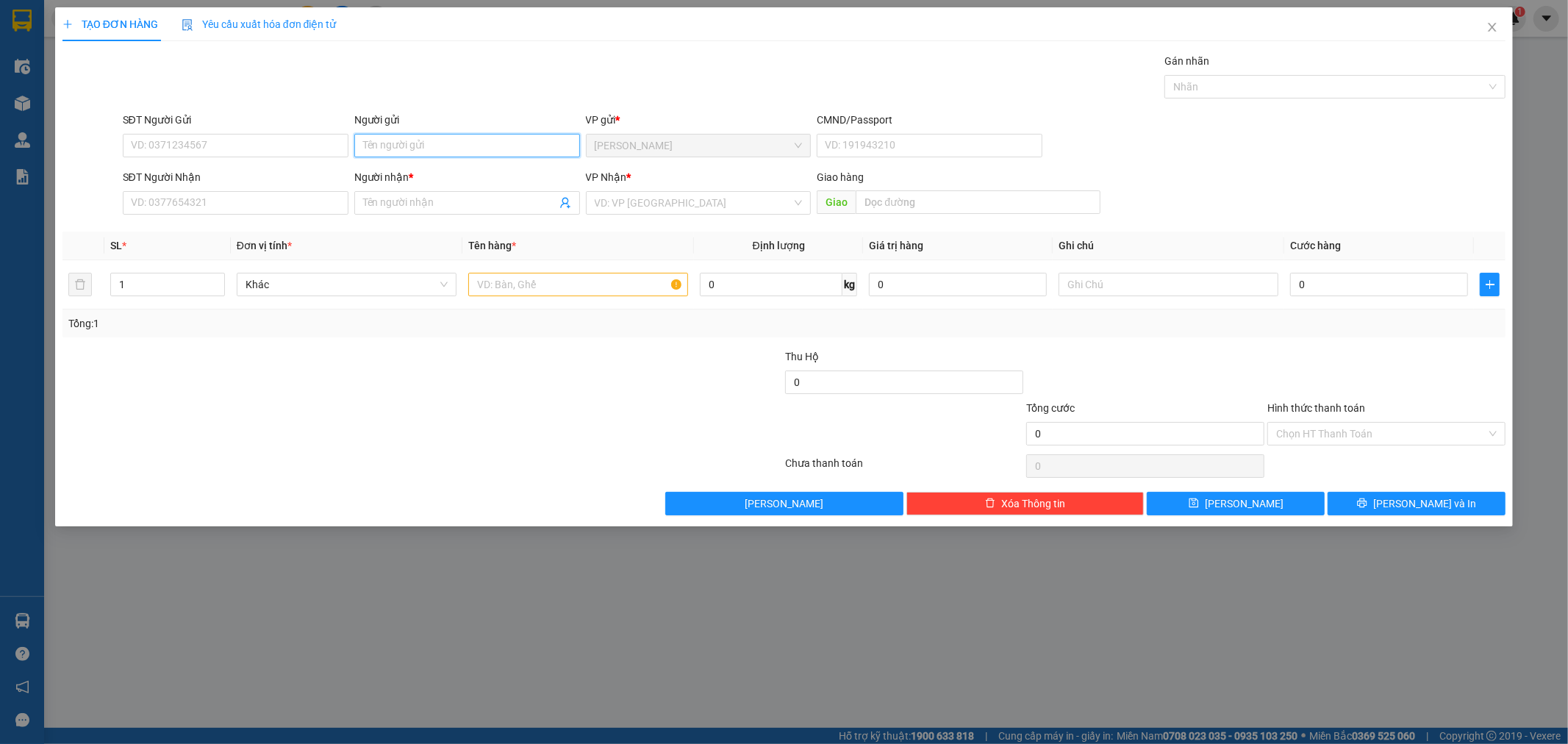
click at [427, 151] on input "Người gửi" at bounding box center [467, 145] width 226 height 24
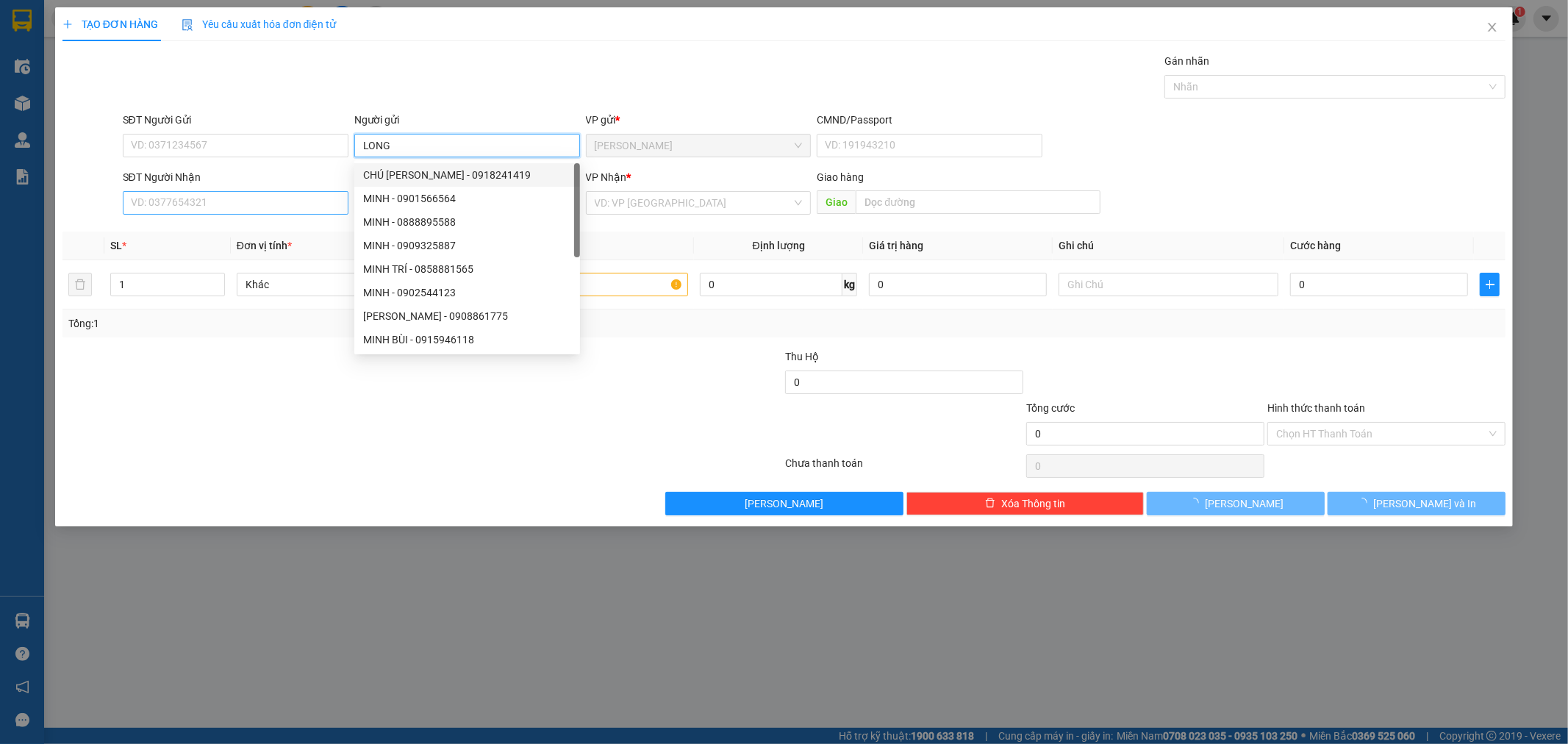
type input "LONG"
click at [182, 202] on input "SĐT Người Nhận" at bounding box center [236, 203] width 226 height 24
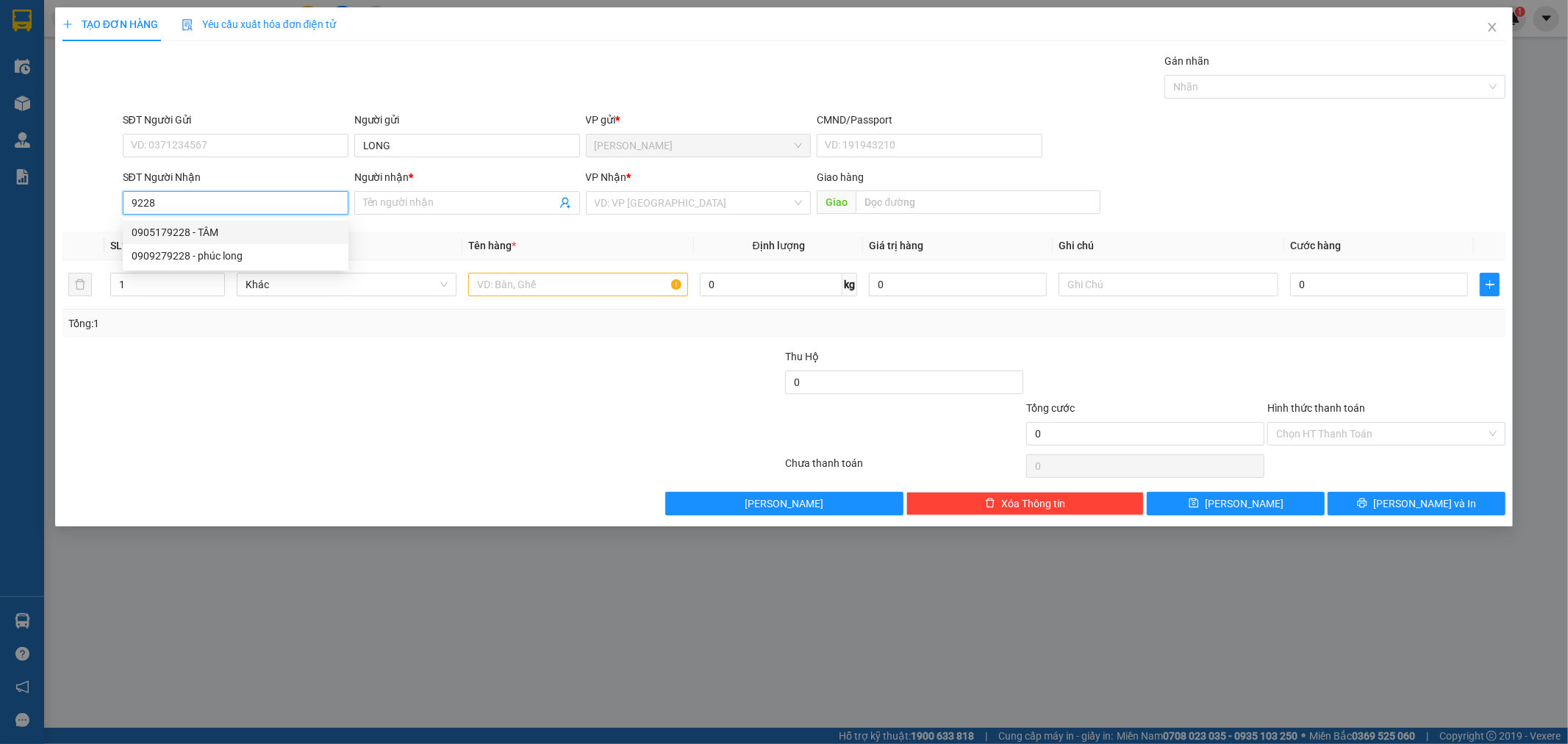
click at [214, 202] on input "9228" at bounding box center [236, 203] width 226 height 24
click at [218, 230] on div "0914092477 - [GEOGRAPHIC_DATA]" at bounding box center [236, 232] width 208 height 16
type input "0914092477"
type input "BẢY LỘC"
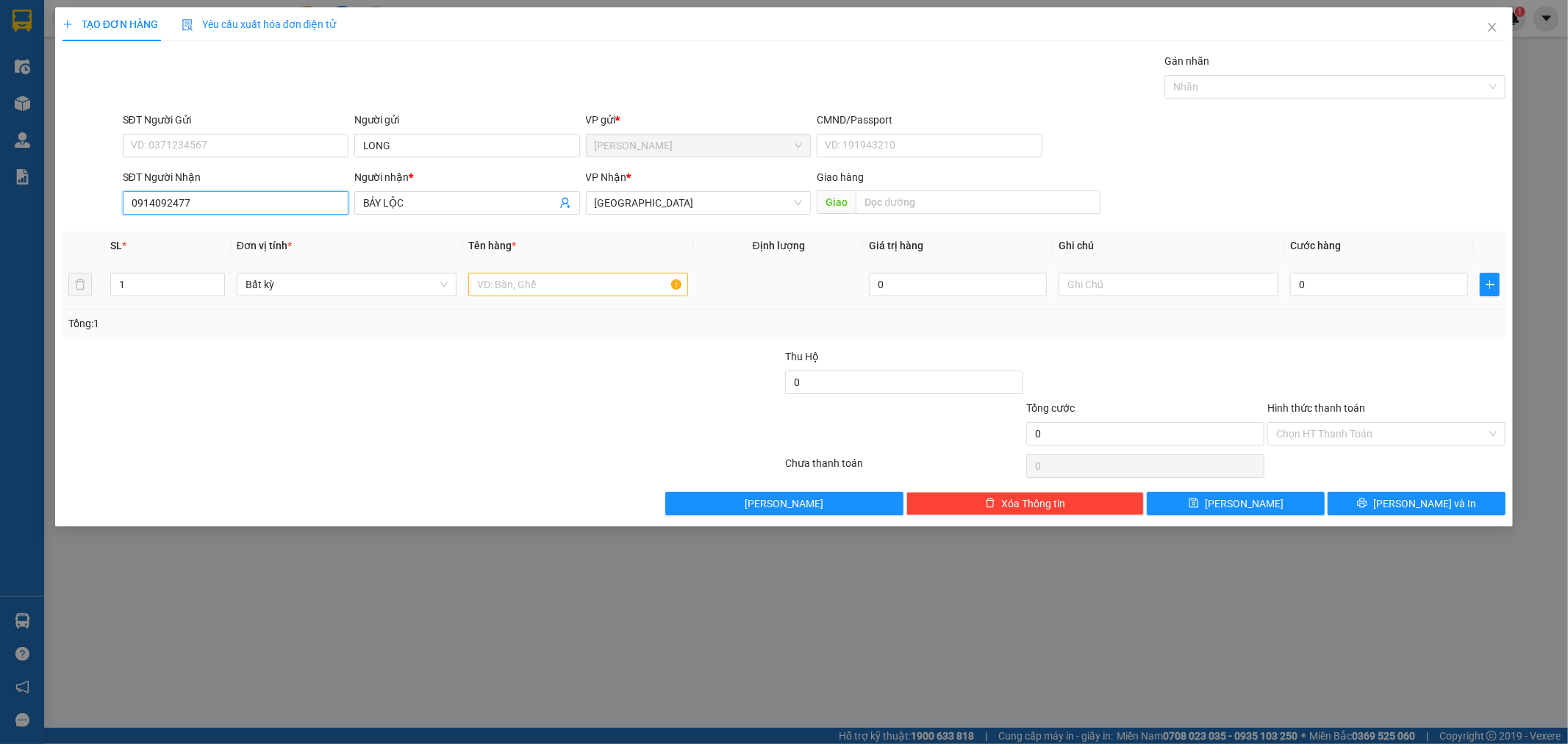
type input "0914092477"
click at [571, 289] on input "text" at bounding box center [578, 284] width 220 height 24
type input "KIỆN"
click at [1395, 277] on input "0" at bounding box center [1379, 284] width 178 height 24
type input "4"
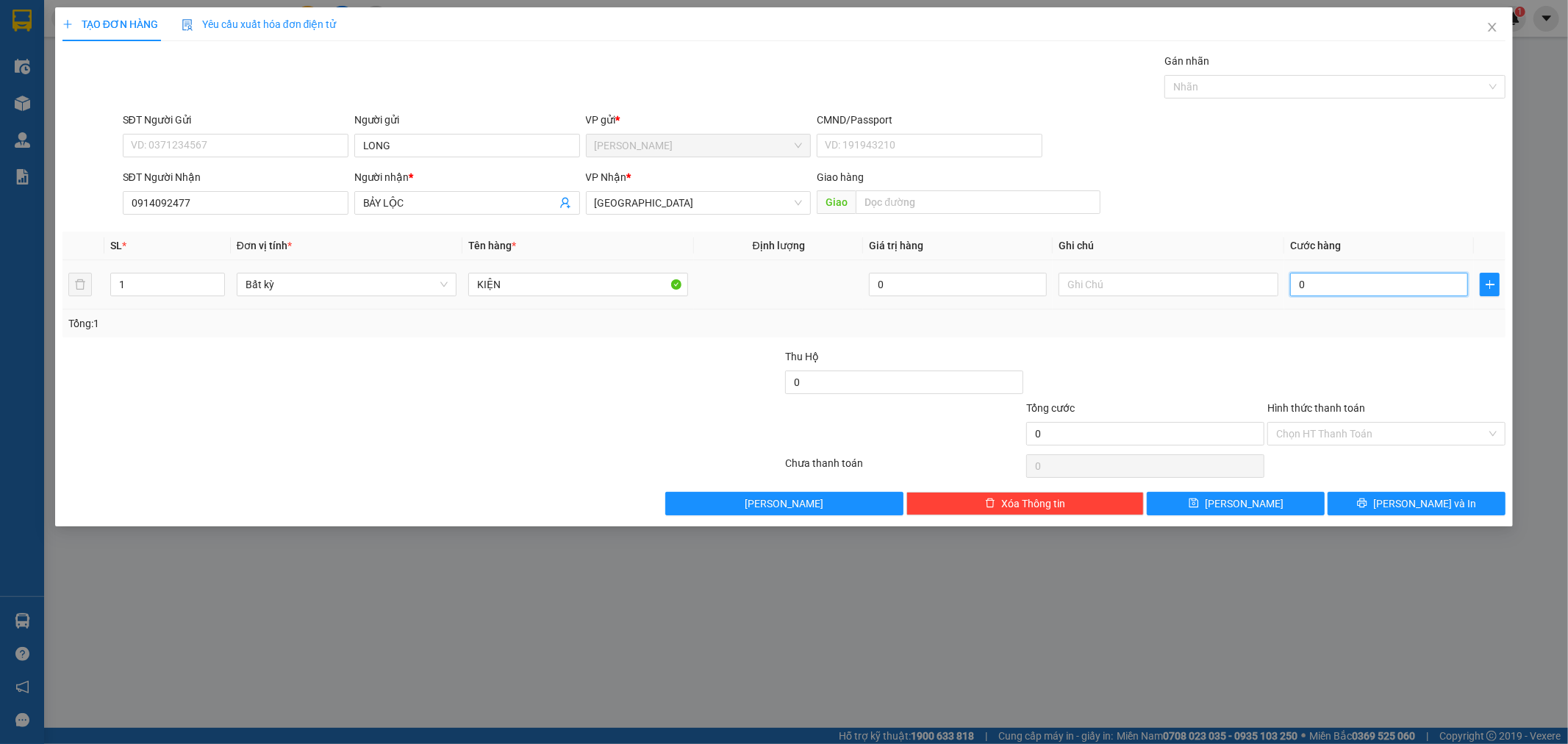
type input "4"
type input "40"
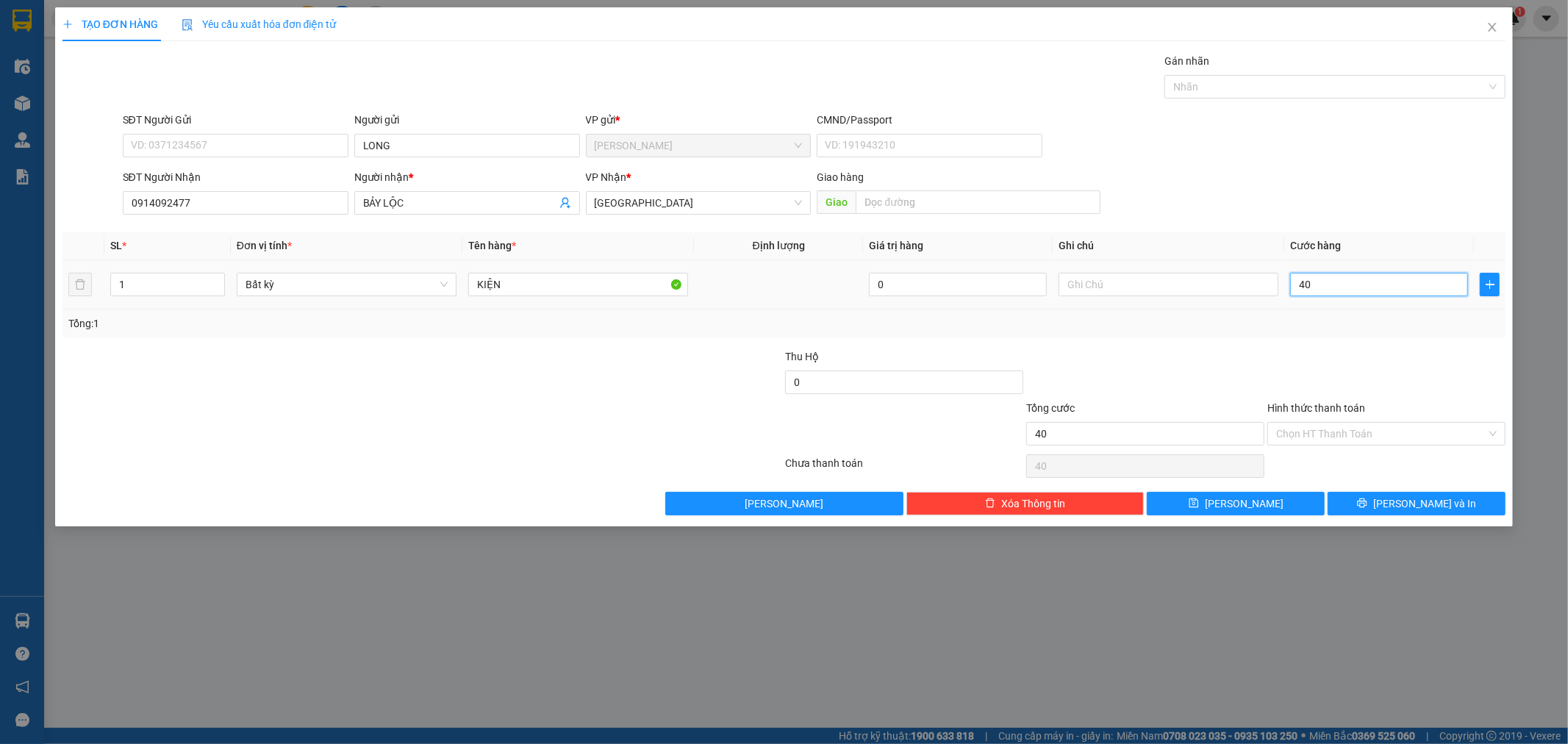
type input "4"
type input "0"
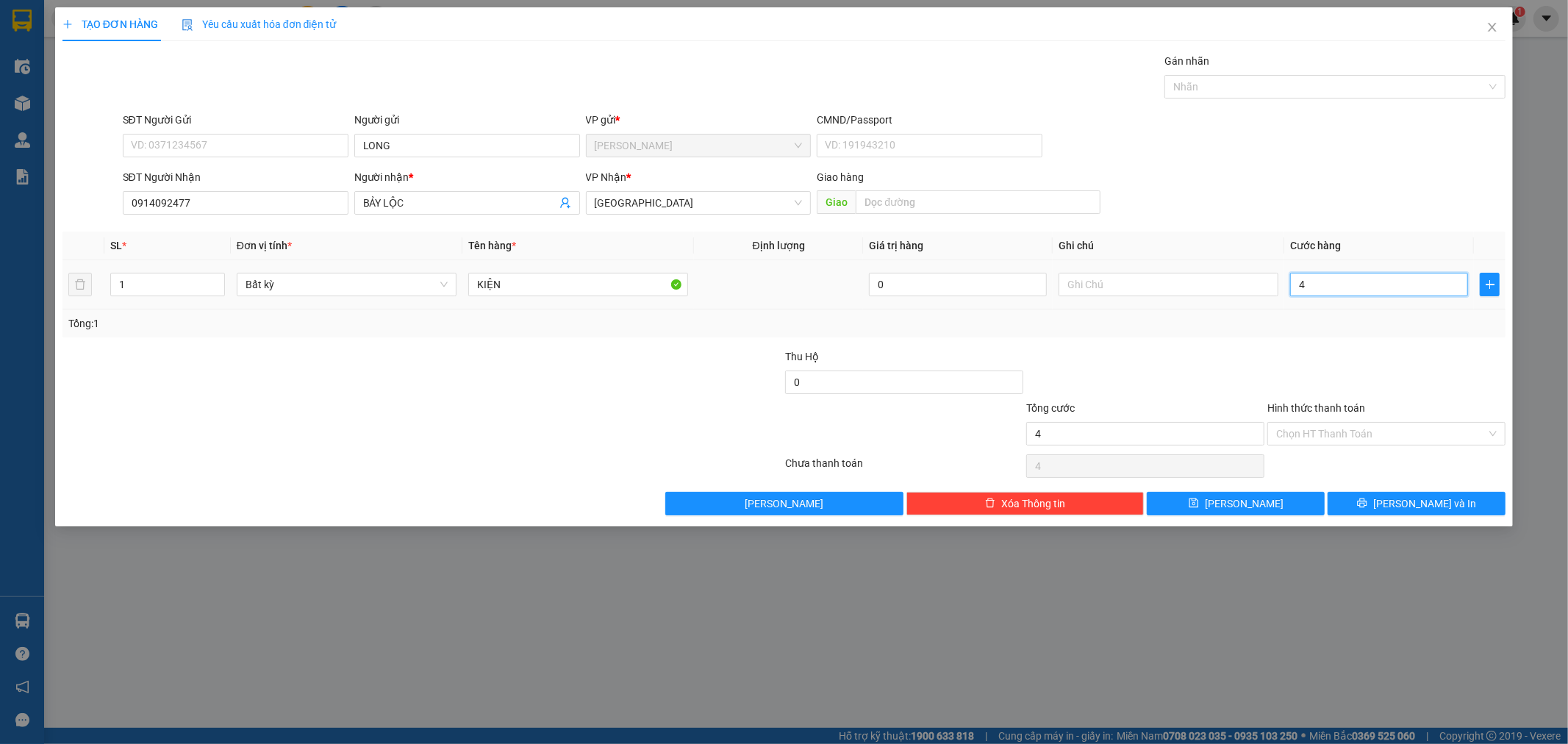
type input "0"
type input "03"
type input "3"
type input "030"
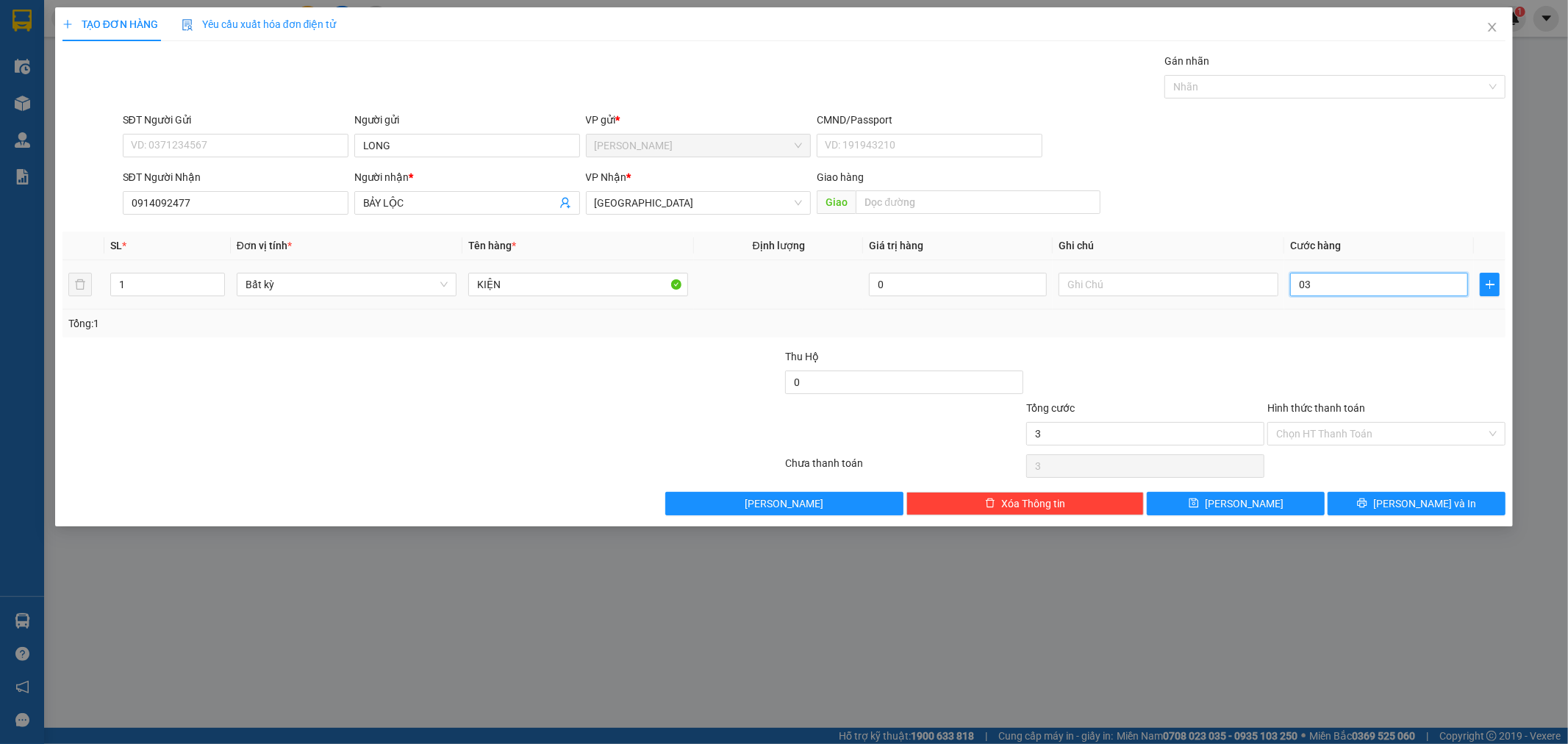
type input "30"
type input "30.000"
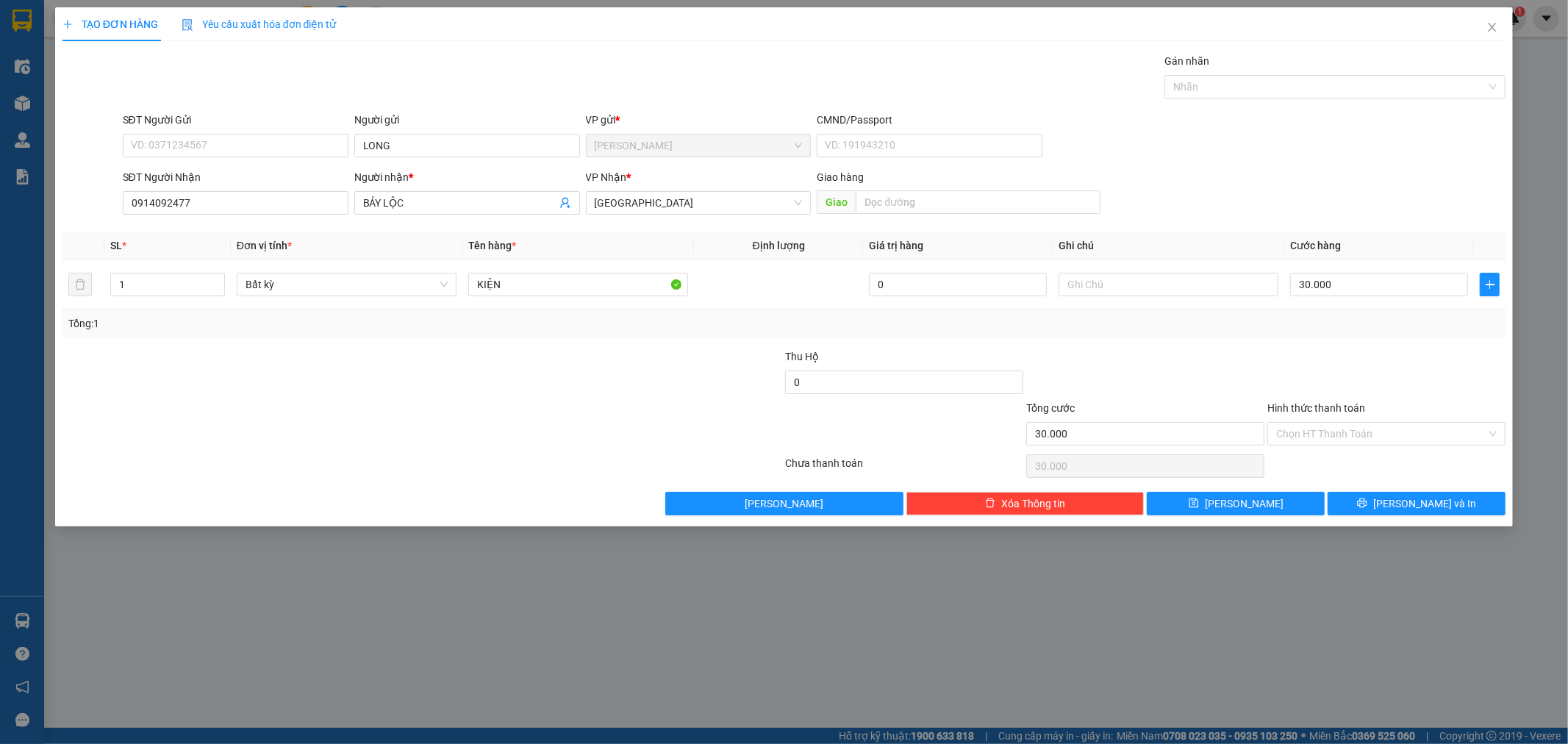
drag, startPoint x: 1385, startPoint y: 344, endPoint x: 1416, endPoint y: 379, distance: 46.8
click at [1395, 358] on div "Transit Pickup Surcharge Ids Transit Deliver Surcharge Ids Transit Deliver Surc…" at bounding box center [784, 283] width 1444 height 462
click at [1435, 505] on span "[PERSON_NAME] và In" at bounding box center [1424, 504] width 103 height 16
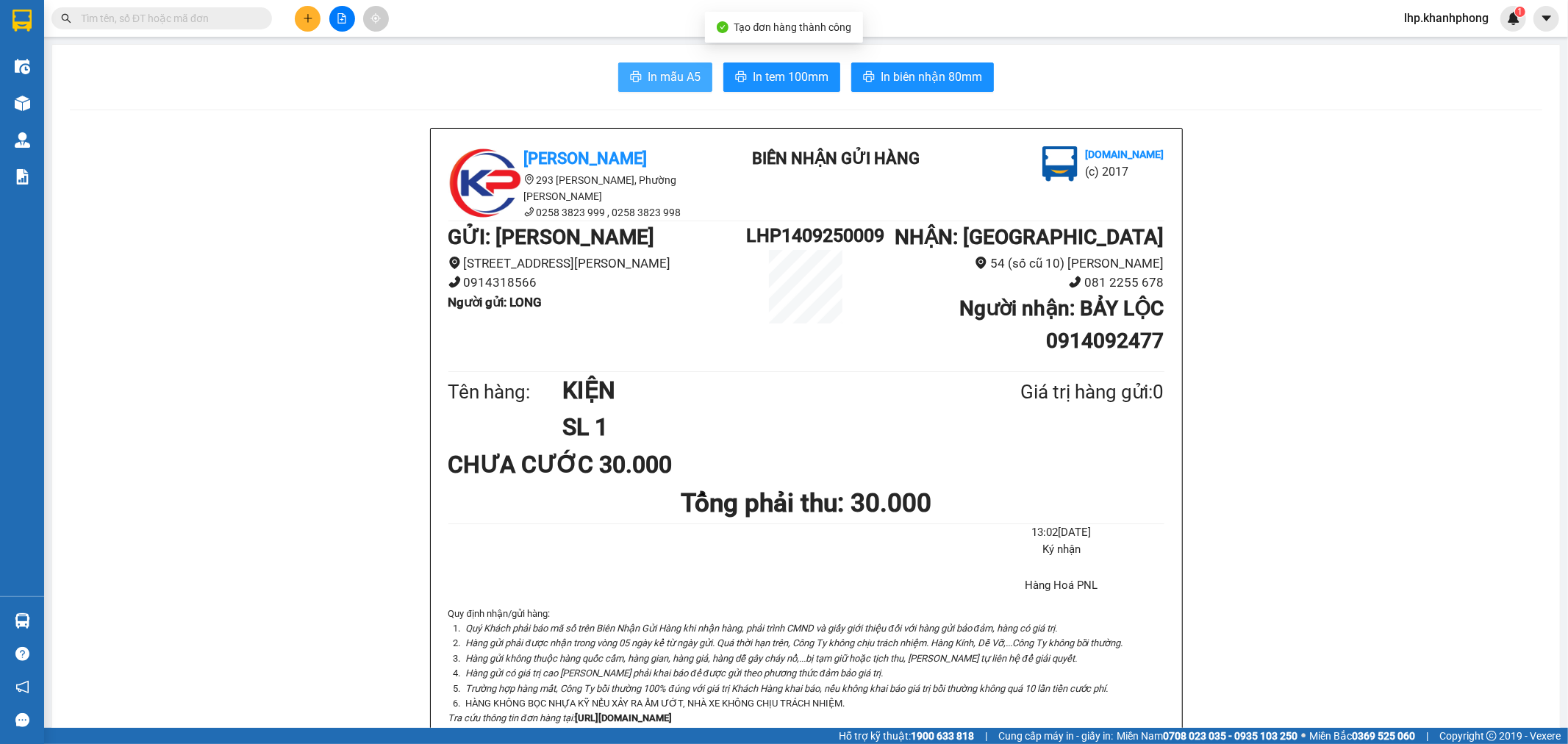
click at [663, 64] on button "In mẫu A5" at bounding box center [665, 77] width 94 height 30
drag, startPoint x: 664, startPoint y: 67, endPoint x: 679, endPoint y: 68, distance: 15.0
click at [666, 68] on button "In mẫu A5" at bounding box center [665, 77] width 94 height 30
click at [305, 13] on icon "plus" at bounding box center [308, 18] width 10 height 10
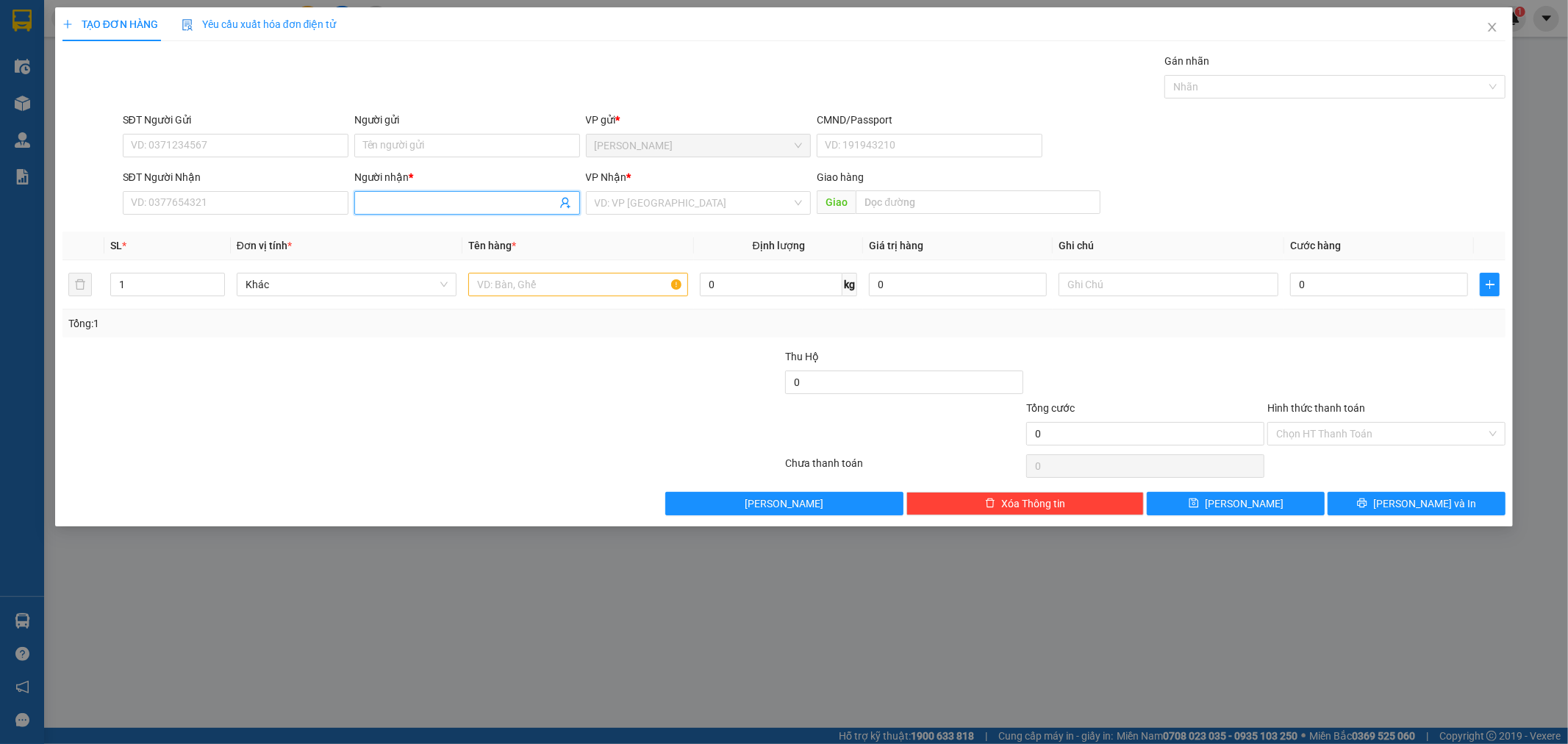
click at [431, 202] on input "Người nhận *" at bounding box center [460, 204] width 194 height 16
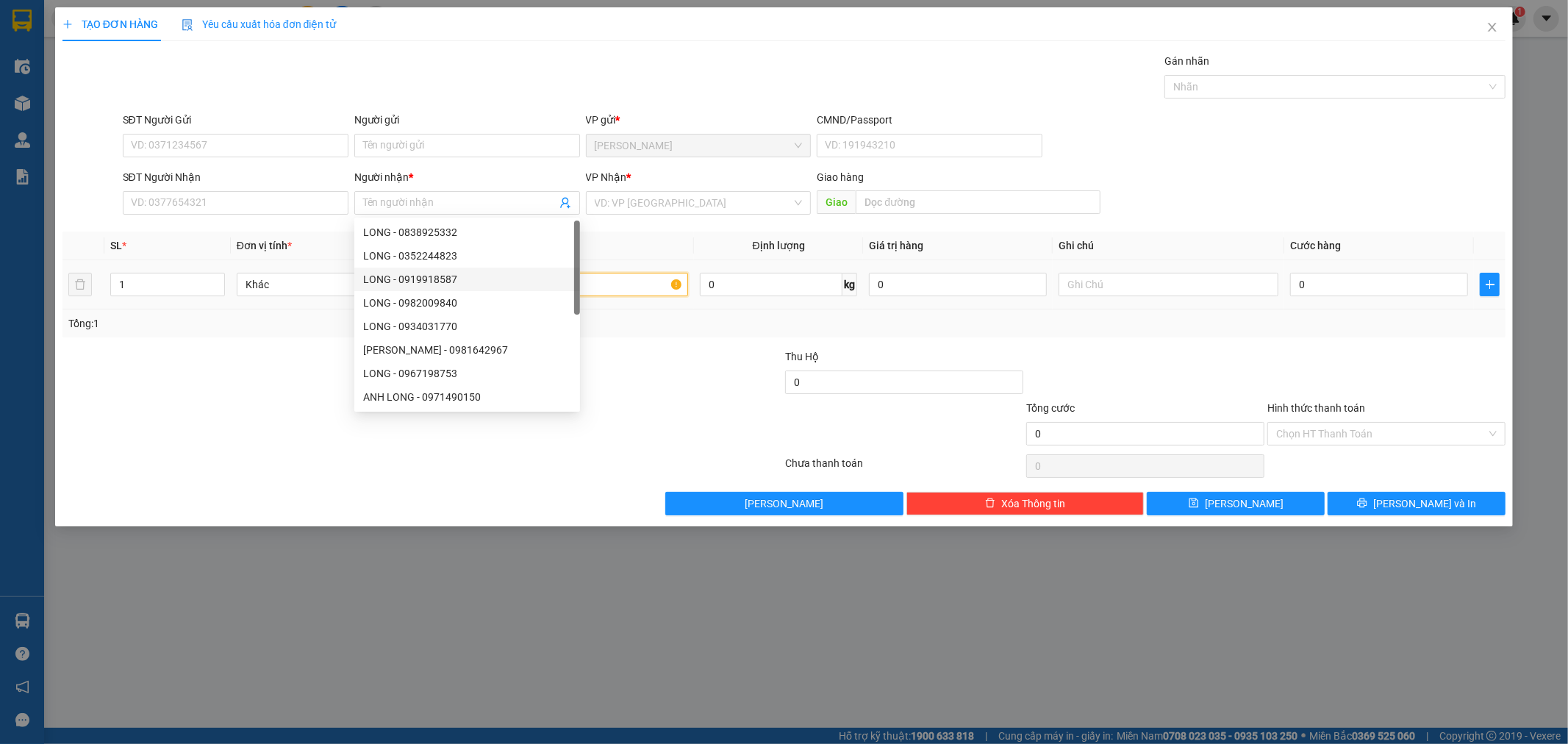
click at [628, 288] on input "text" at bounding box center [578, 284] width 220 height 24
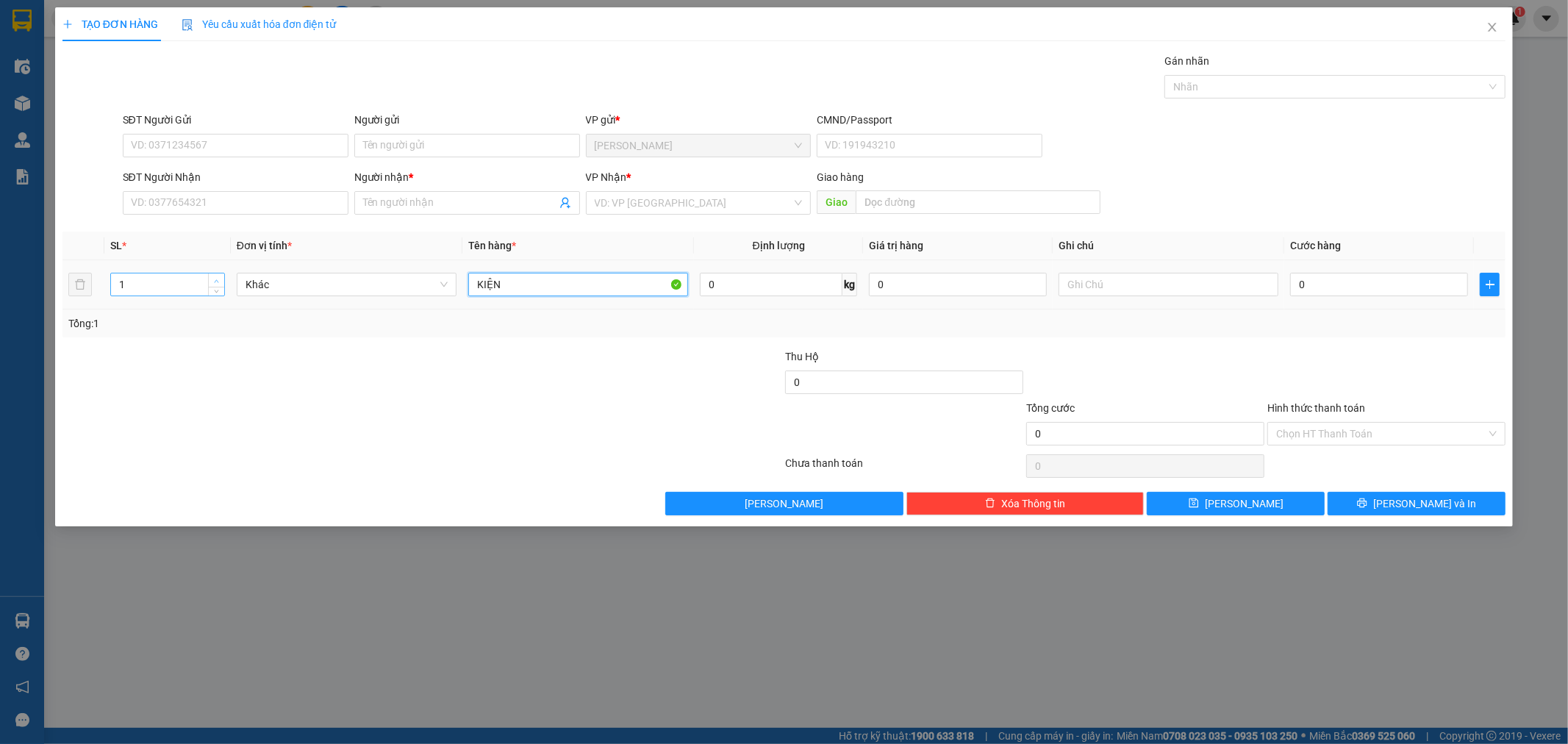
type input "KIỆN"
click at [219, 278] on span "up" at bounding box center [217, 281] width 9 height 9
type input "4"
click at [219, 278] on span "up" at bounding box center [217, 281] width 9 height 9
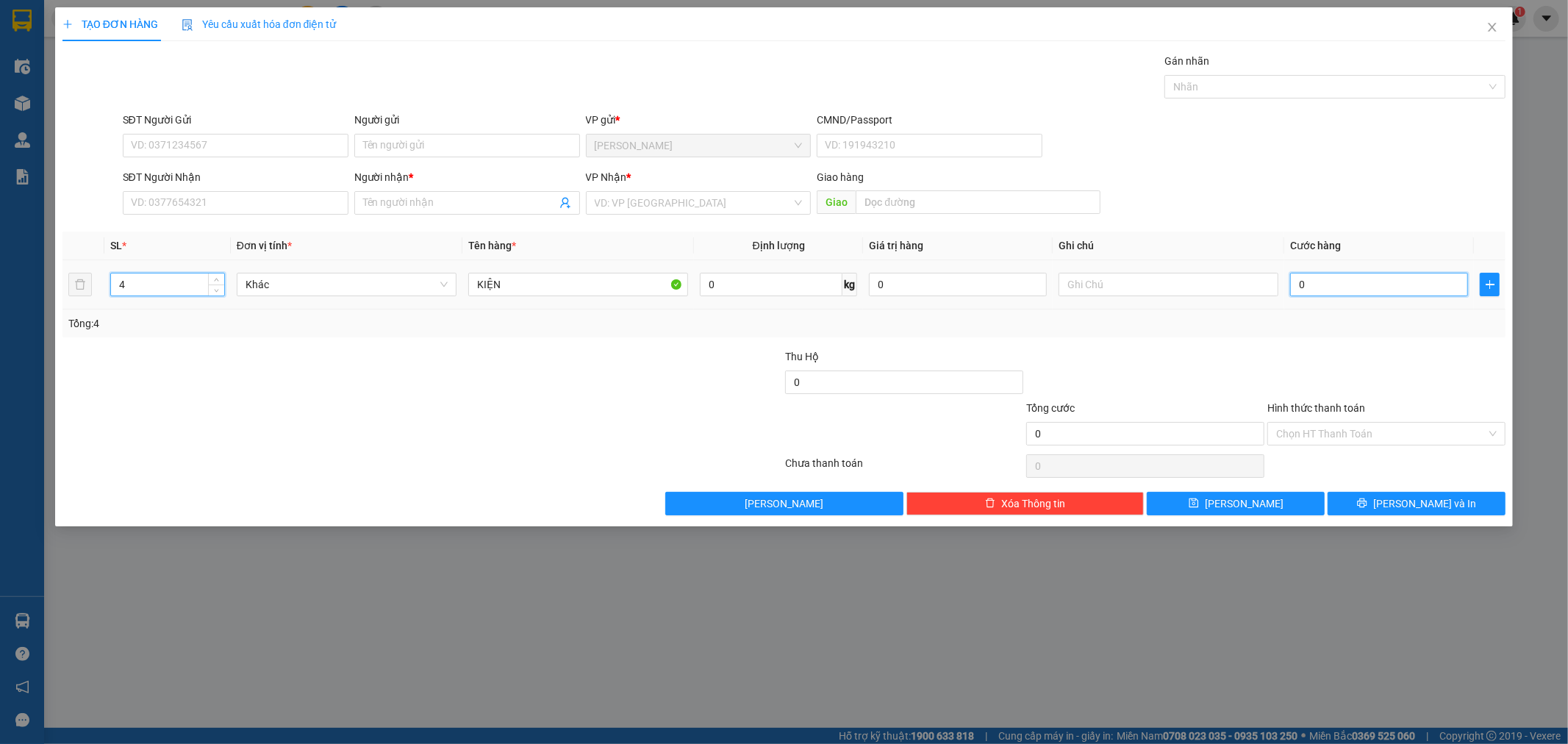
click at [1358, 281] on input "0" at bounding box center [1379, 284] width 178 height 24
type input "1"
type input "16"
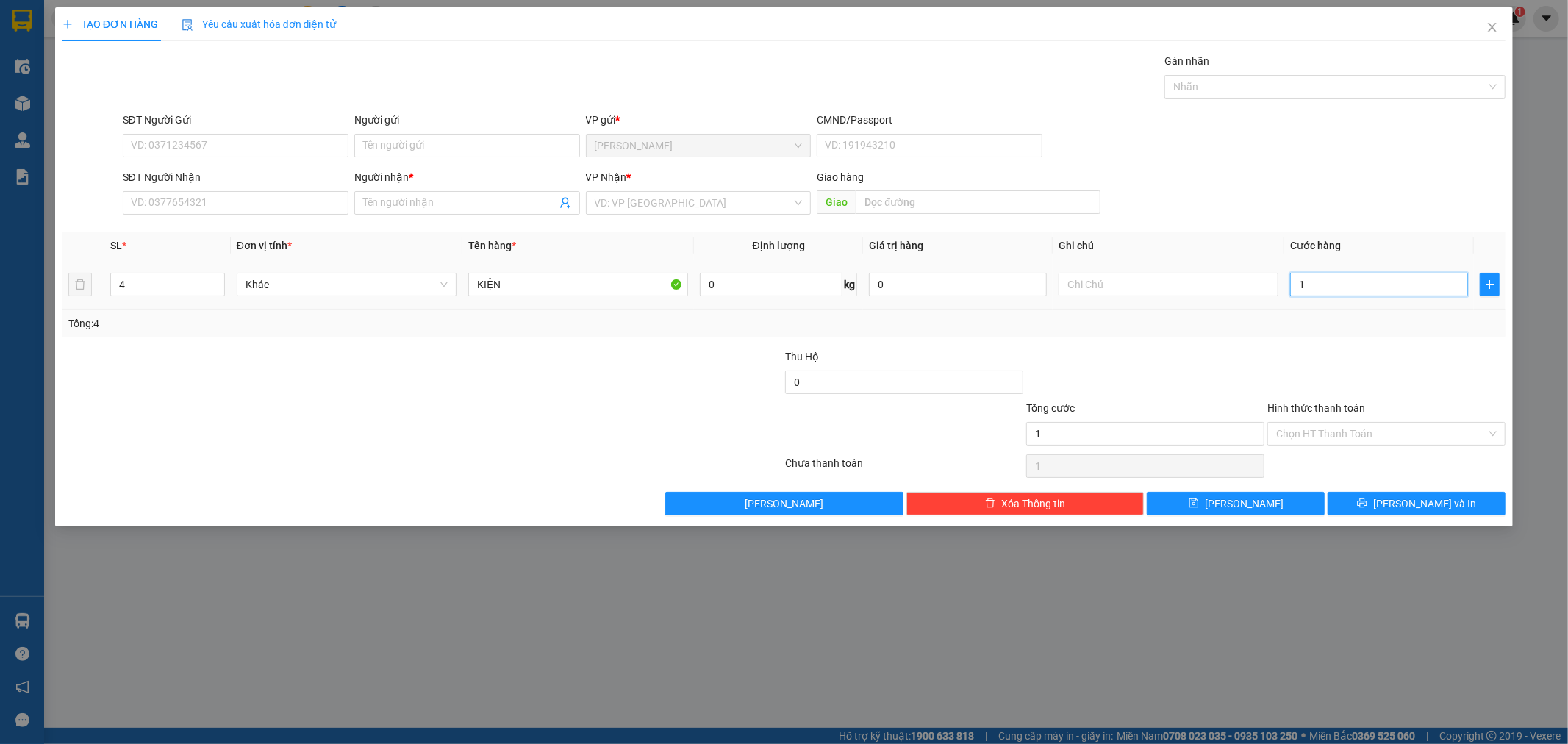
type input "16"
type input "160"
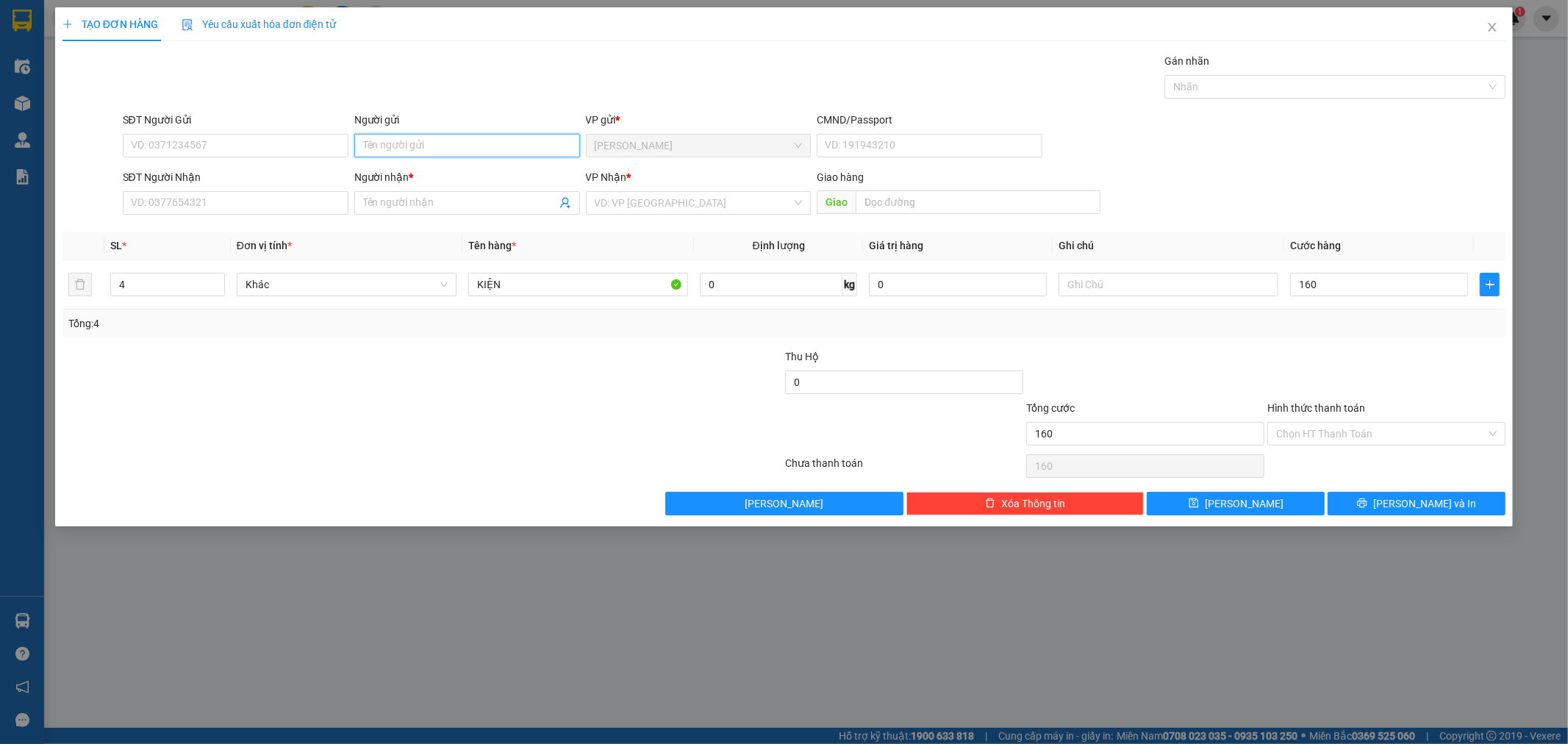
type input "160.000"
click at [438, 133] on input "Người gửi" at bounding box center [467, 145] width 226 height 24
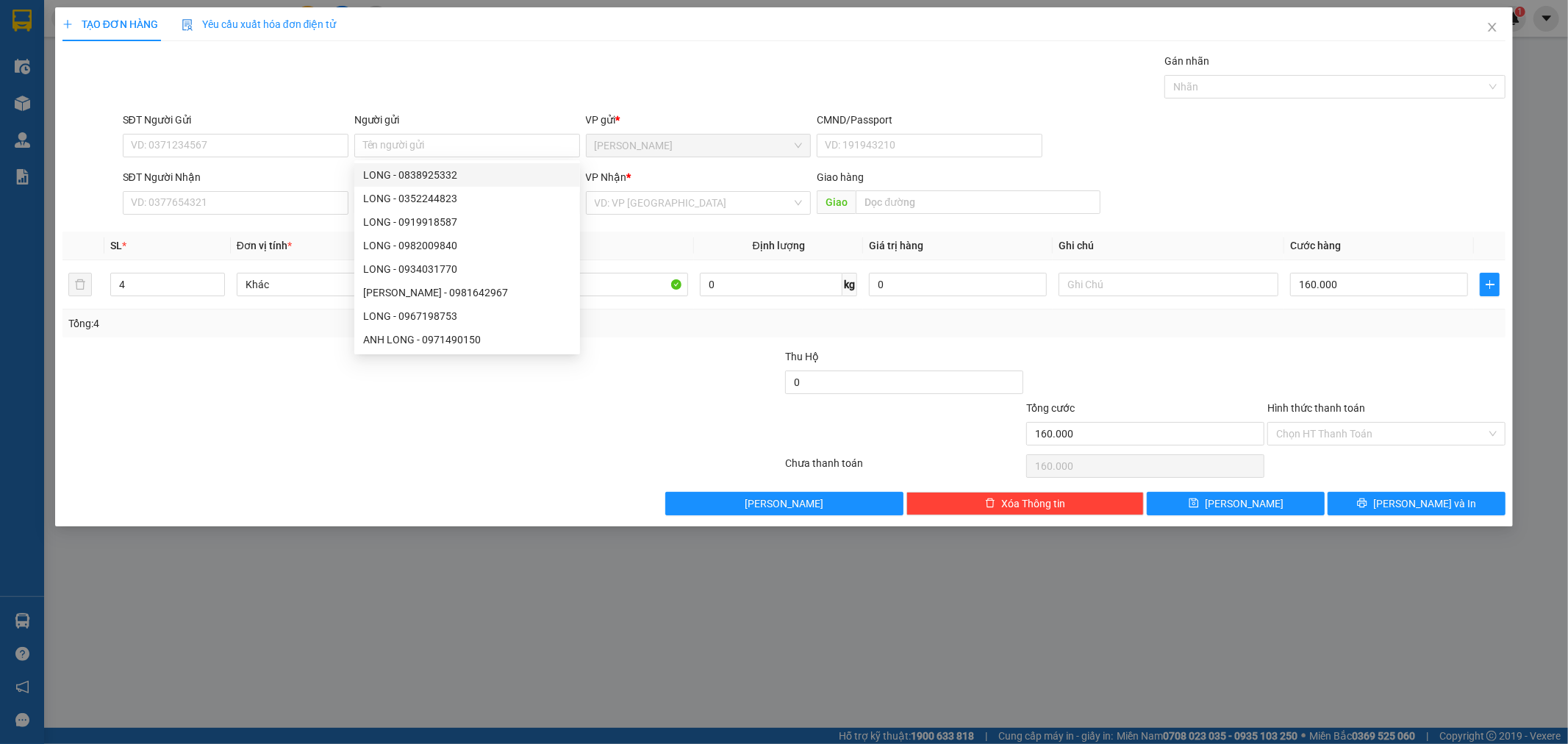
click at [295, 187] on div "SĐT Người Nhận" at bounding box center [236, 180] width 226 height 22
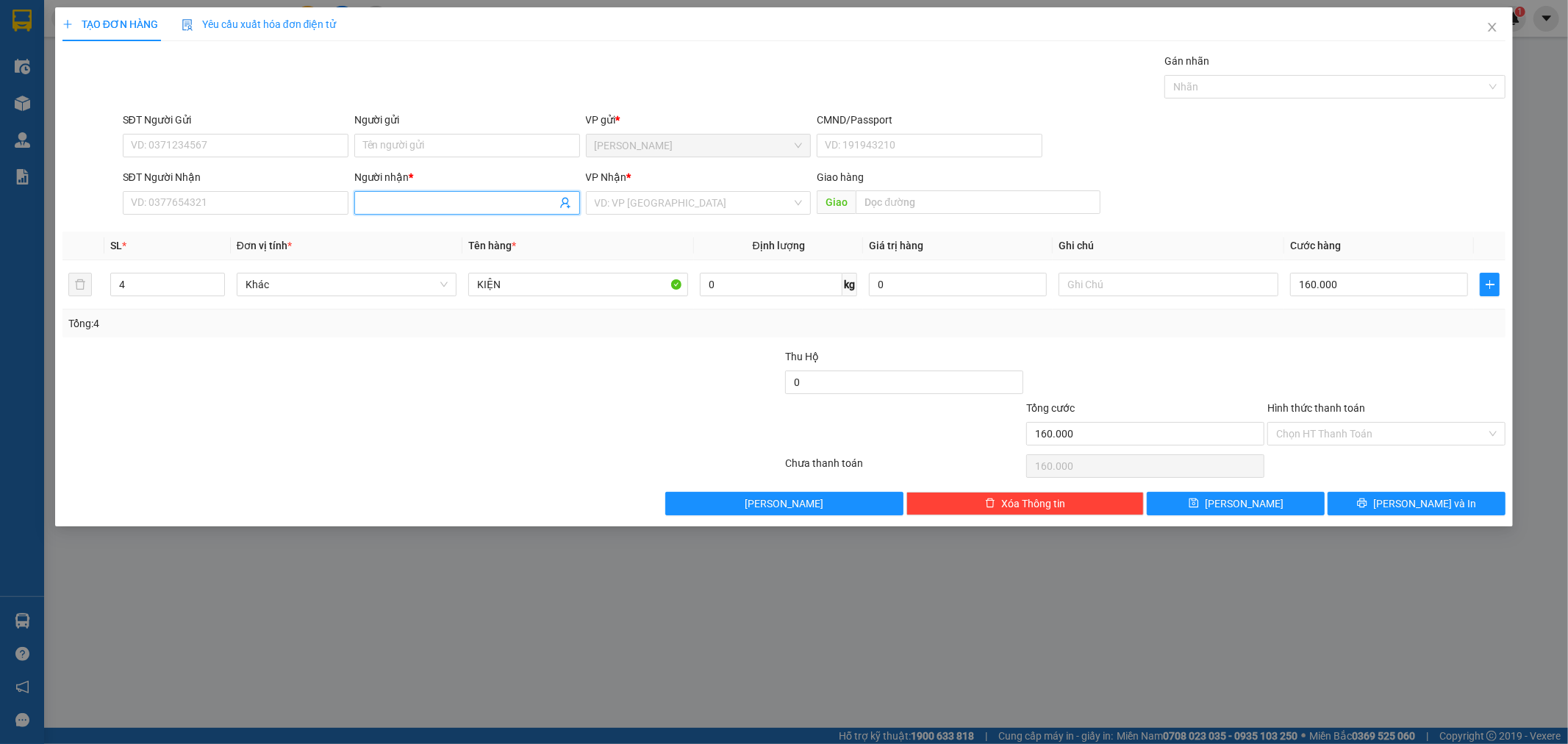
click at [373, 201] on input "Người nhận *" at bounding box center [460, 204] width 194 height 16
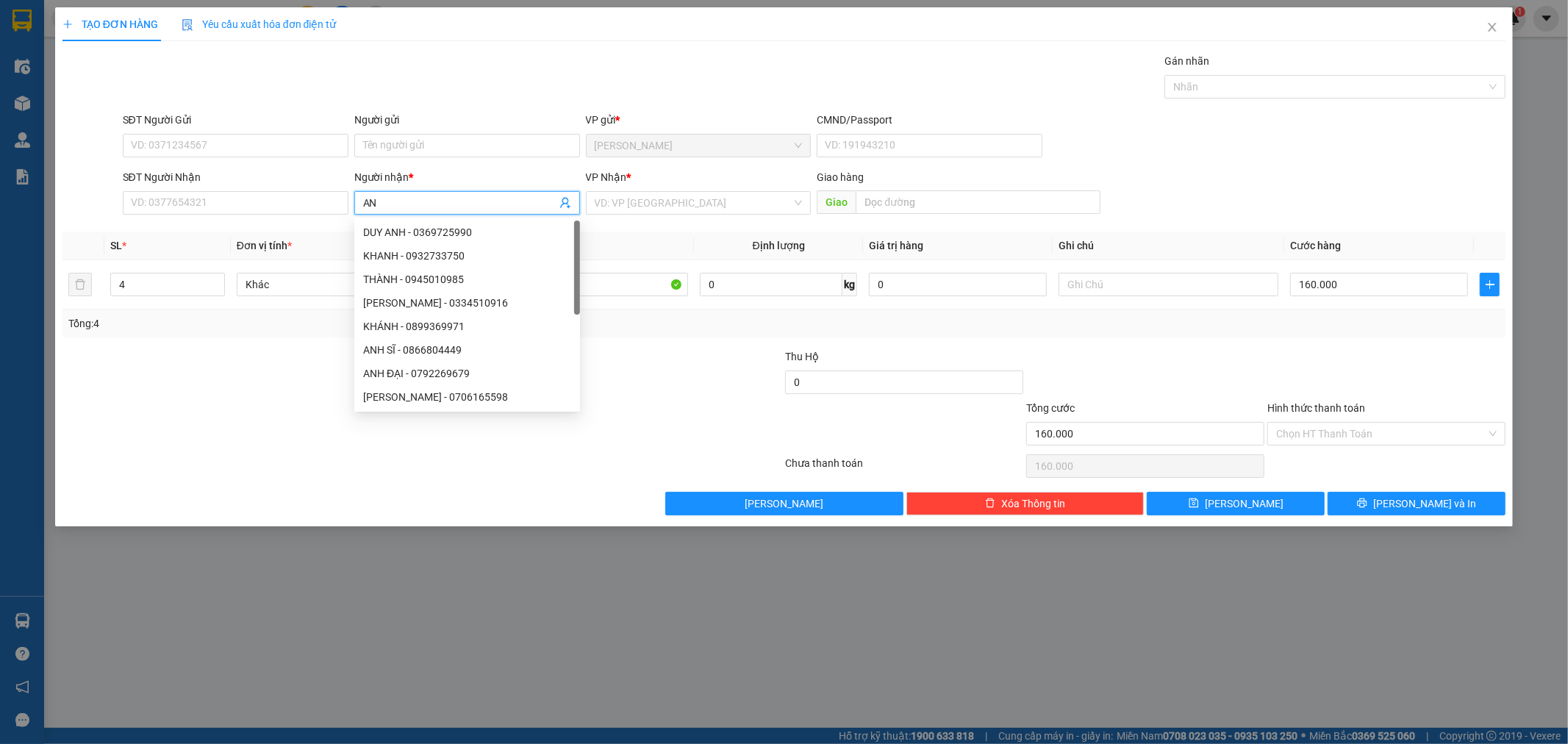
type input "A"
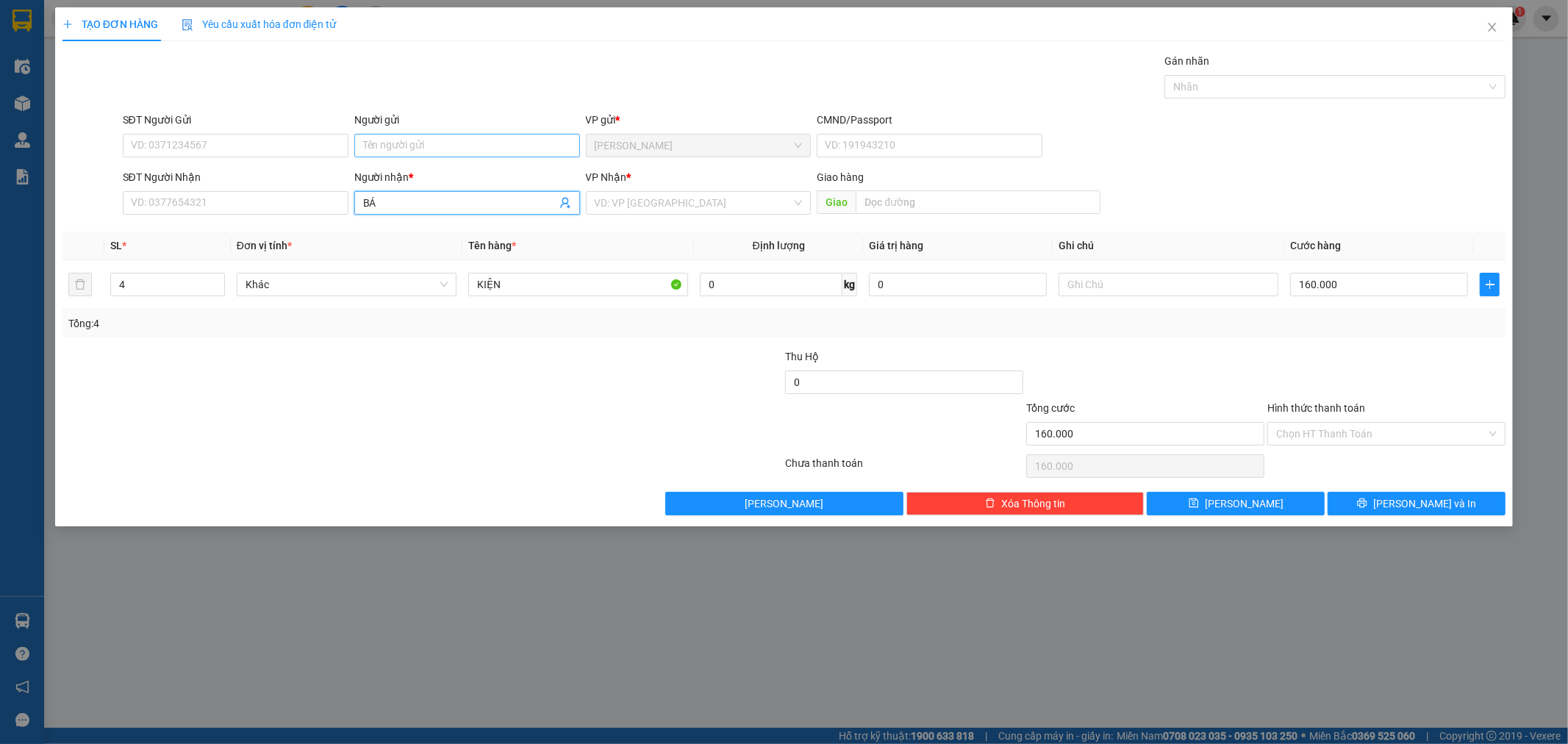
type input "B"
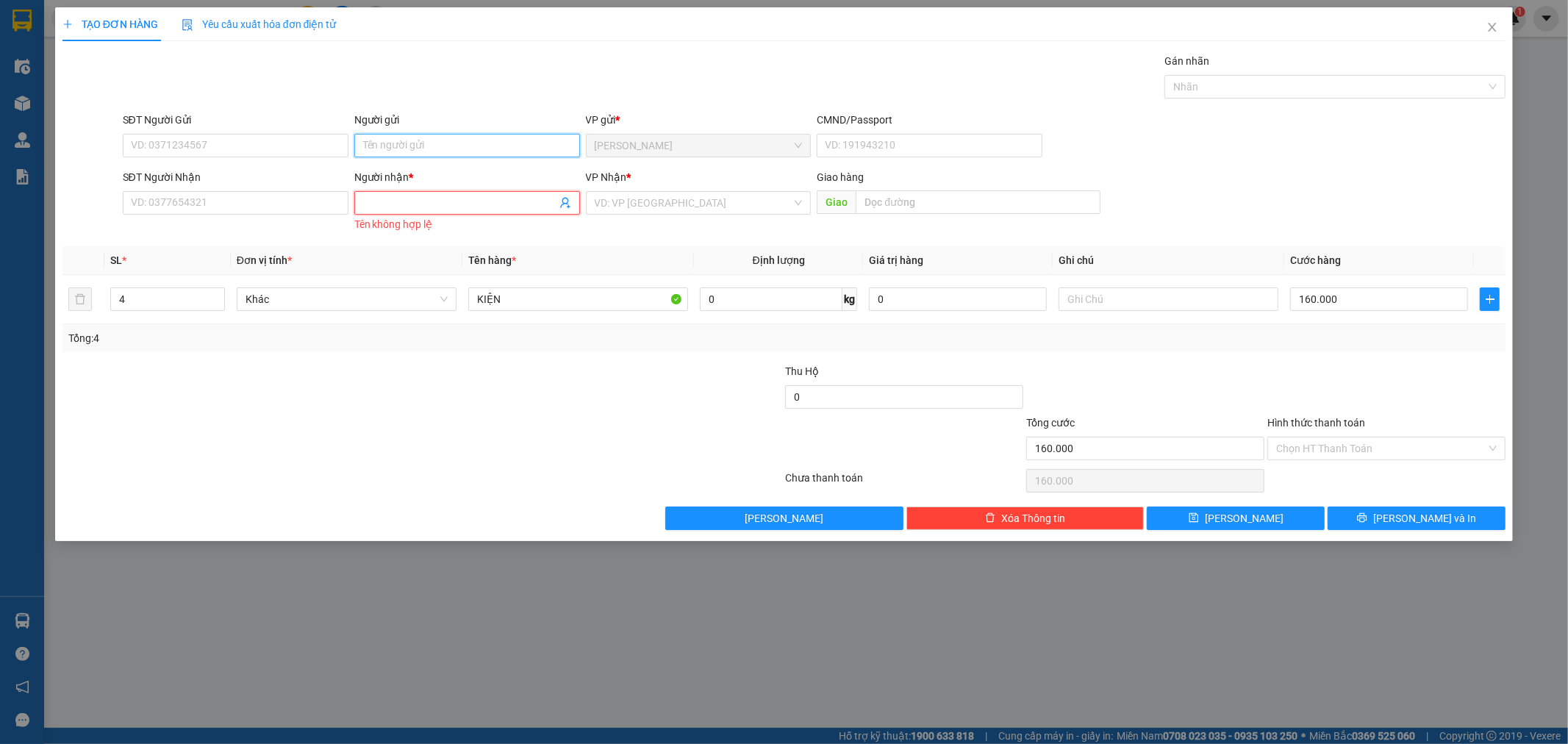
click at [415, 152] on input "Người gửi" at bounding box center [467, 145] width 226 height 24
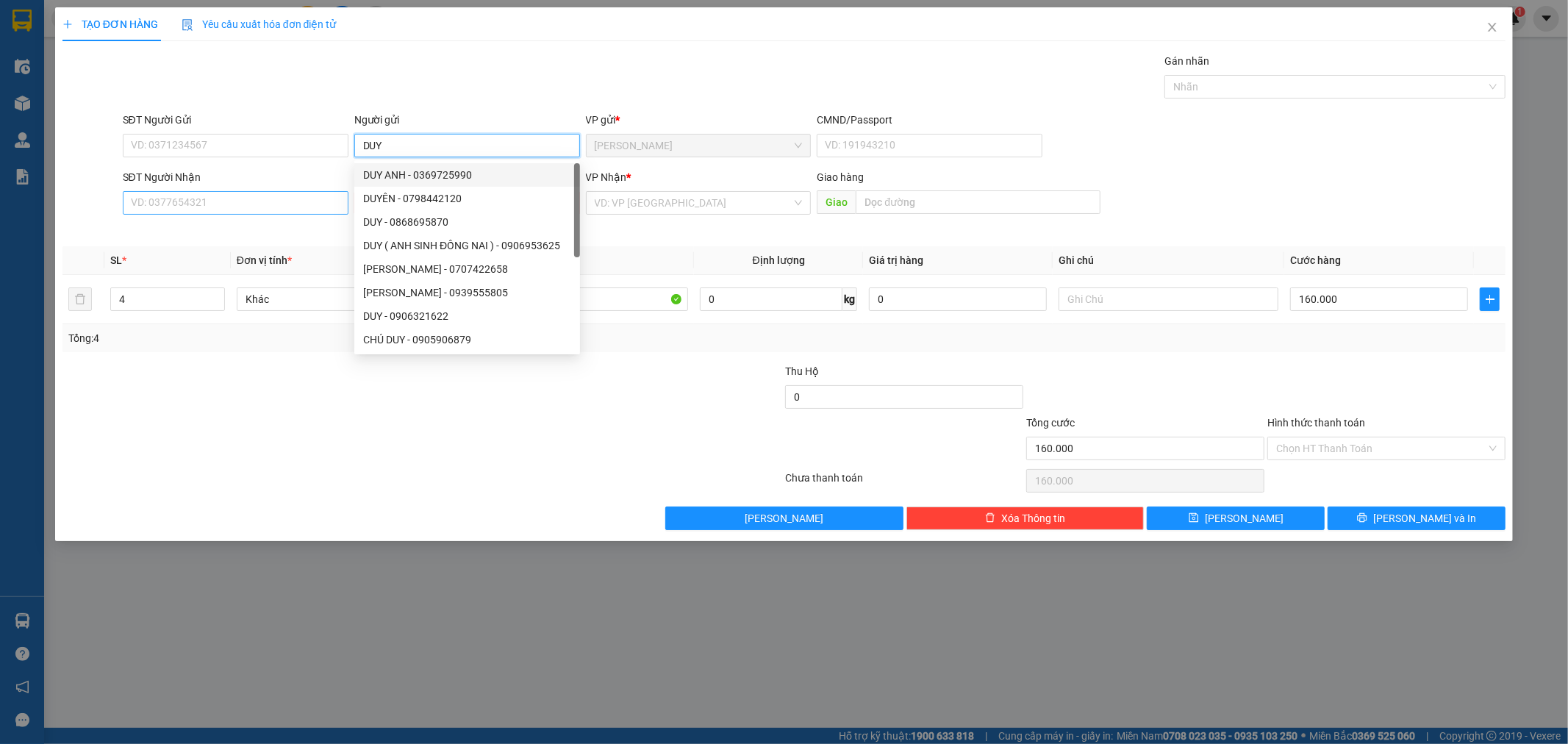
type input "DUY"
click at [244, 207] on input "SĐT Người Nhận" at bounding box center [236, 203] width 226 height 24
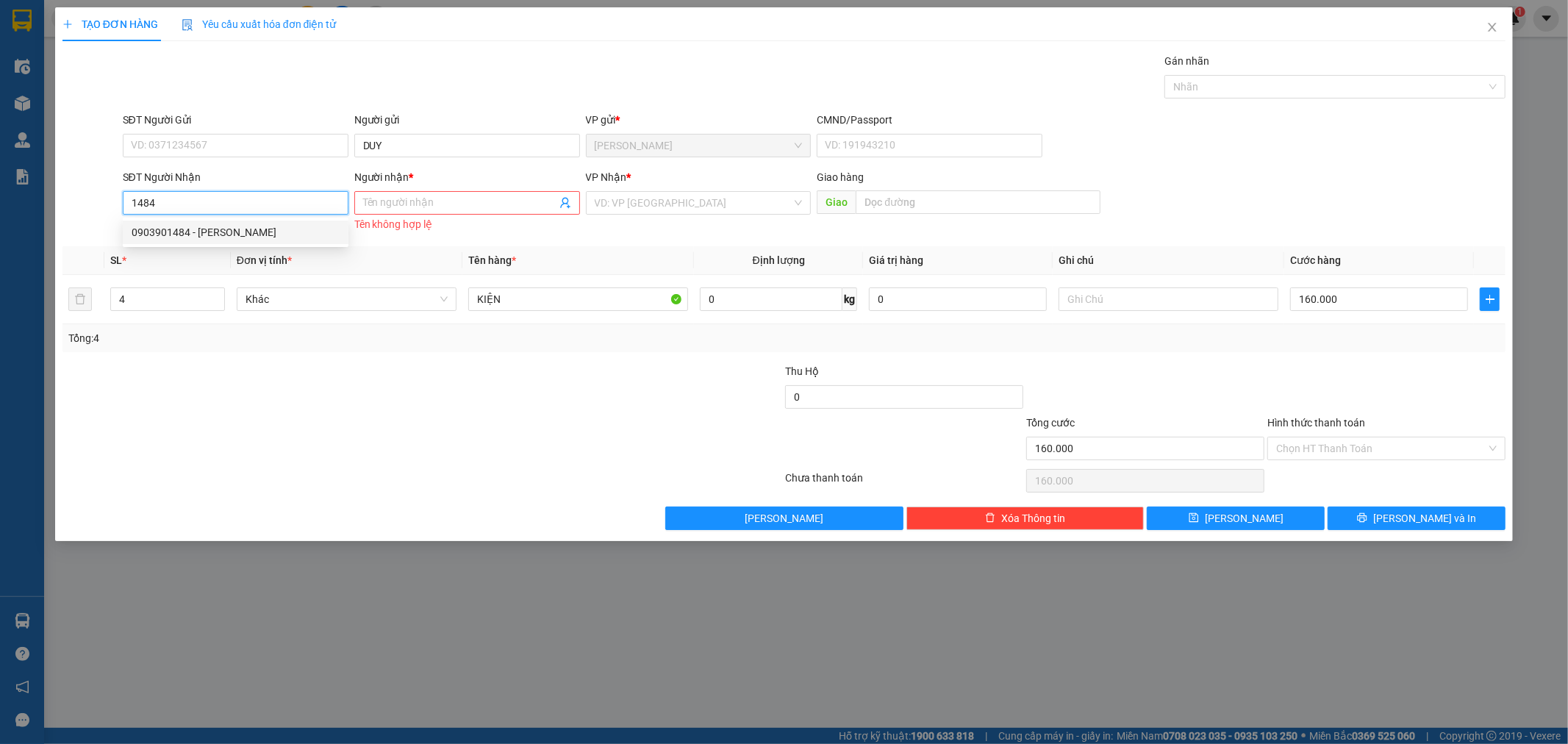
click at [210, 237] on div "0903901484 - [PERSON_NAME]" at bounding box center [236, 232] width 208 height 16
type input "0903901484"
type input "BÁNH MÌ PHAN"
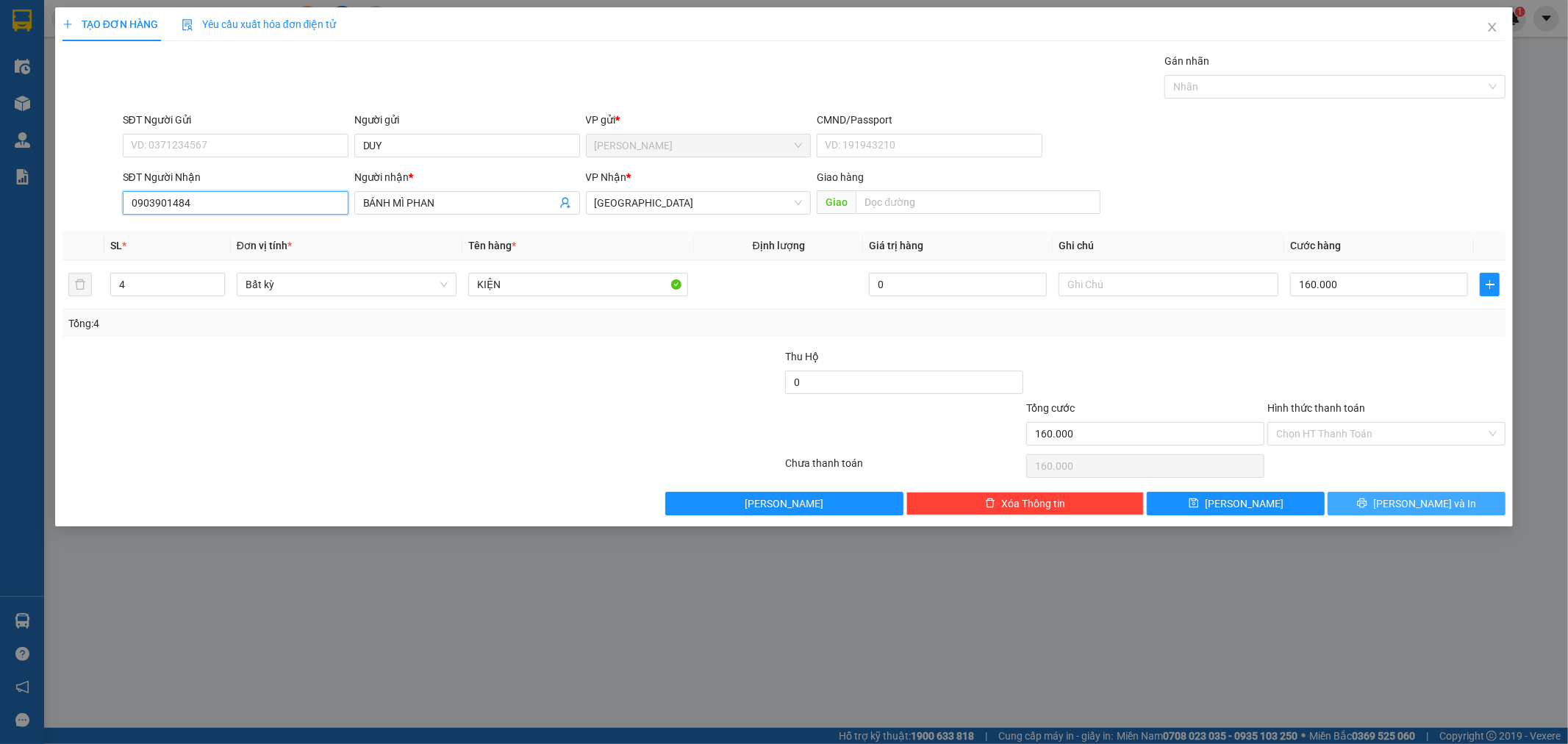
type input "0903901484"
click at [1449, 508] on button "[PERSON_NAME] và In" at bounding box center [1416, 503] width 178 height 24
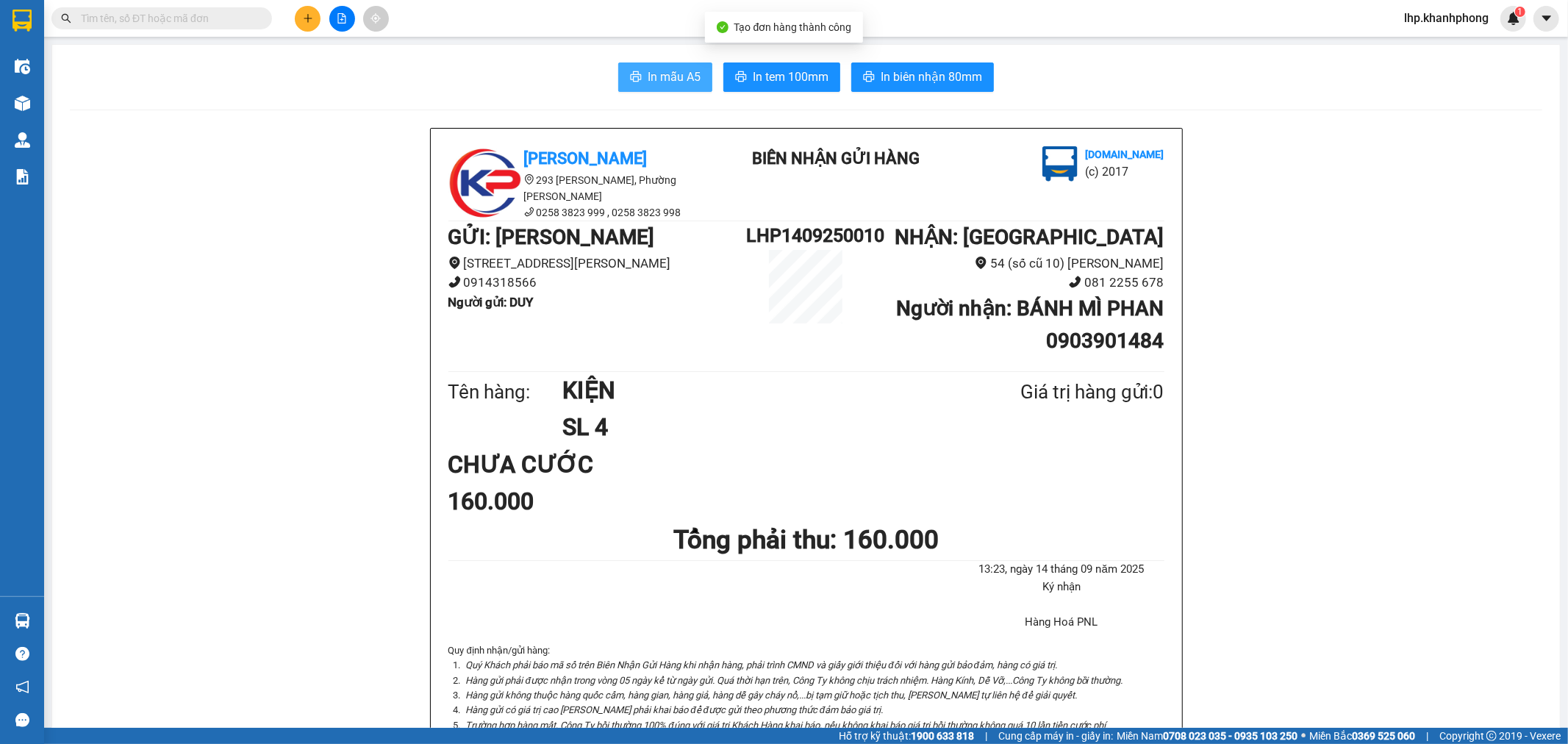
click at [659, 77] on span "In mẫu A5" at bounding box center [674, 77] width 53 height 18
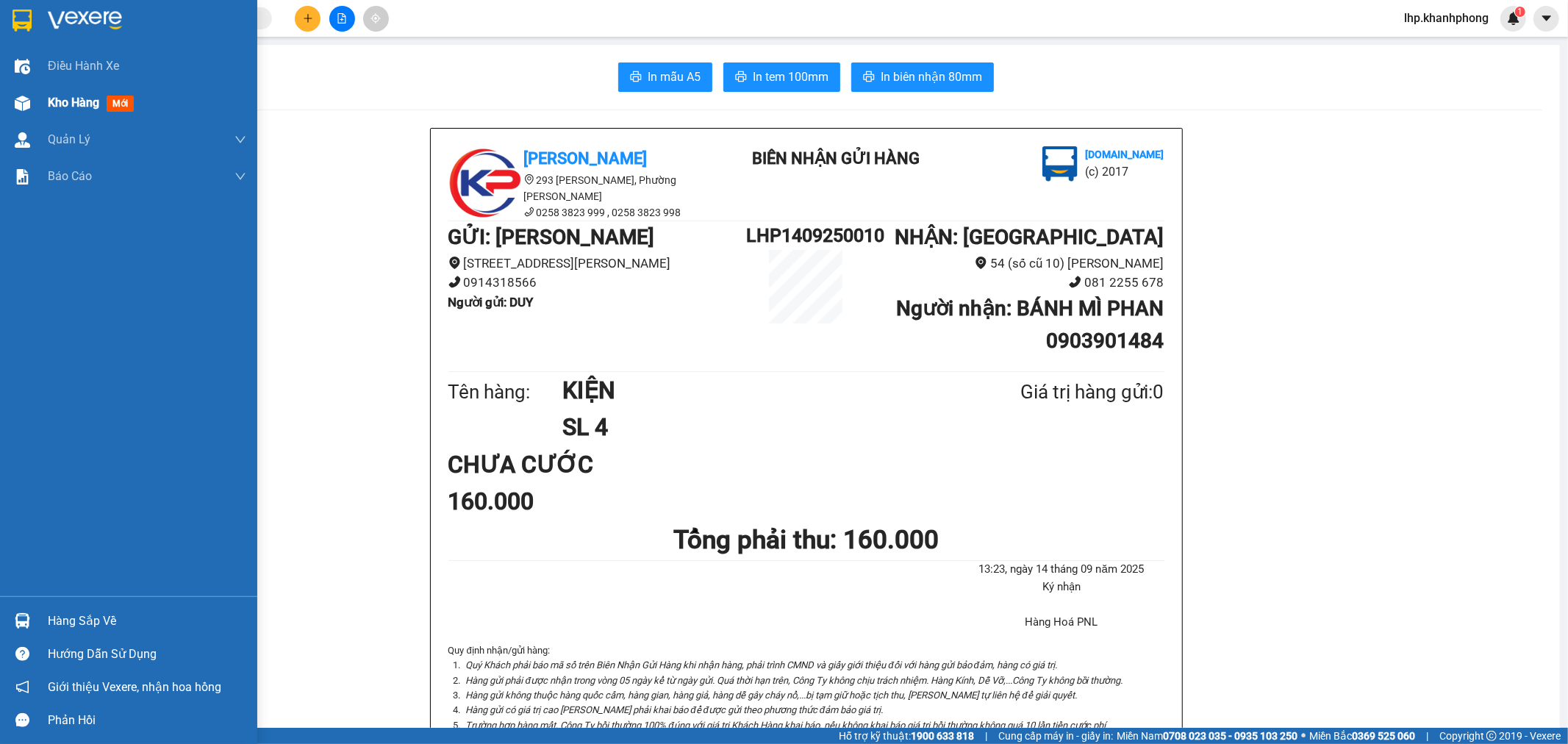
click at [73, 105] on span "Kho hàng" at bounding box center [73, 102] width 51 height 14
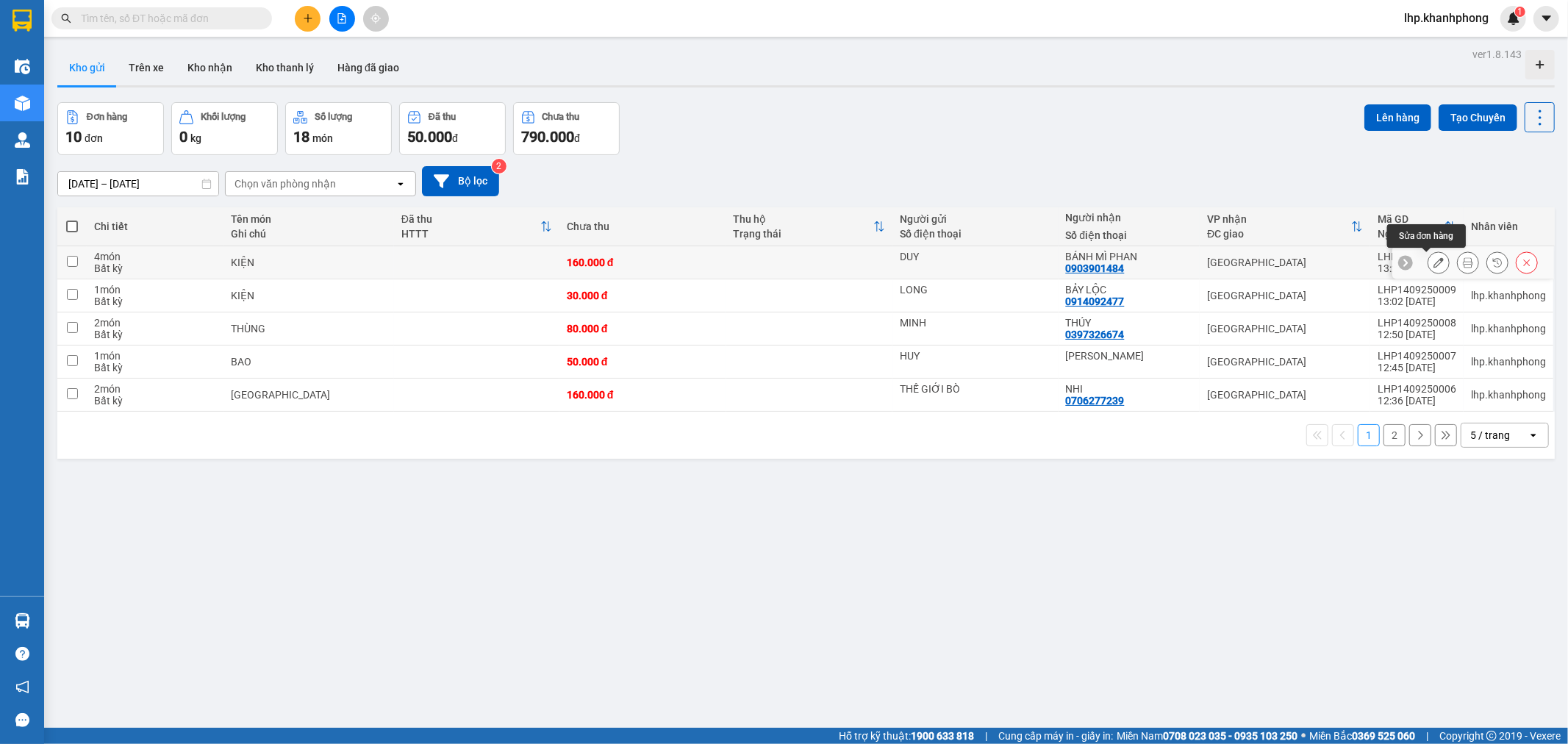
click at [1434, 264] on icon at bounding box center [1439, 262] width 10 height 10
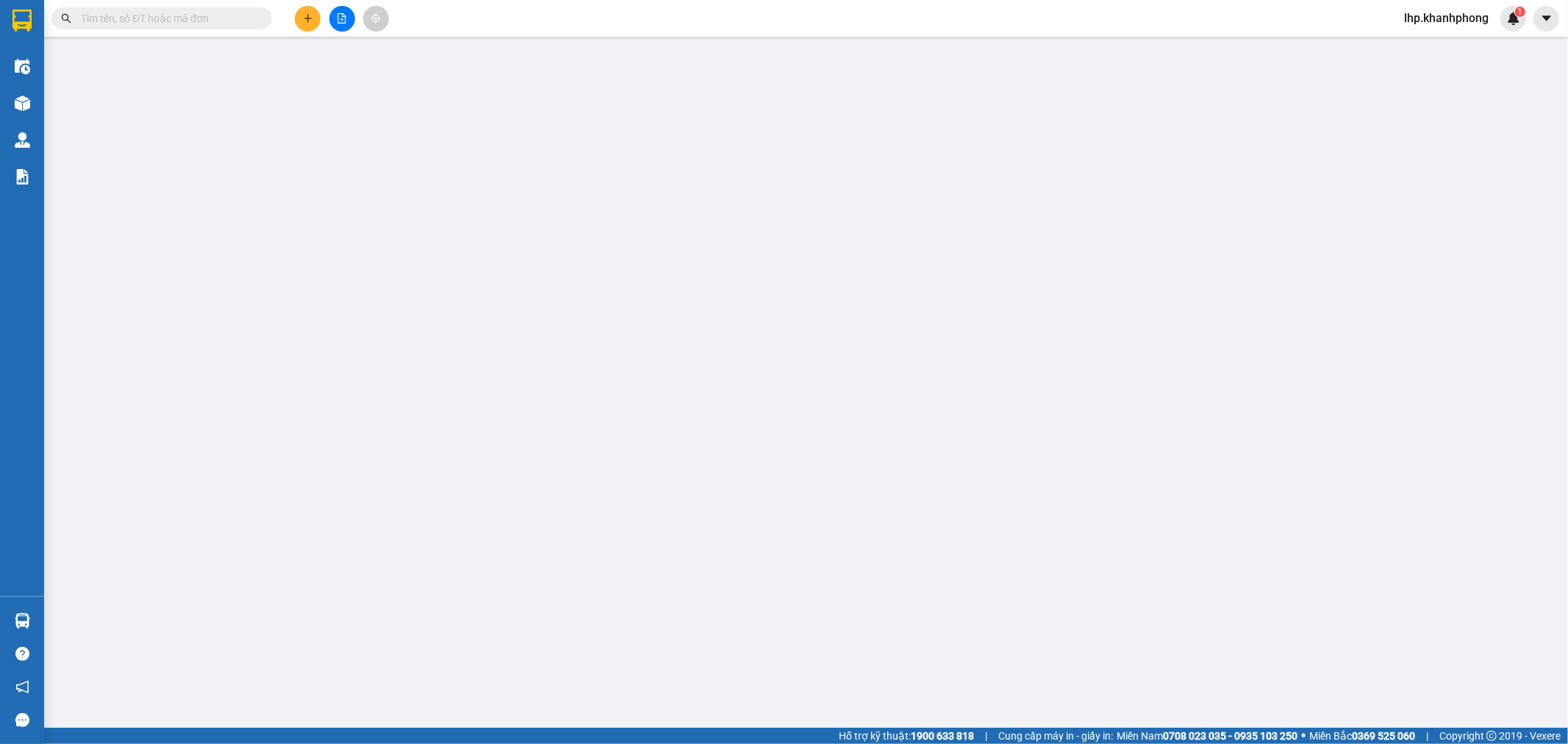
type input "DUY"
type input "0903901484"
type input "BÁNH MÌ PHAN"
type input "160.000"
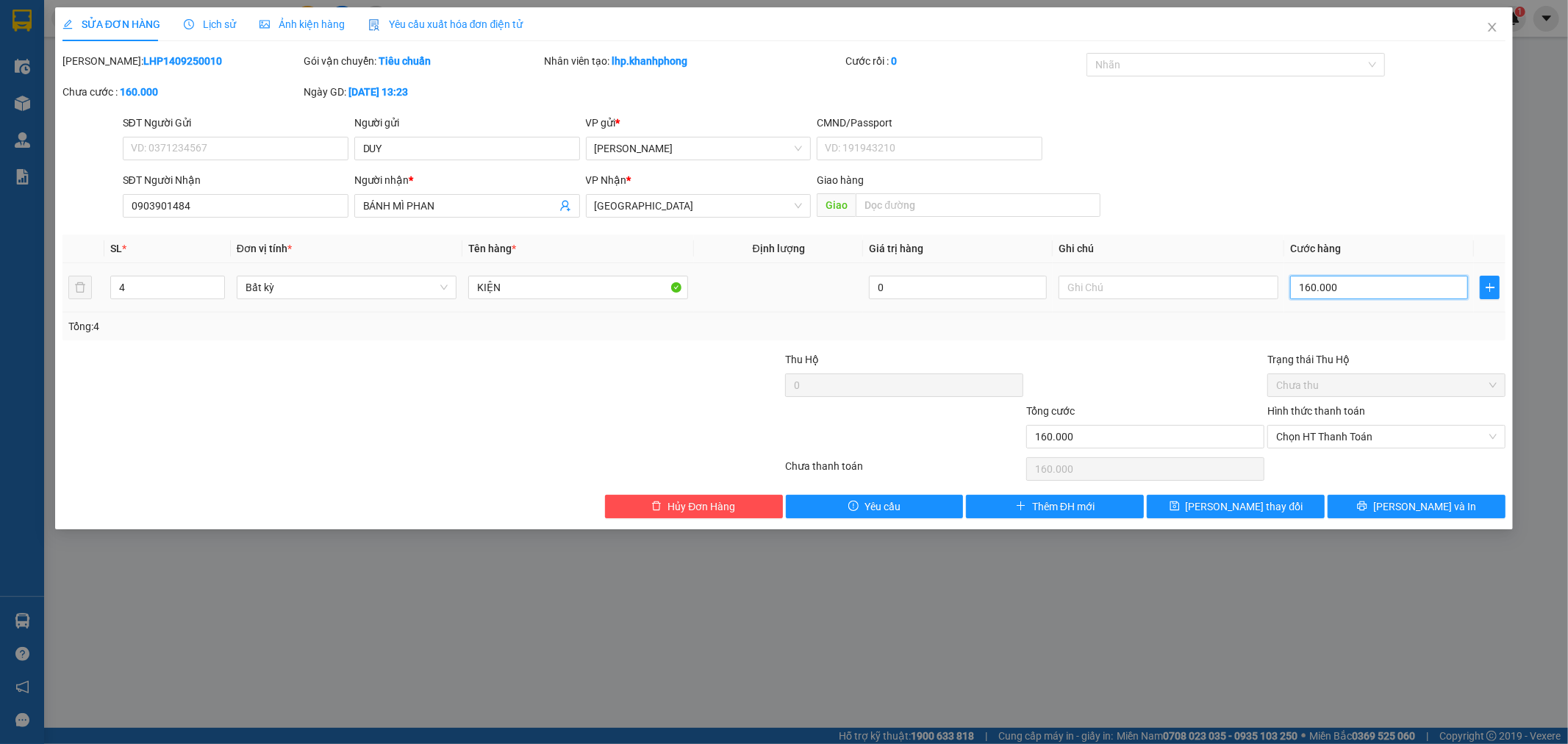
click at [1356, 291] on input "160.000" at bounding box center [1379, 288] width 178 height 24
type input "2"
type input "20"
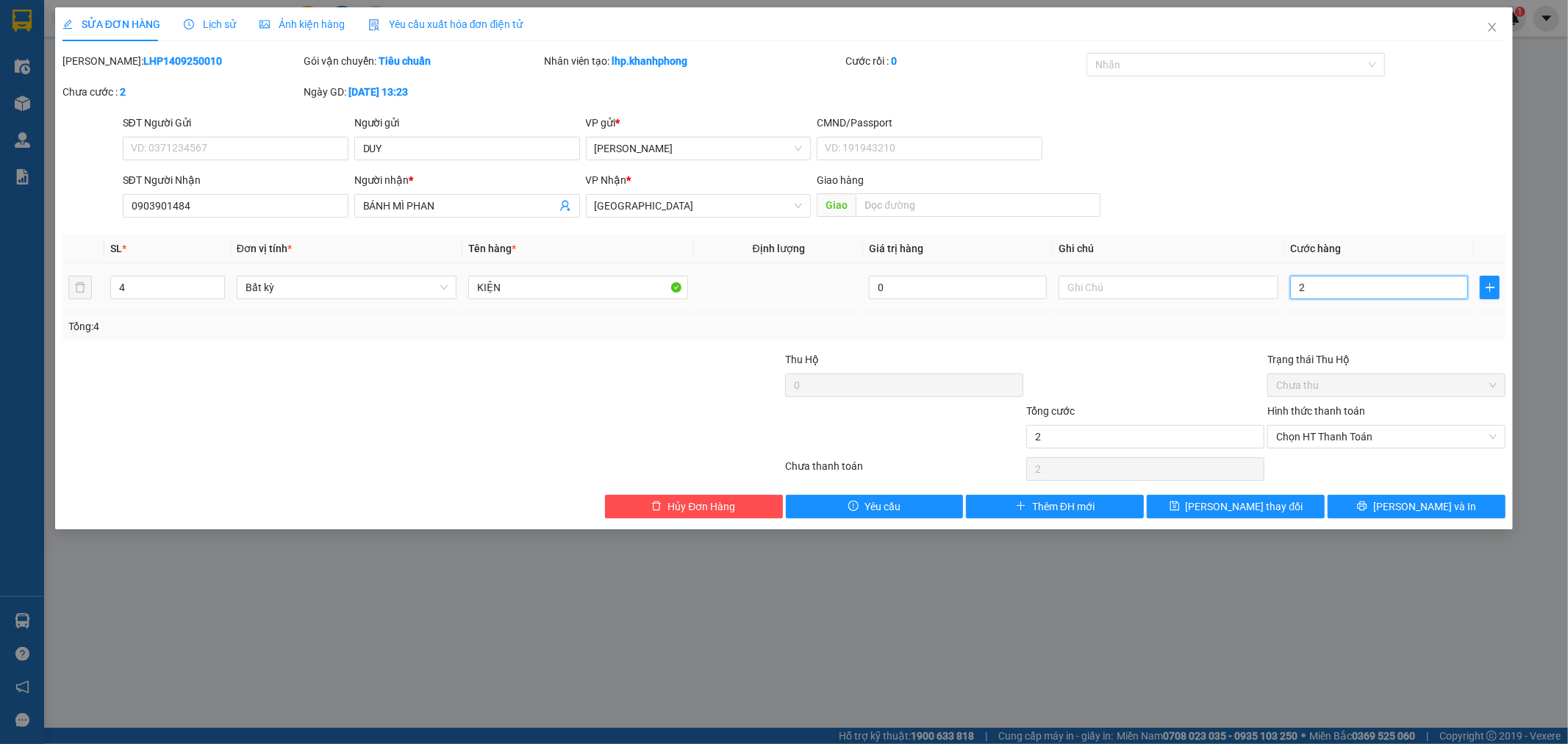
type input "20"
type input "200"
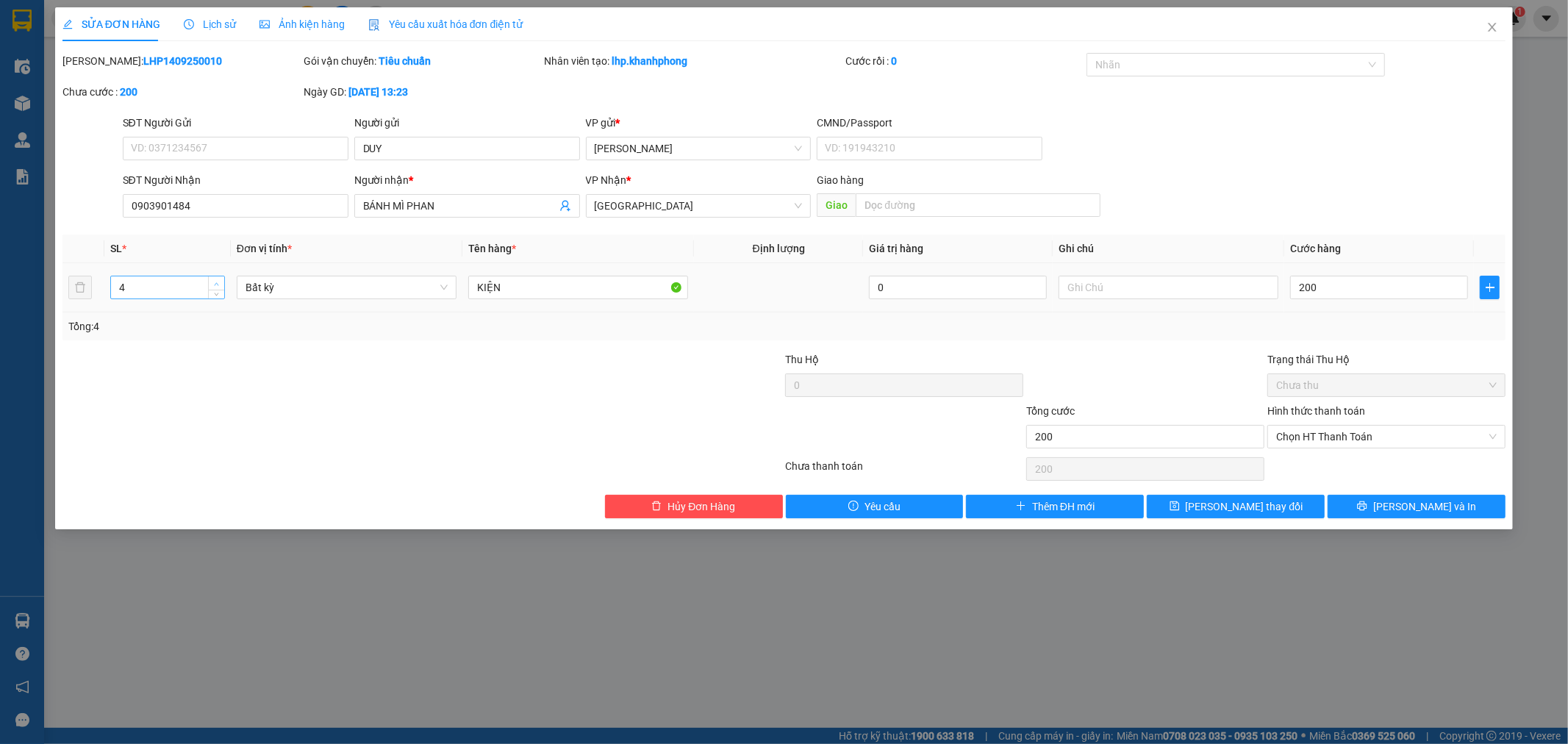
type input "200.000"
click at [218, 283] on icon "up" at bounding box center [217, 284] width 5 height 5
type input "5"
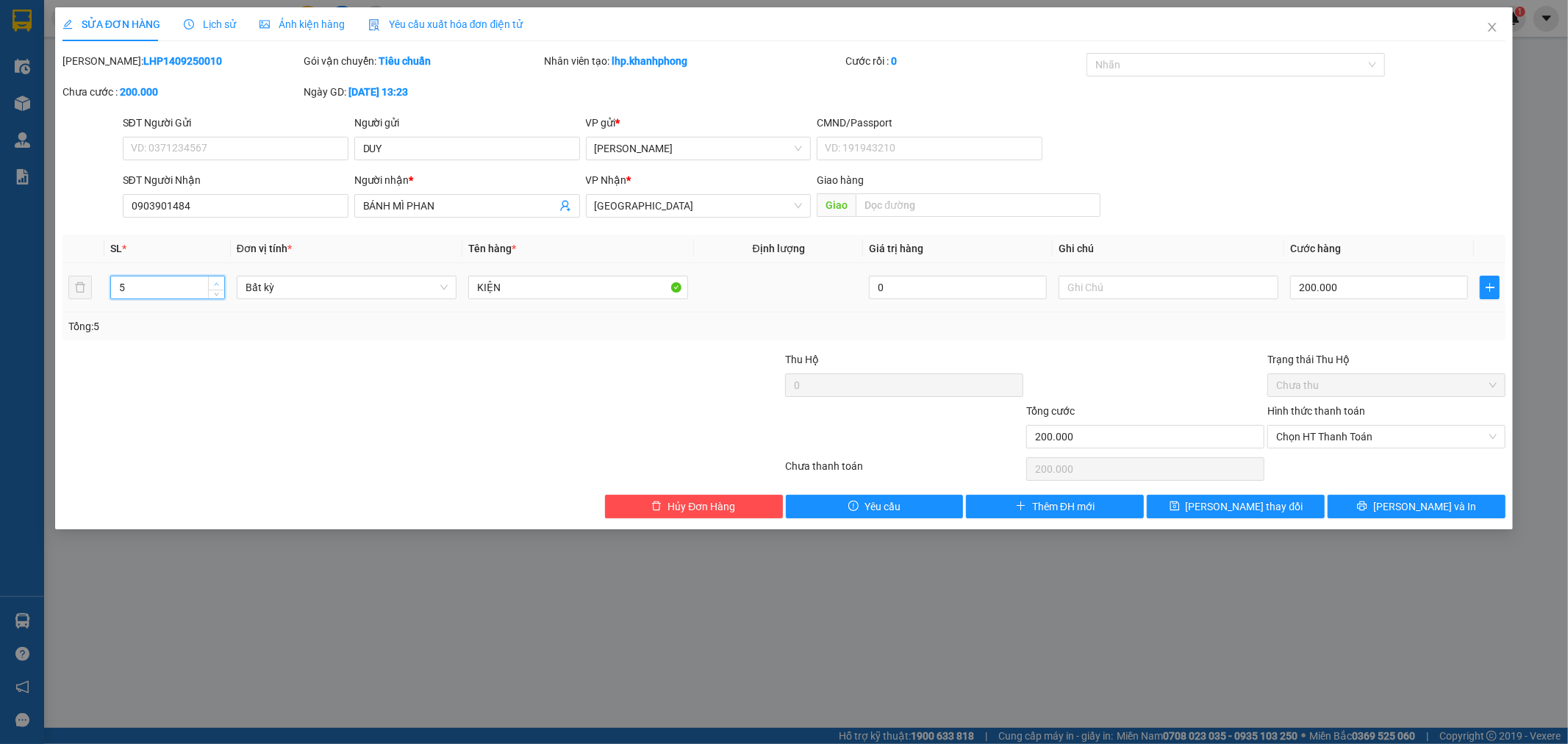
click at [217, 282] on icon "up" at bounding box center [217, 284] width 5 height 5
click at [1417, 503] on span "[PERSON_NAME] và In" at bounding box center [1424, 507] width 103 height 16
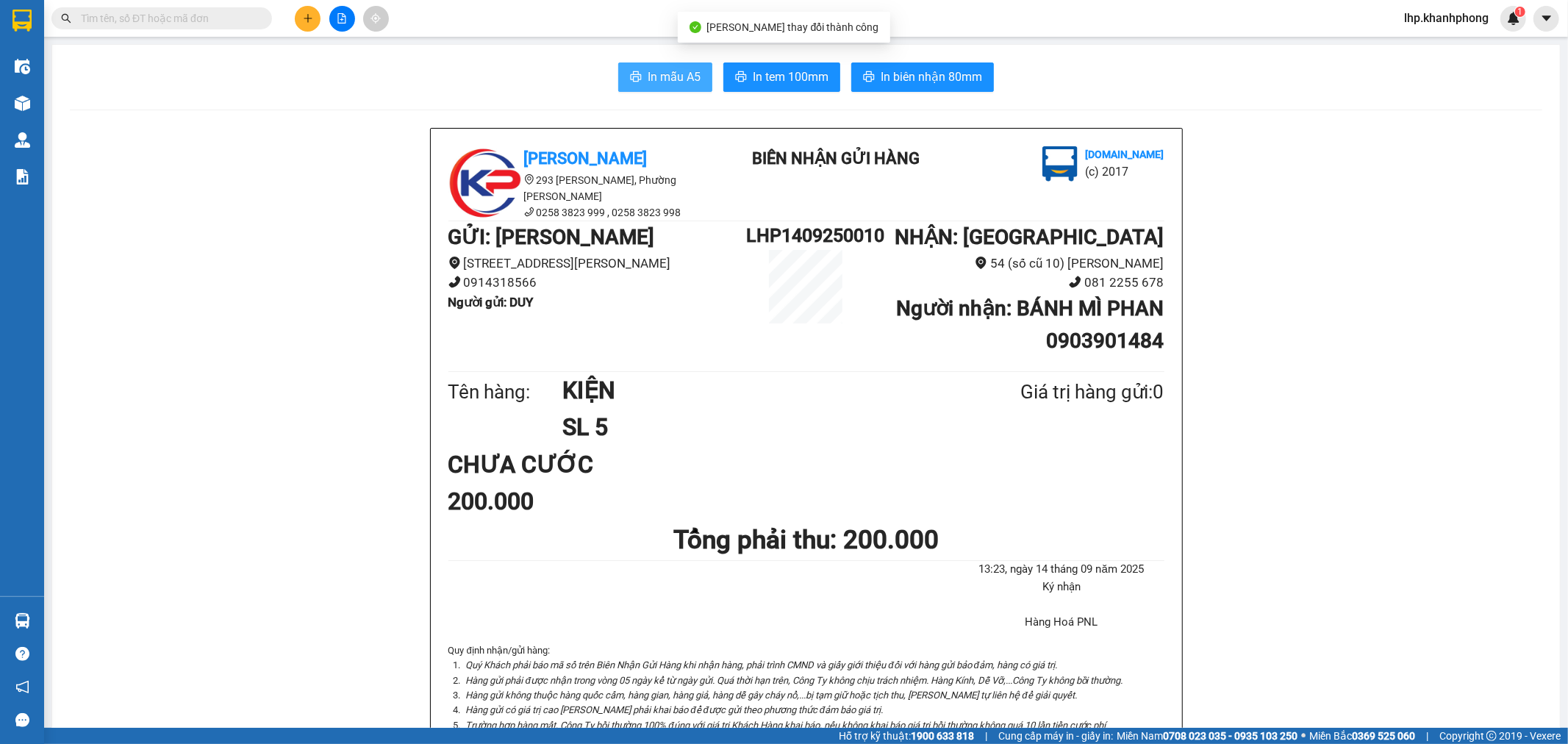
click at [674, 71] on span "In mẫu A5" at bounding box center [674, 77] width 53 height 18
click at [296, 16] on button at bounding box center [307, 18] width 26 height 26
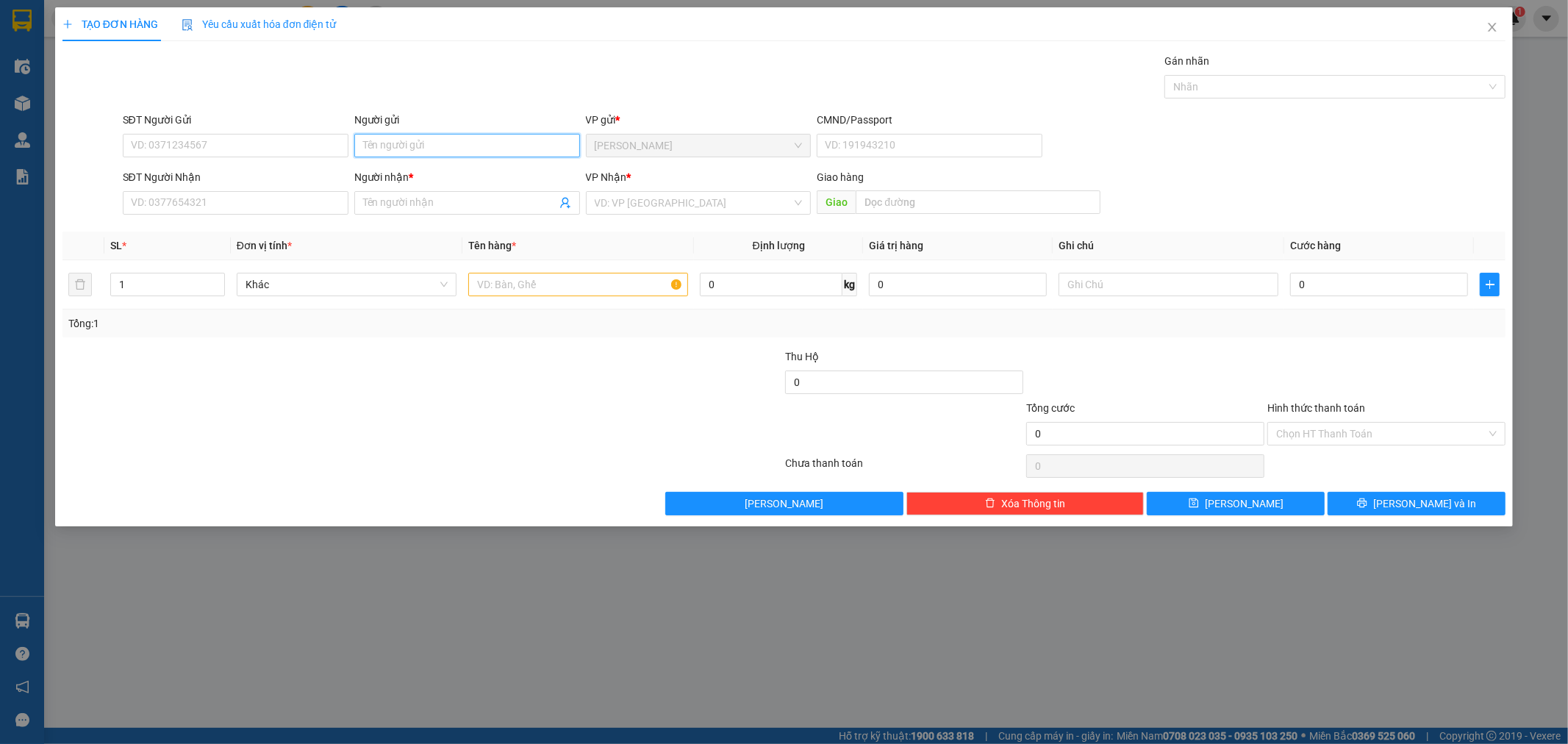
click at [435, 142] on input "Người gửi" at bounding box center [467, 145] width 226 height 24
type input "CTY YOURPROTEIN"
click at [245, 210] on input "SĐT Người Nhận" at bounding box center [236, 203] width 226 height 24
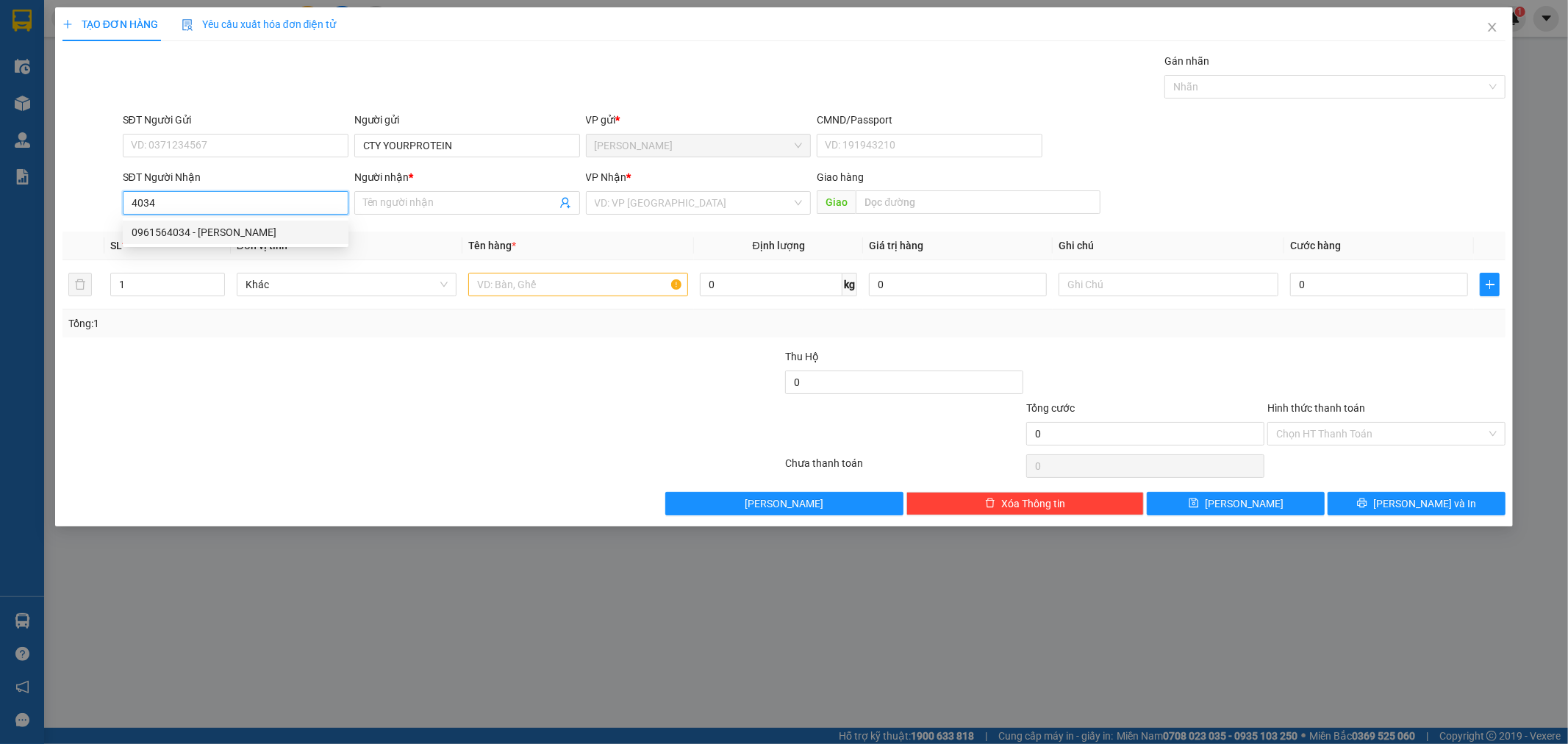
click at [204, 228] on div "0961564034 - [PERSON_NAME]" at bounding box center [236, 232] width 208 height 16
type input "0961564034"
type input "[PERSON_NAME]"
type input "0961564034"
click at [555, 283] on input "text" at bounding box center [578, 284] width 220 height 24
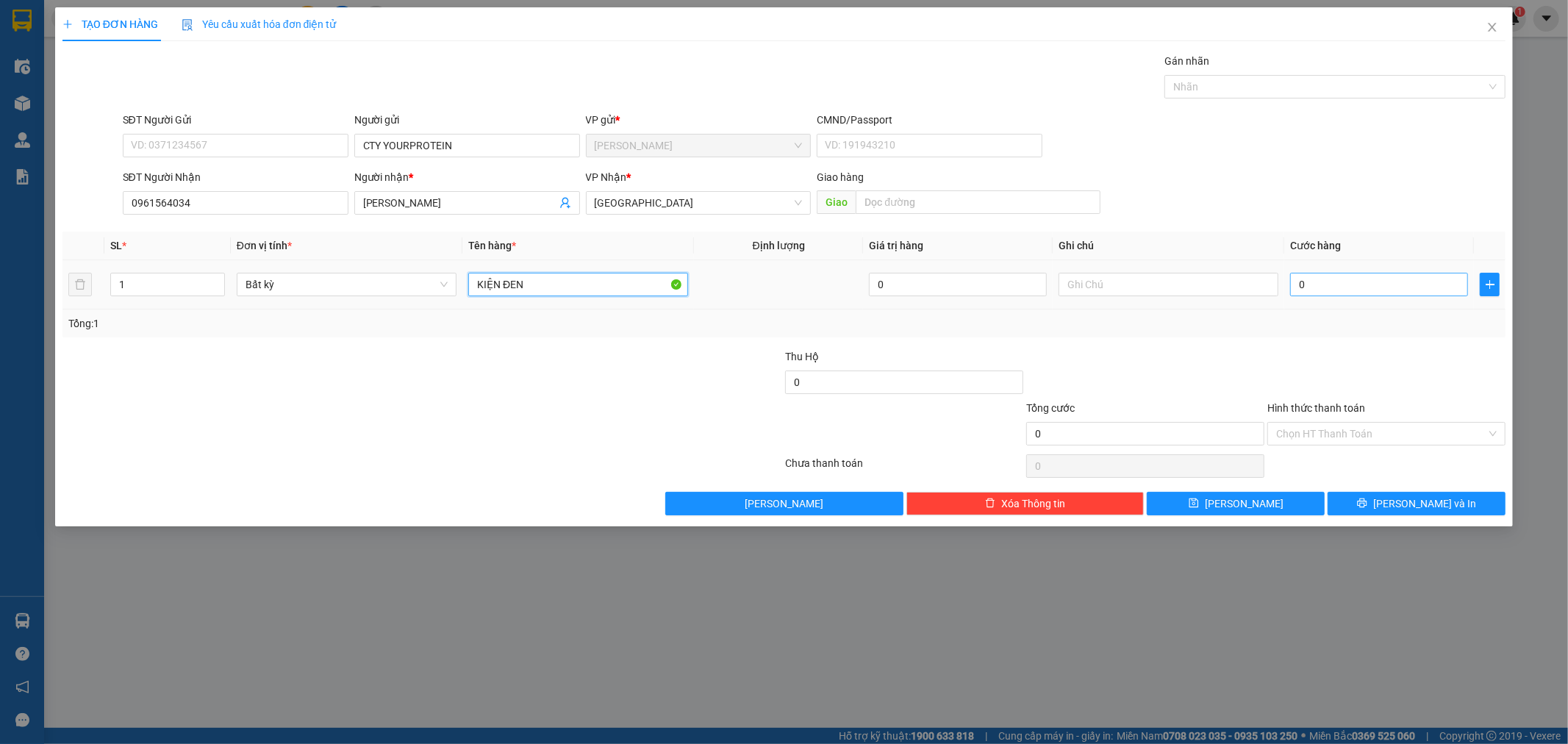
type input "KIỆN ĐEN"
click at [1365, 283] on input "0" at bounding box center [1379, 284] width 178 height 24
type input "4"
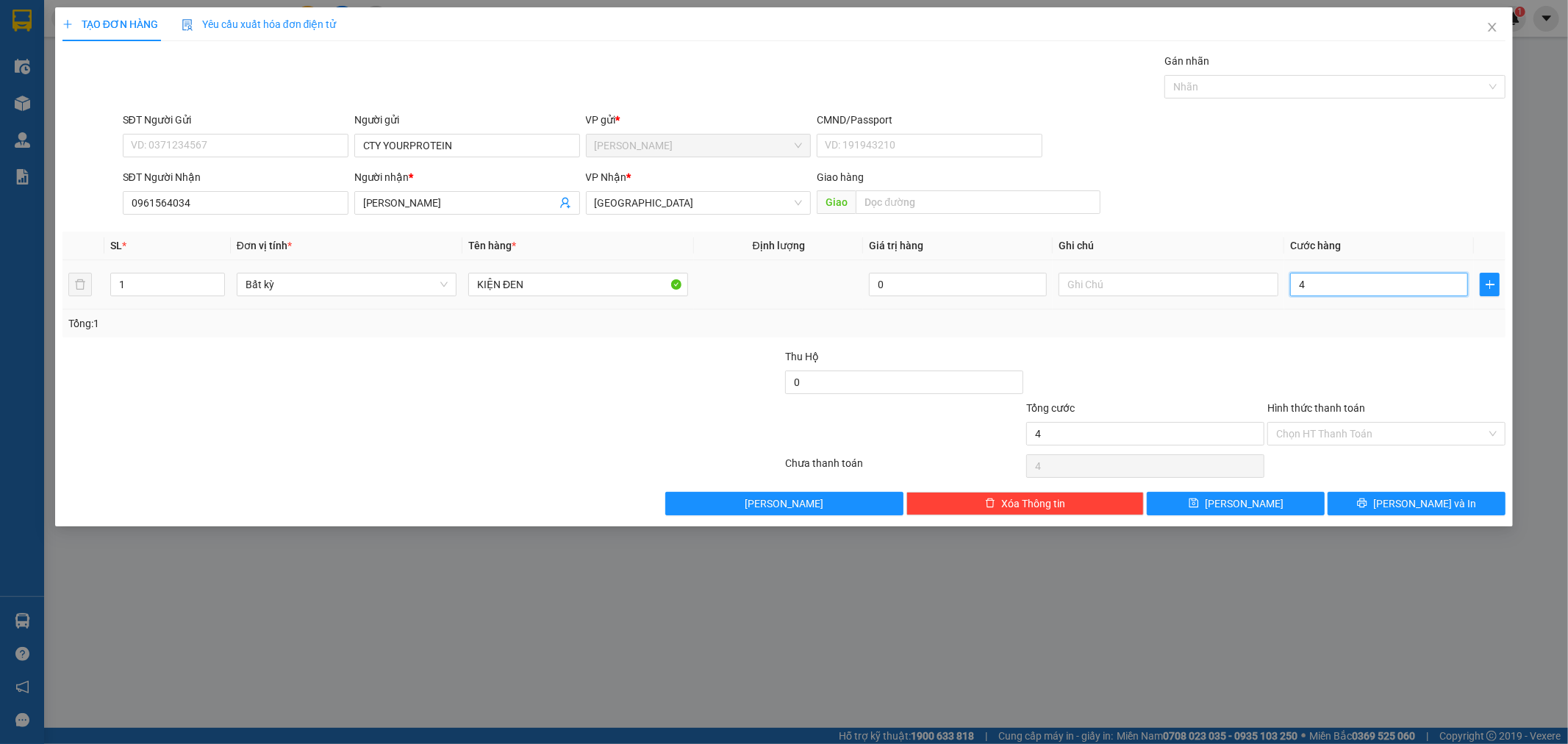
type input "40"
type input "40.000"
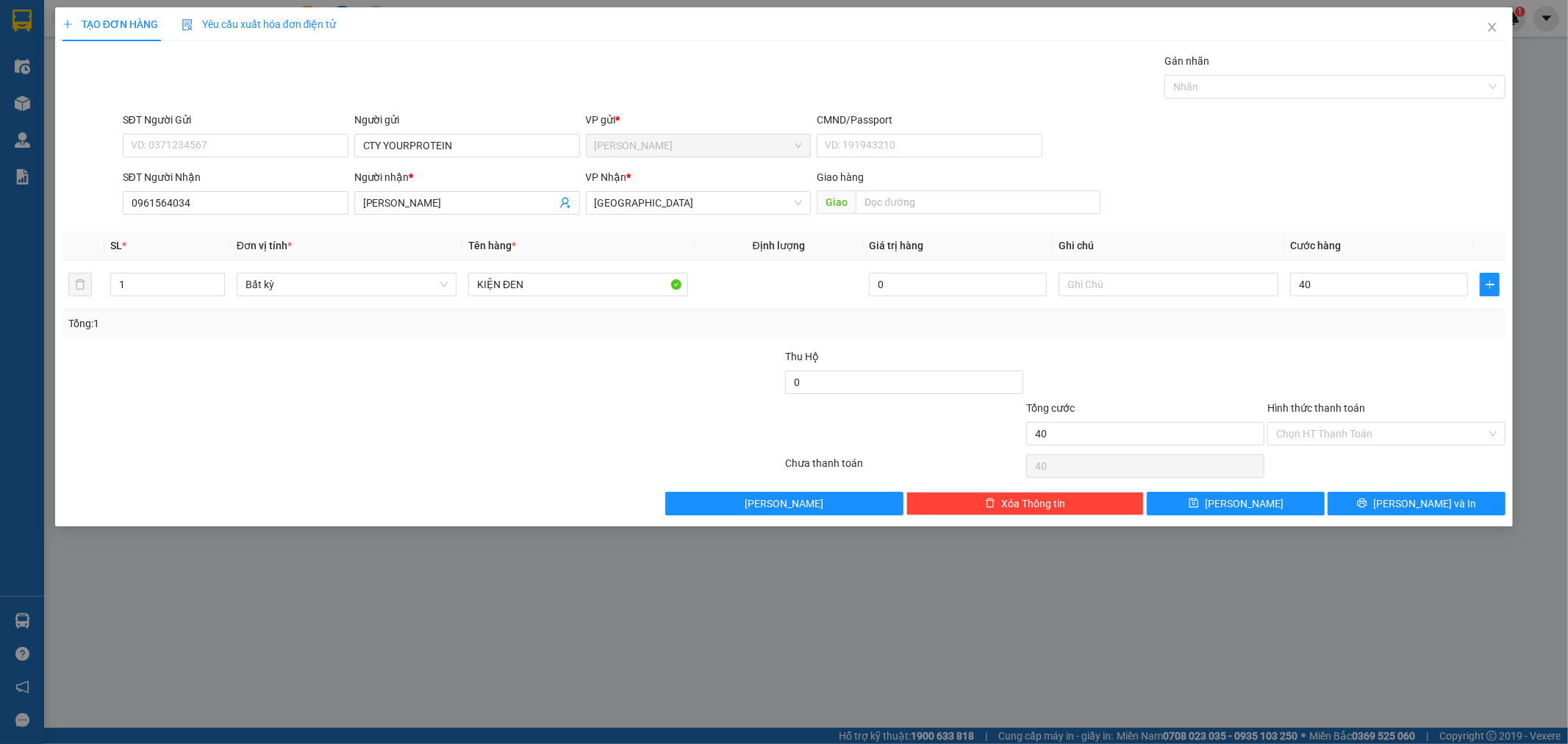
type input "40.000"
click at [1379, 361] on div at bounding box center [1386, 374] width 241 height 51
click at [1401, 503] on button "[PERSON_NAME] và In" at bounding box center [1416, 503] width 178 height 24
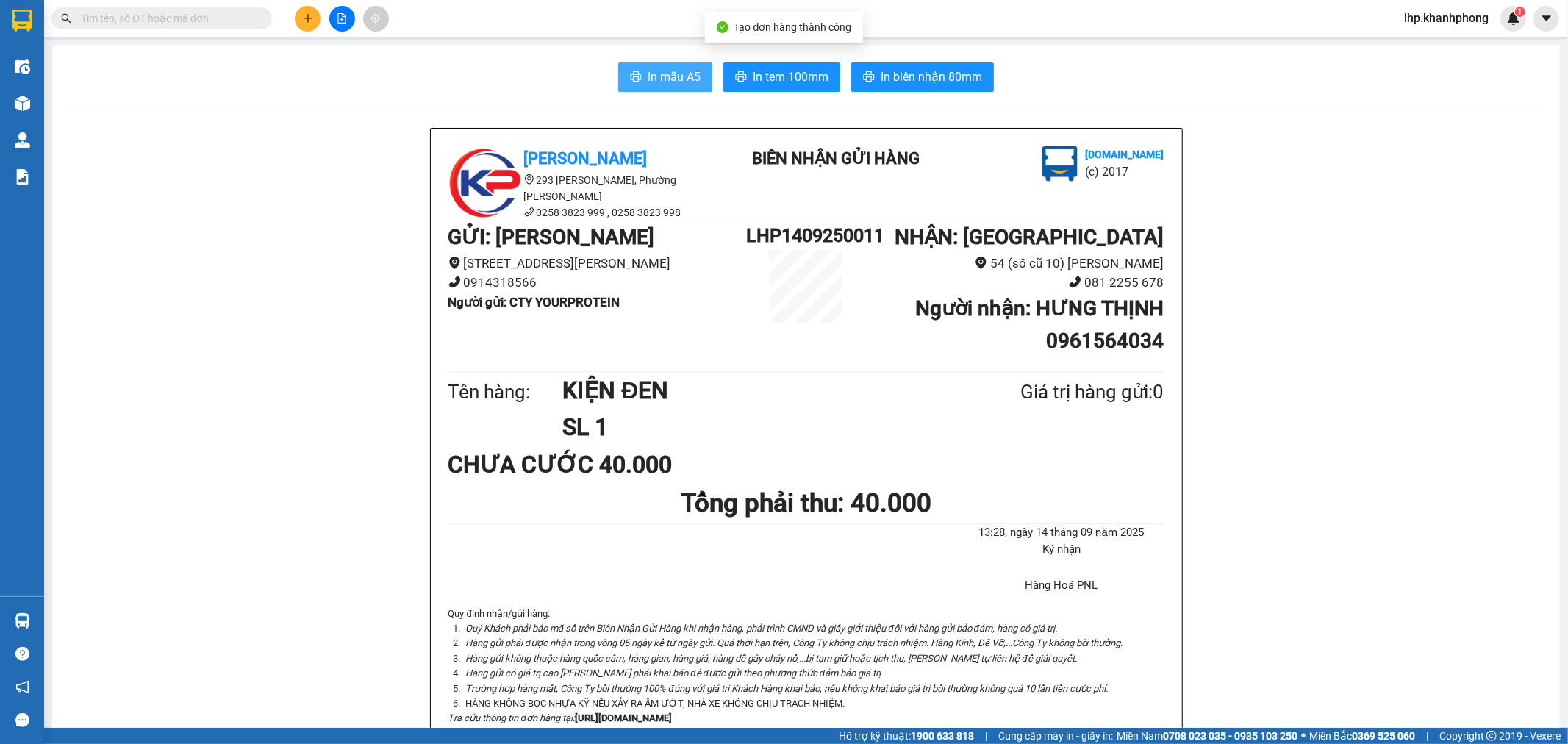
click at [660, 71] on span "In mẫu A5" at bounding box center [674, 77] width 53 height 18
